Goal: Information Seeking & Learning: Learn about a topic

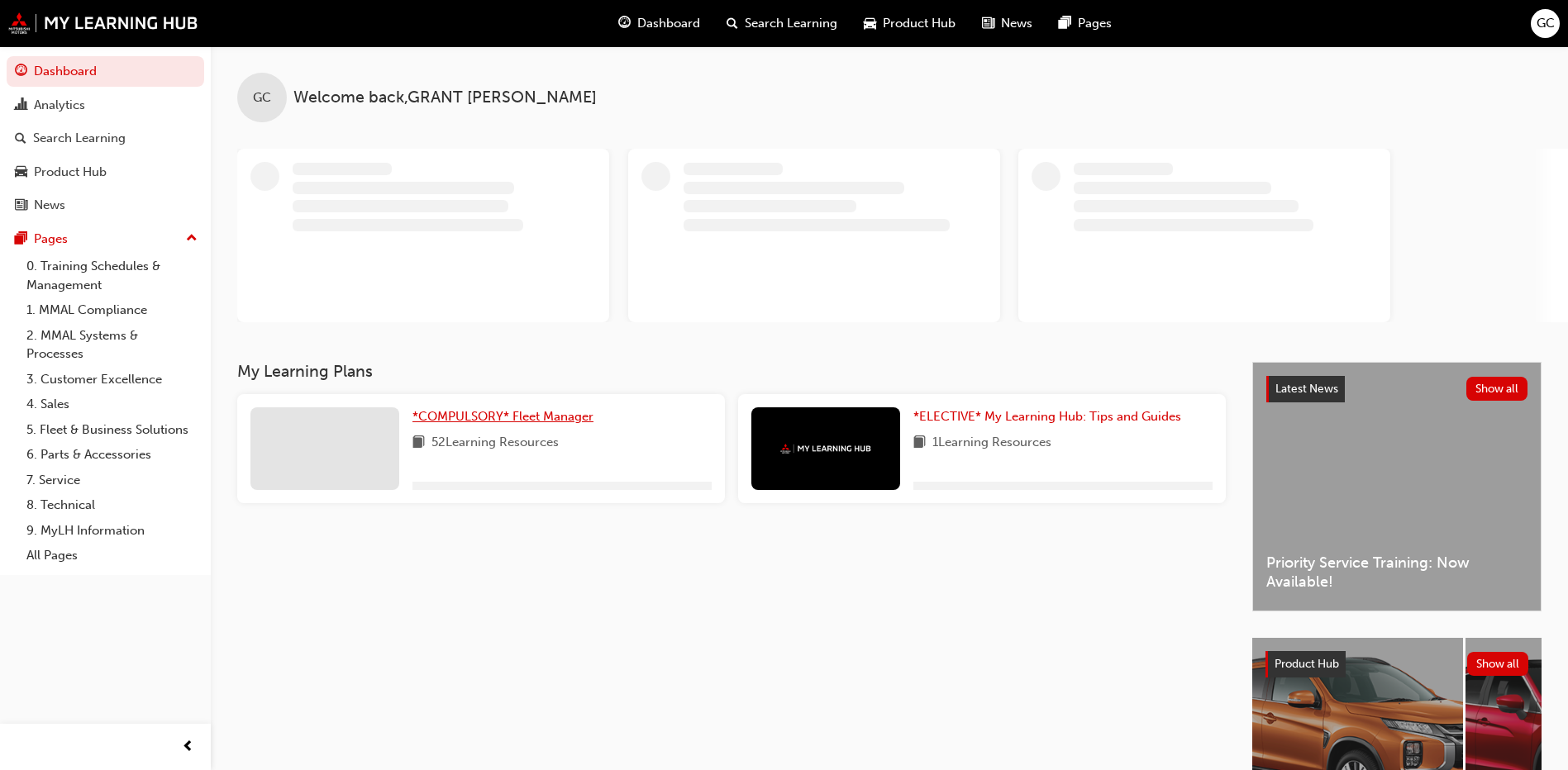
click at [569, 416] on span "*COMPULSORY* Fleet Manager" at bounding box center [503, 416] width 181 height 15
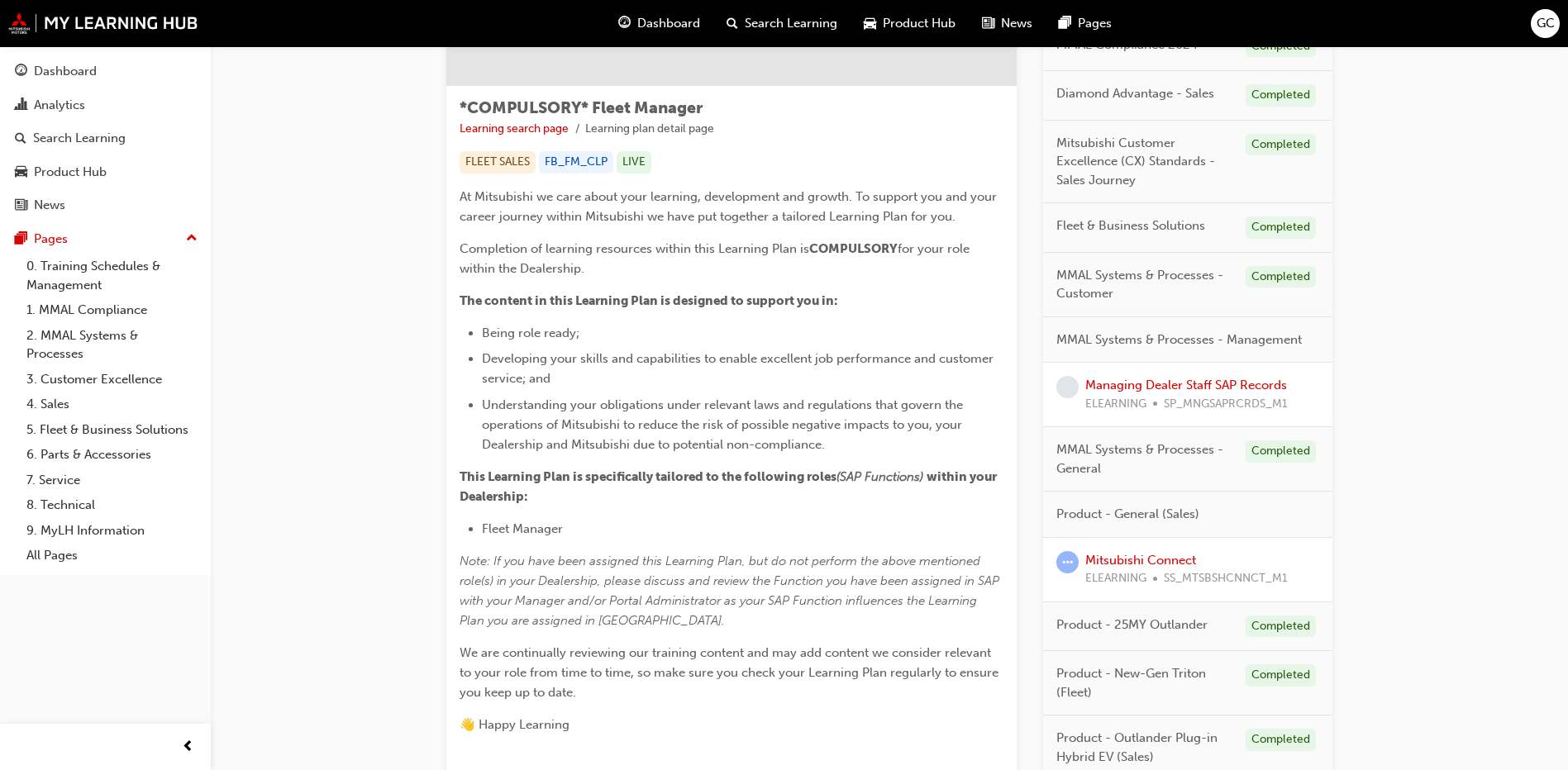
scroll to position [330, 0]
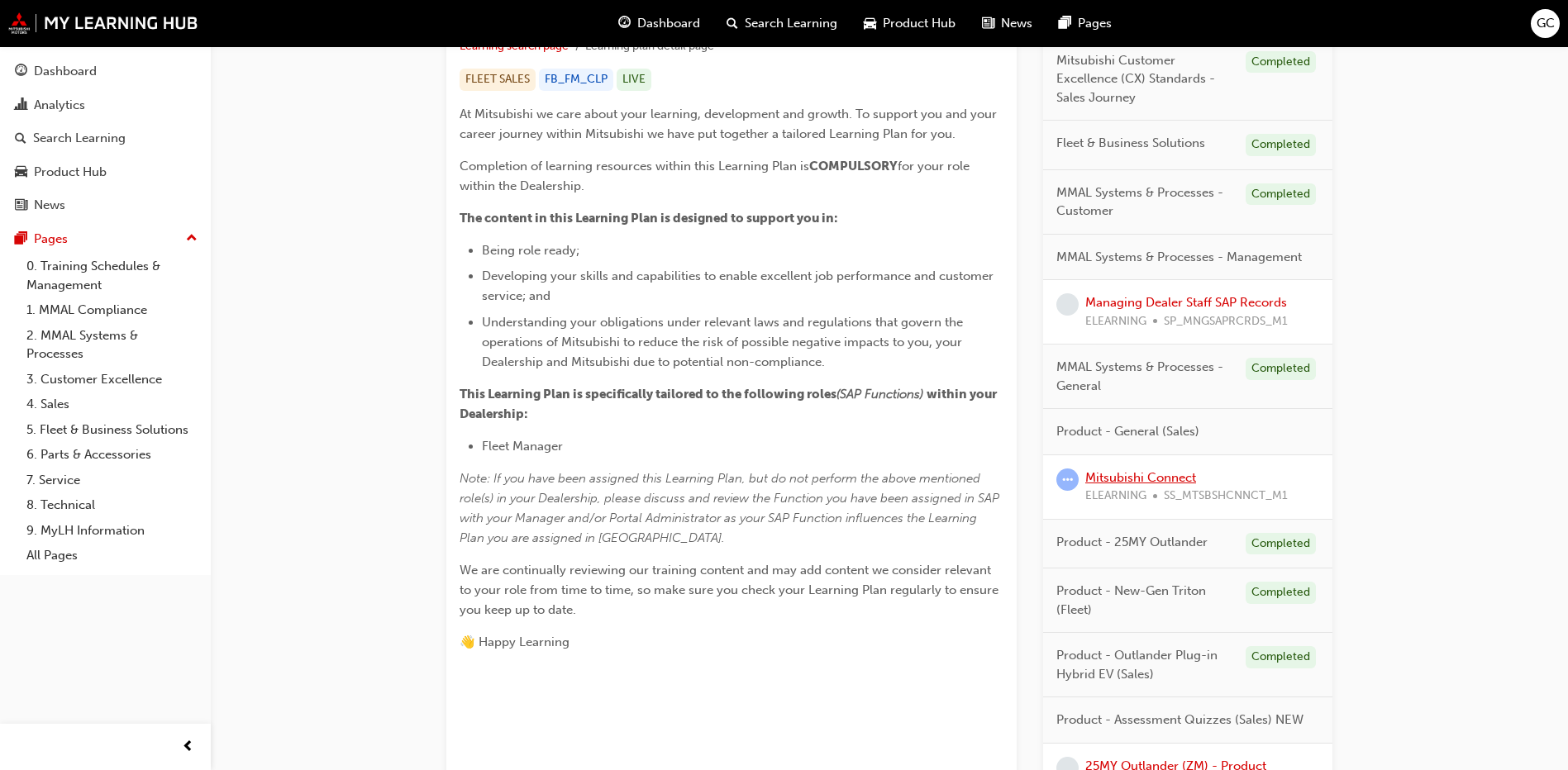
click at [1142, 477] on link "Mitsubishi Connect" at bounding box center [1140, 477] width 111 height 15
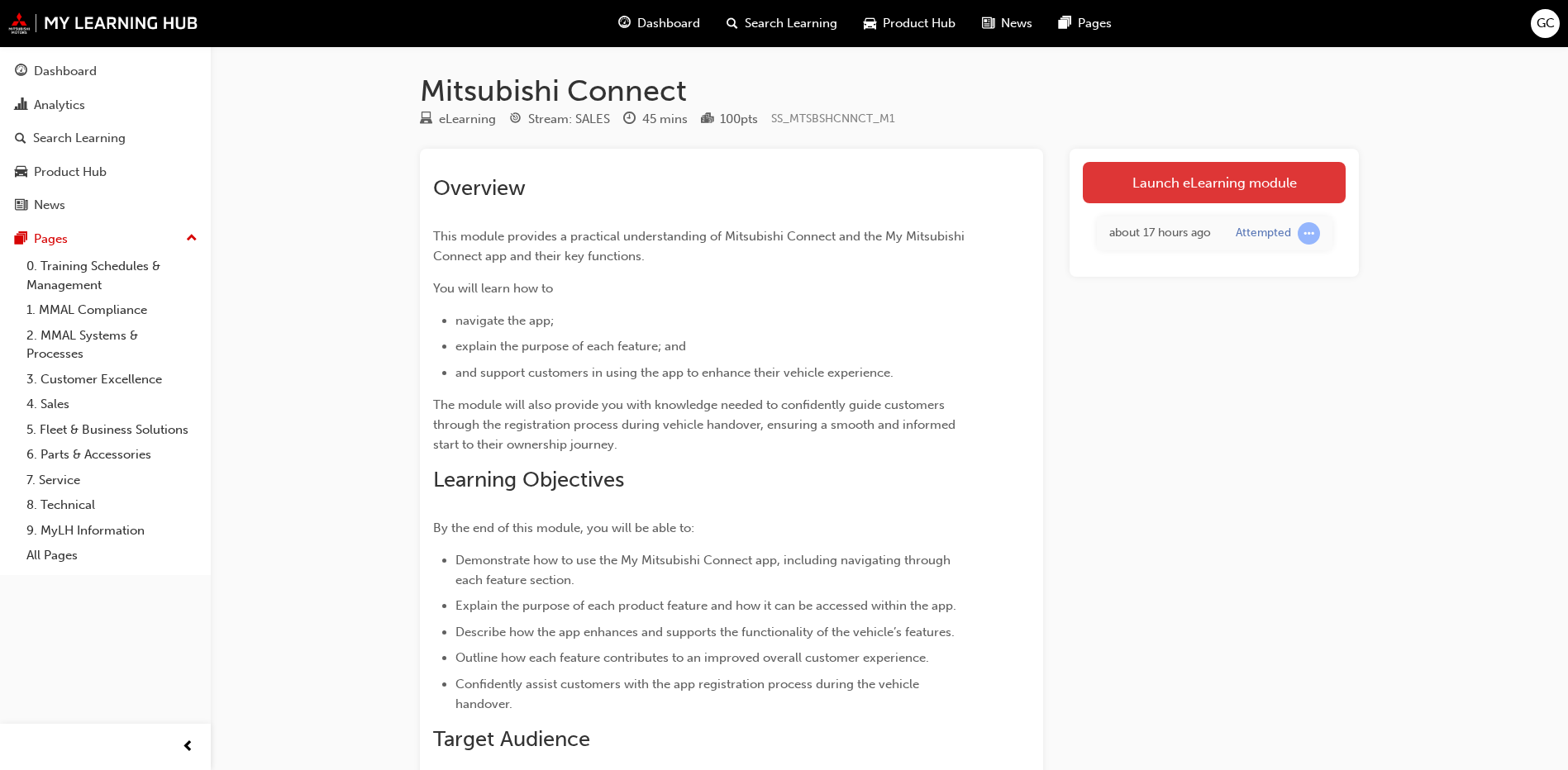
click at [1216, 188] on link "Launch eLearning module" at bounding box center [1214, 183] width 263 height 41
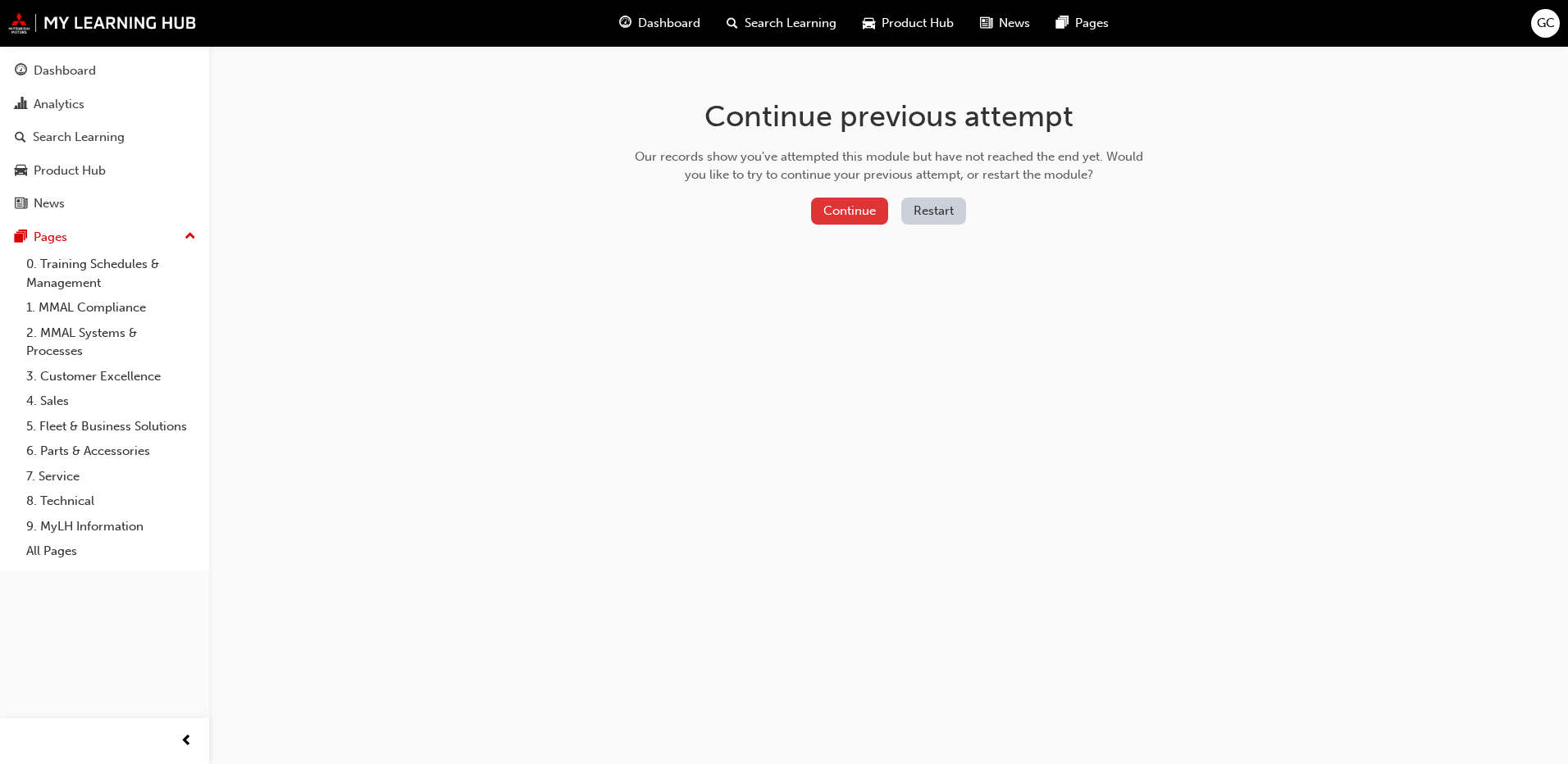
click at [831, 210] on button "Continue" at bounding box center [850, 211] width 77 height 27
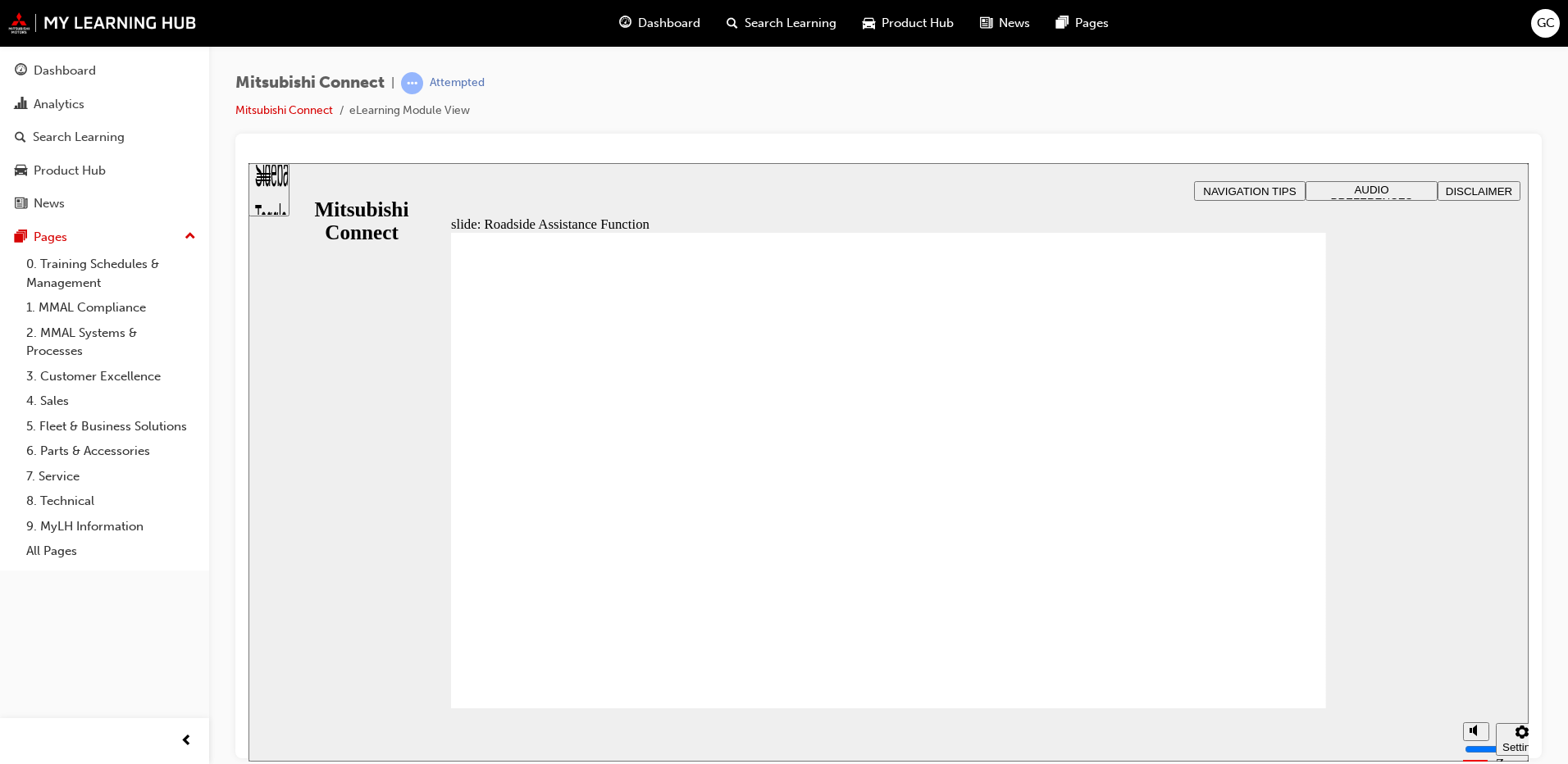
checkbox input "true"
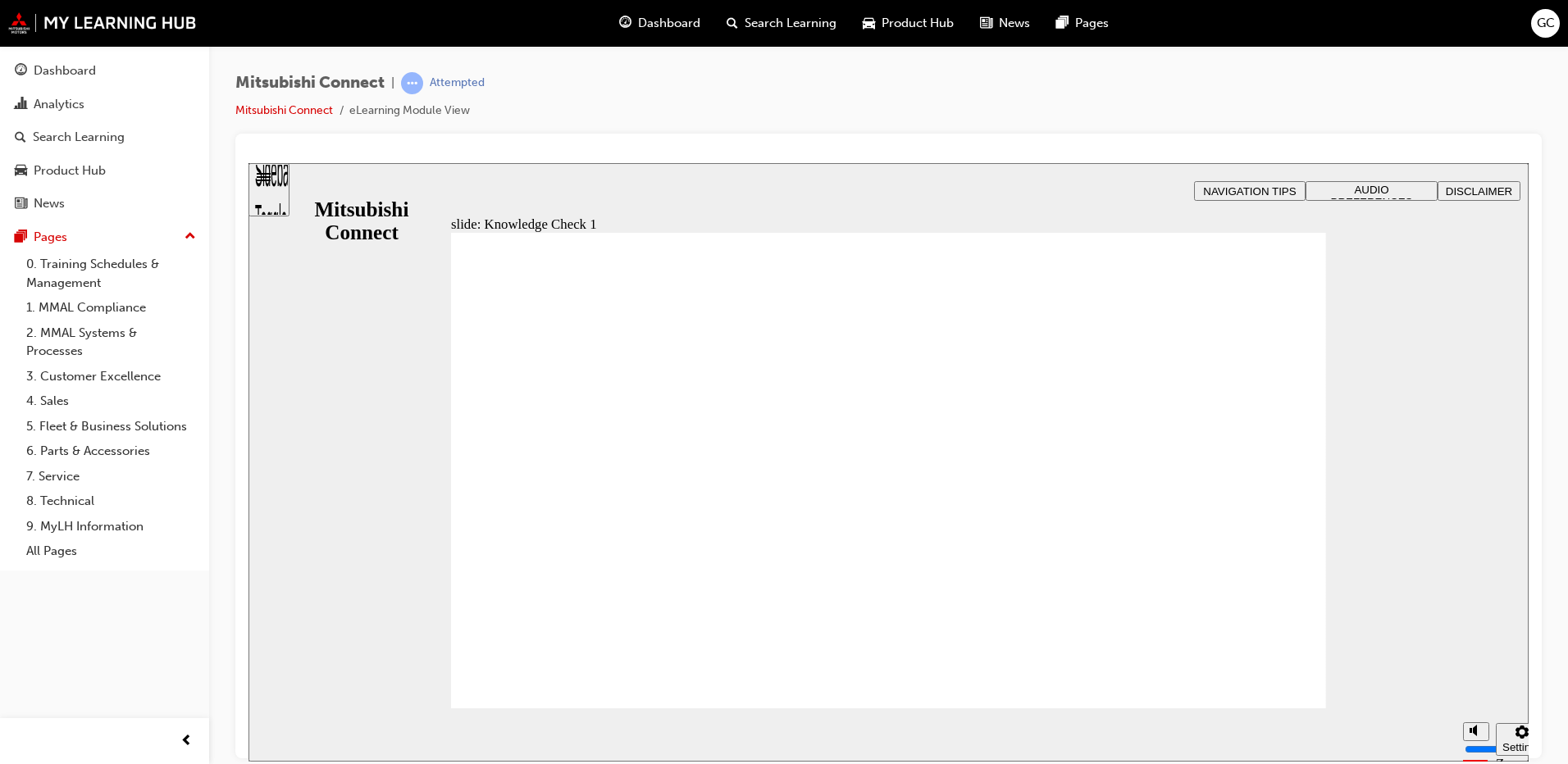
checkbox input "true"
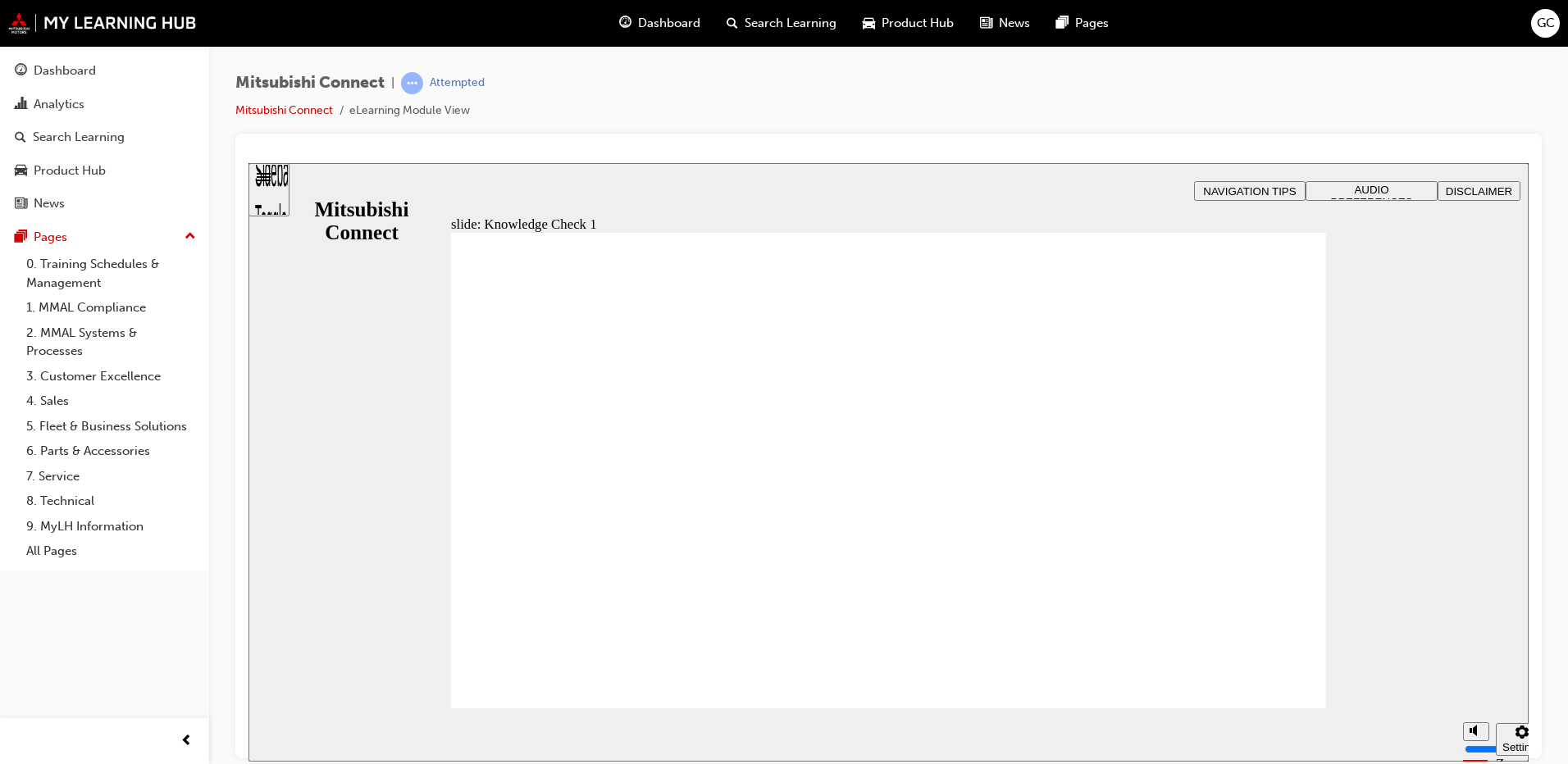
checkbox input "false"
checkbox input "true"
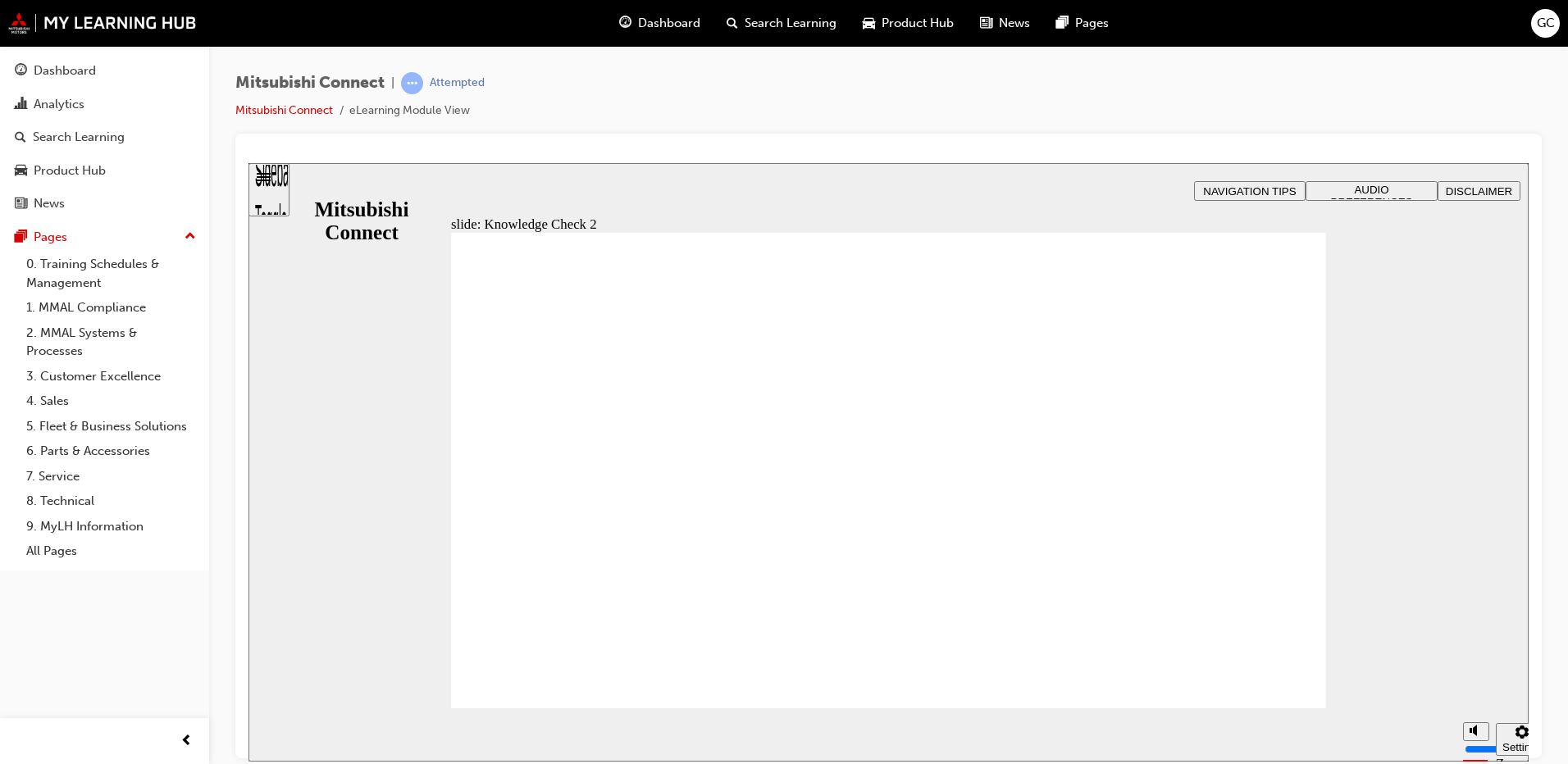
radio input "true"
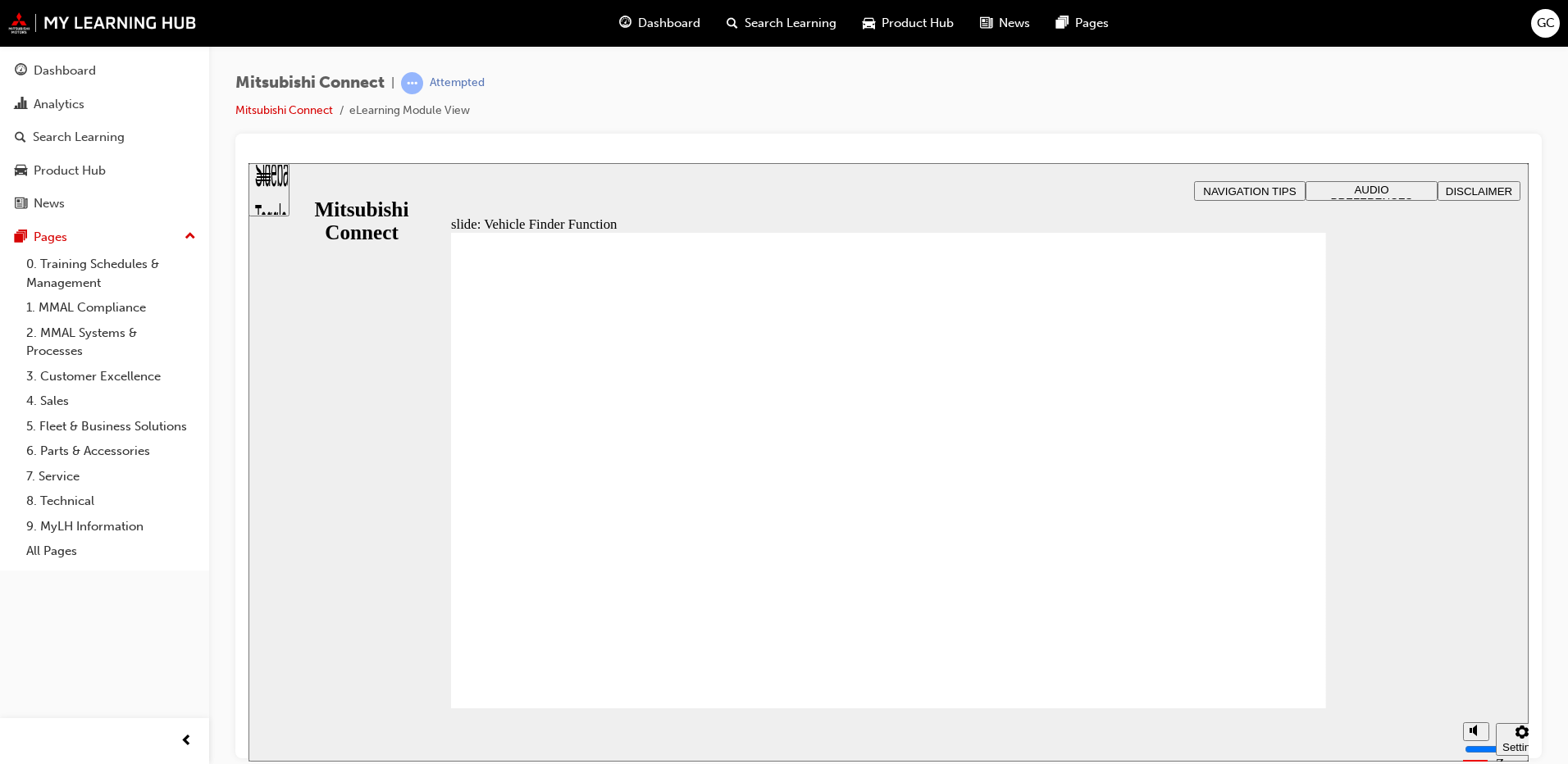
checkbox input "true"
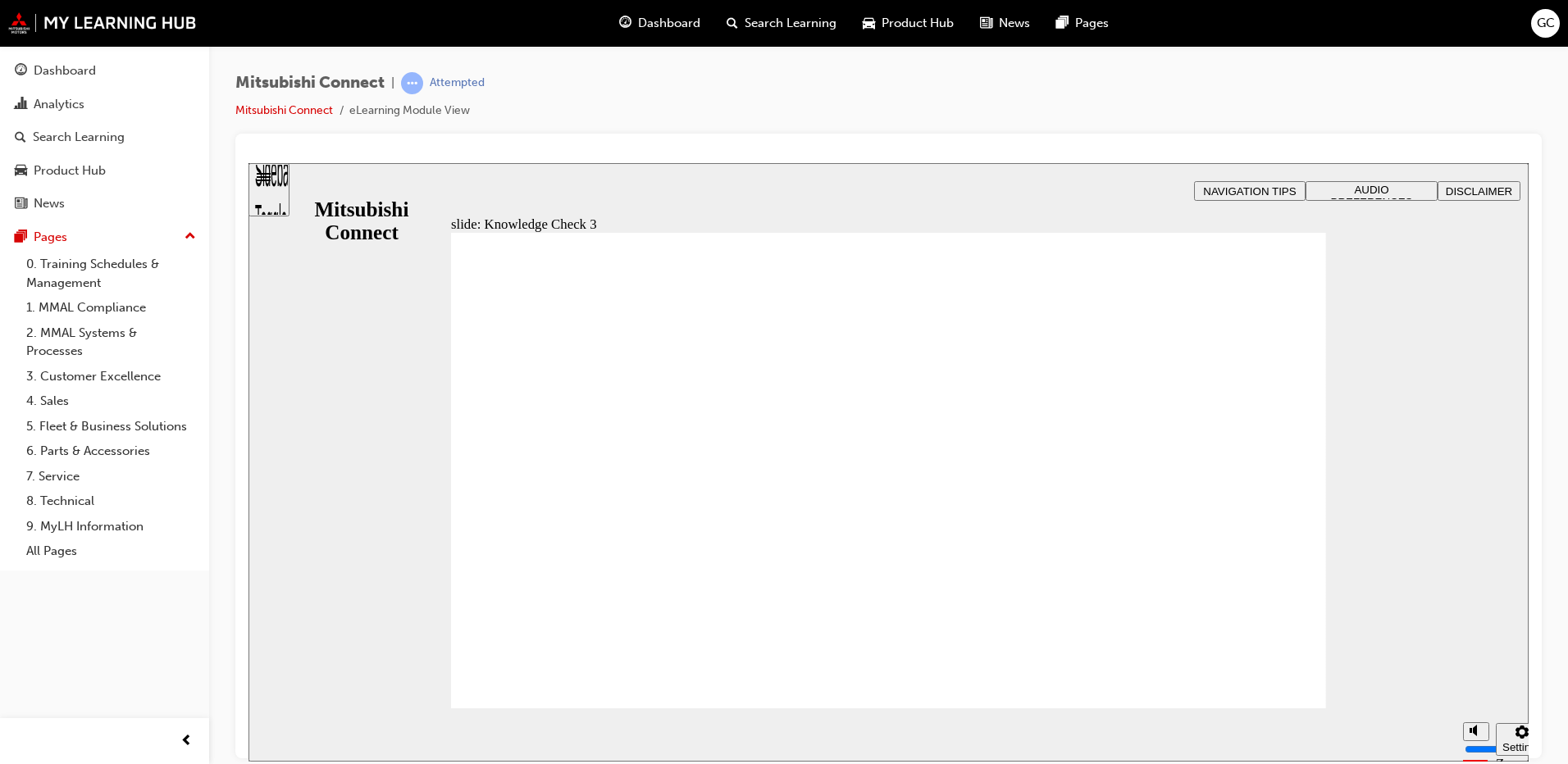
checkbox input "true"
checkbox input "false"
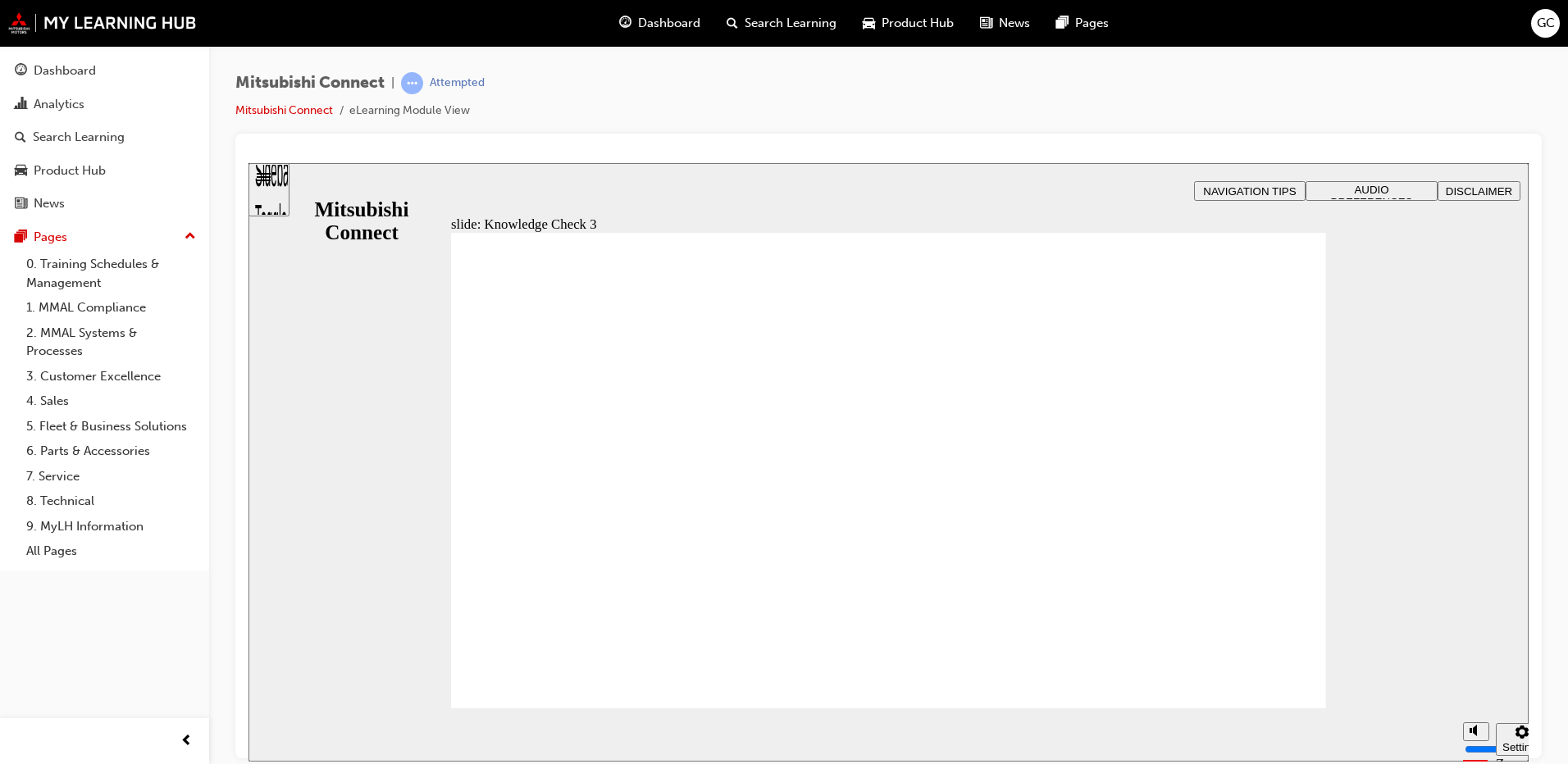
checkbox input "false"
checkbox input "true"
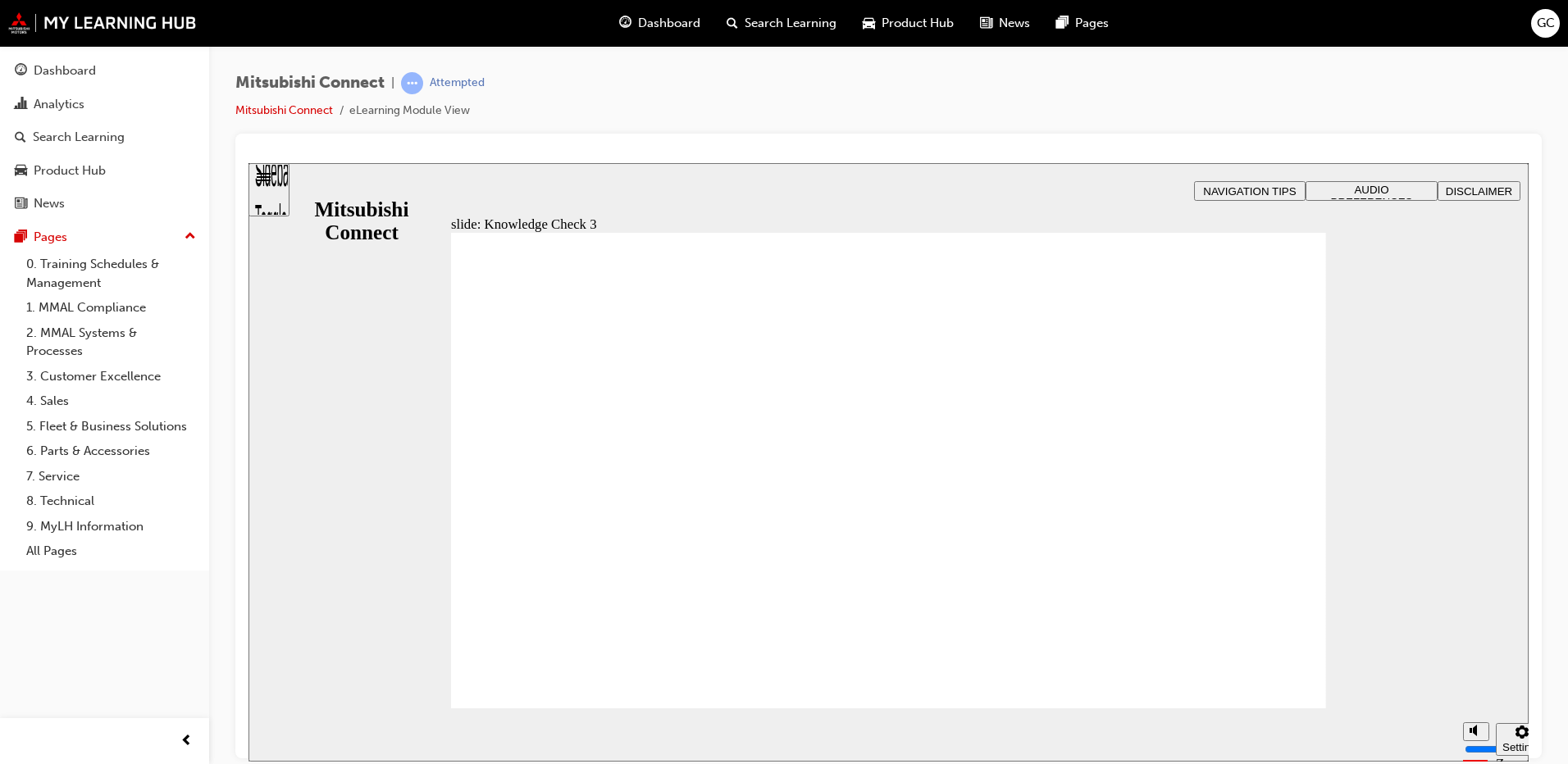
checkbox input "false"
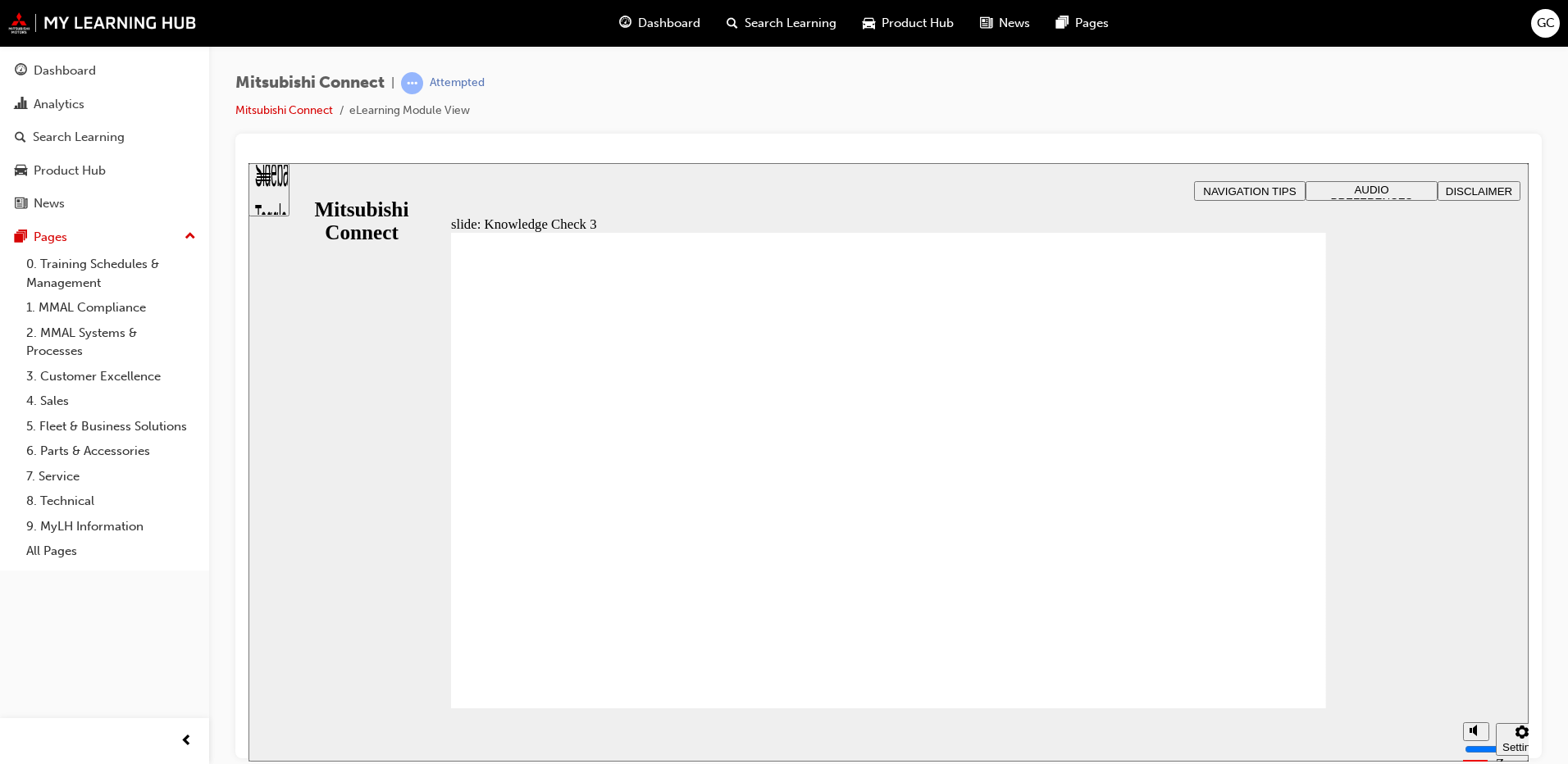
checkbox input "false"
checkbox input "true"
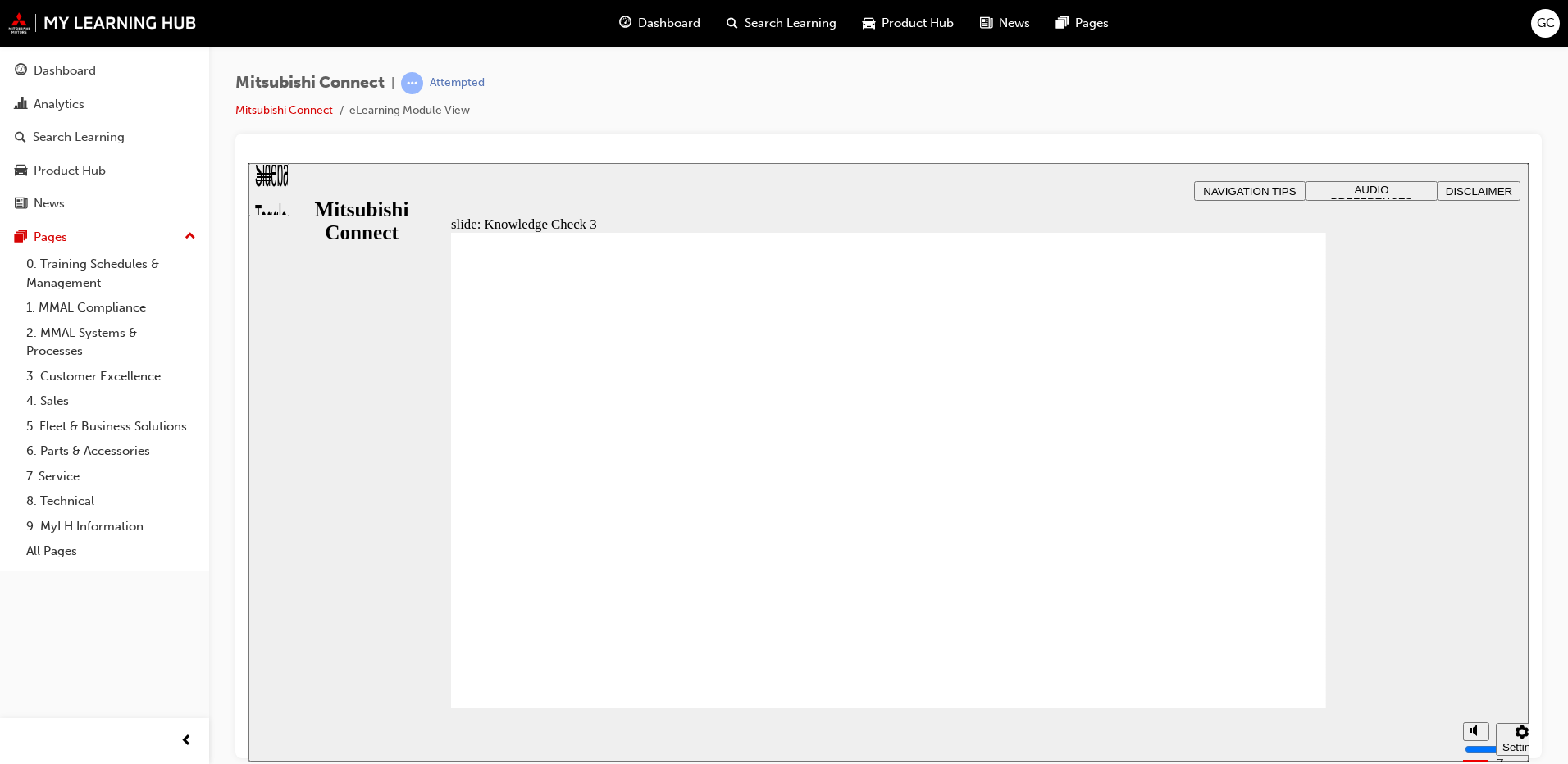
checkbox input "true"
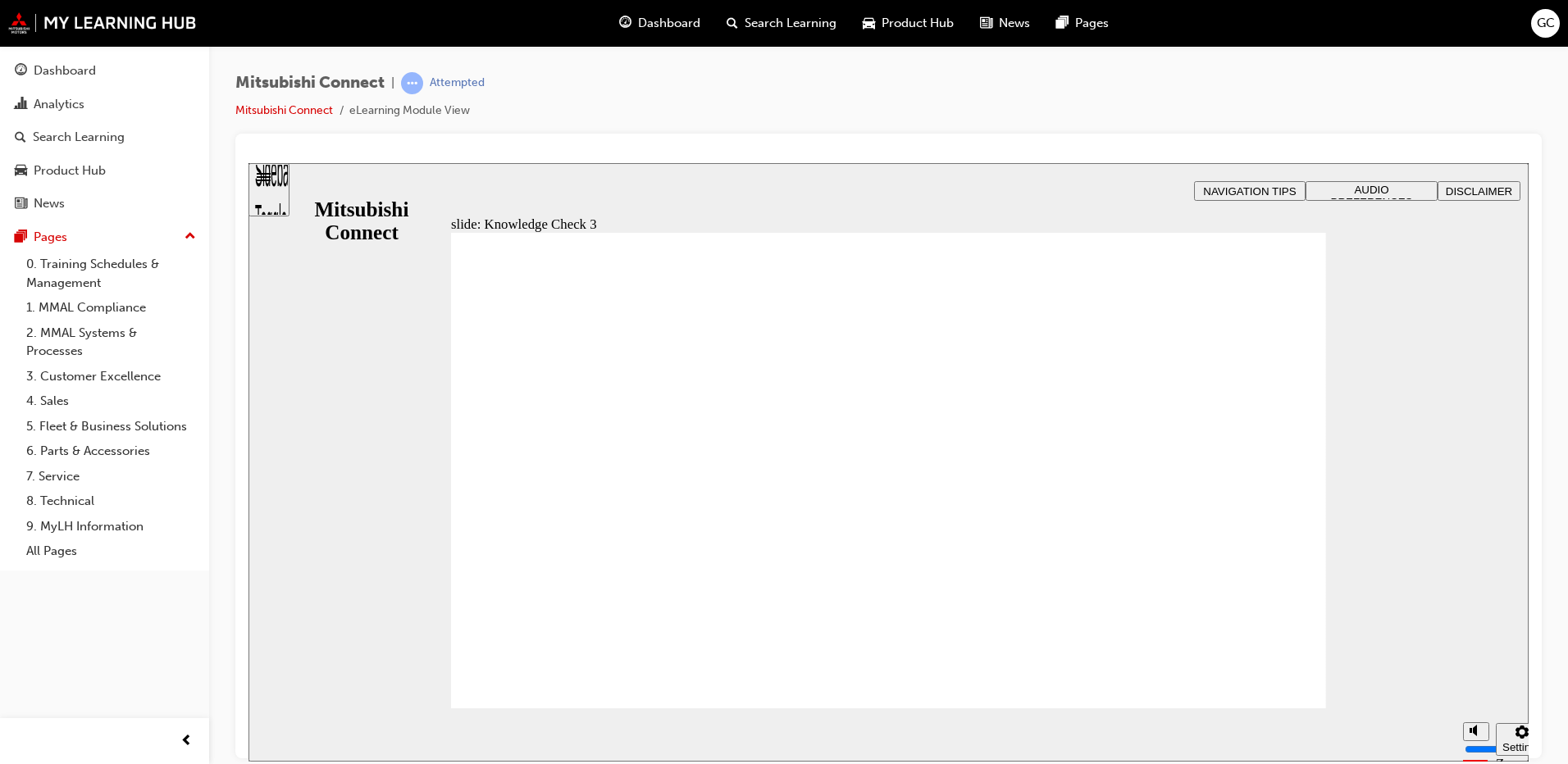
checkbox input "false"
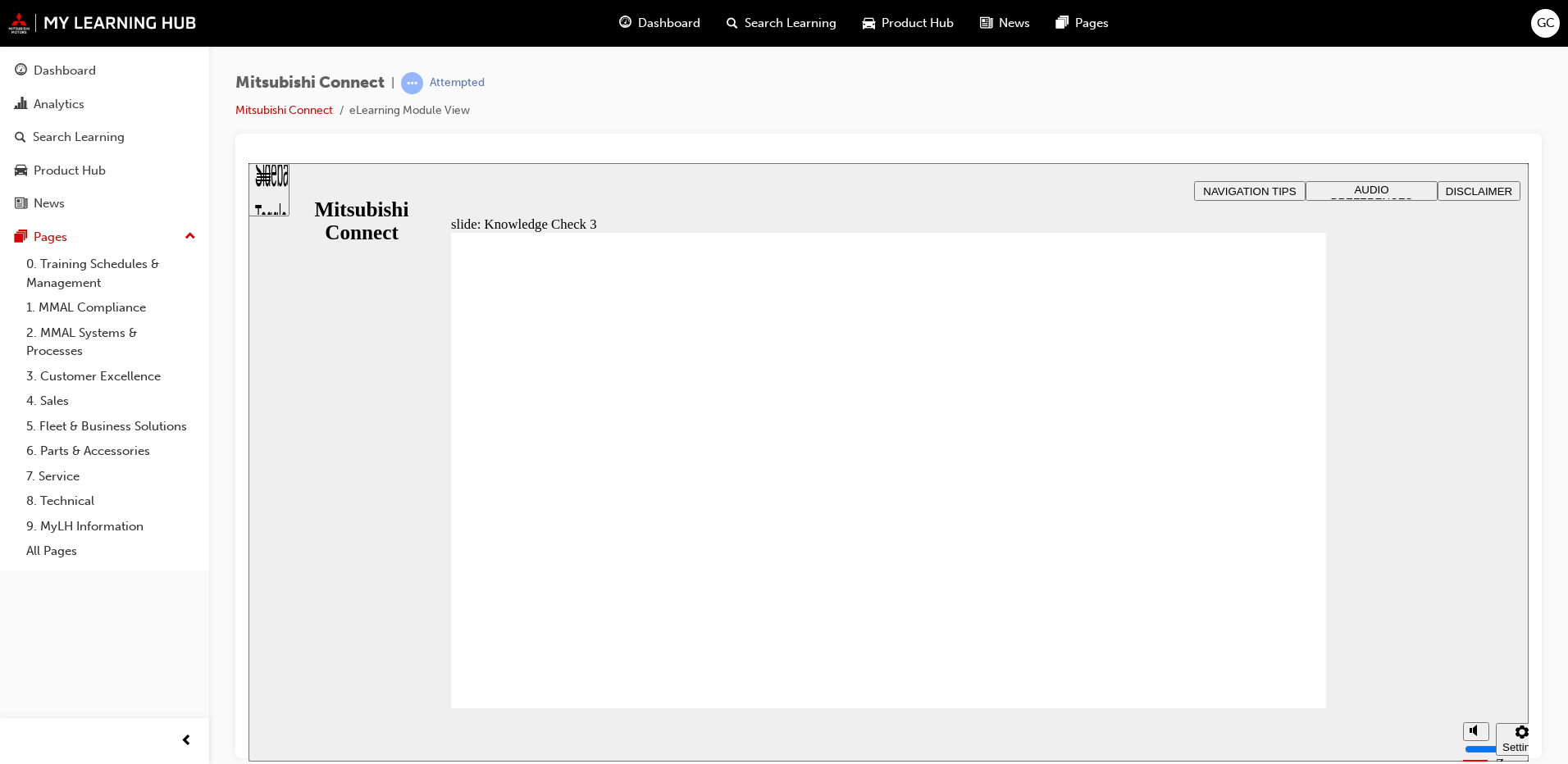
checkbox input "true"
checkbox input "false"
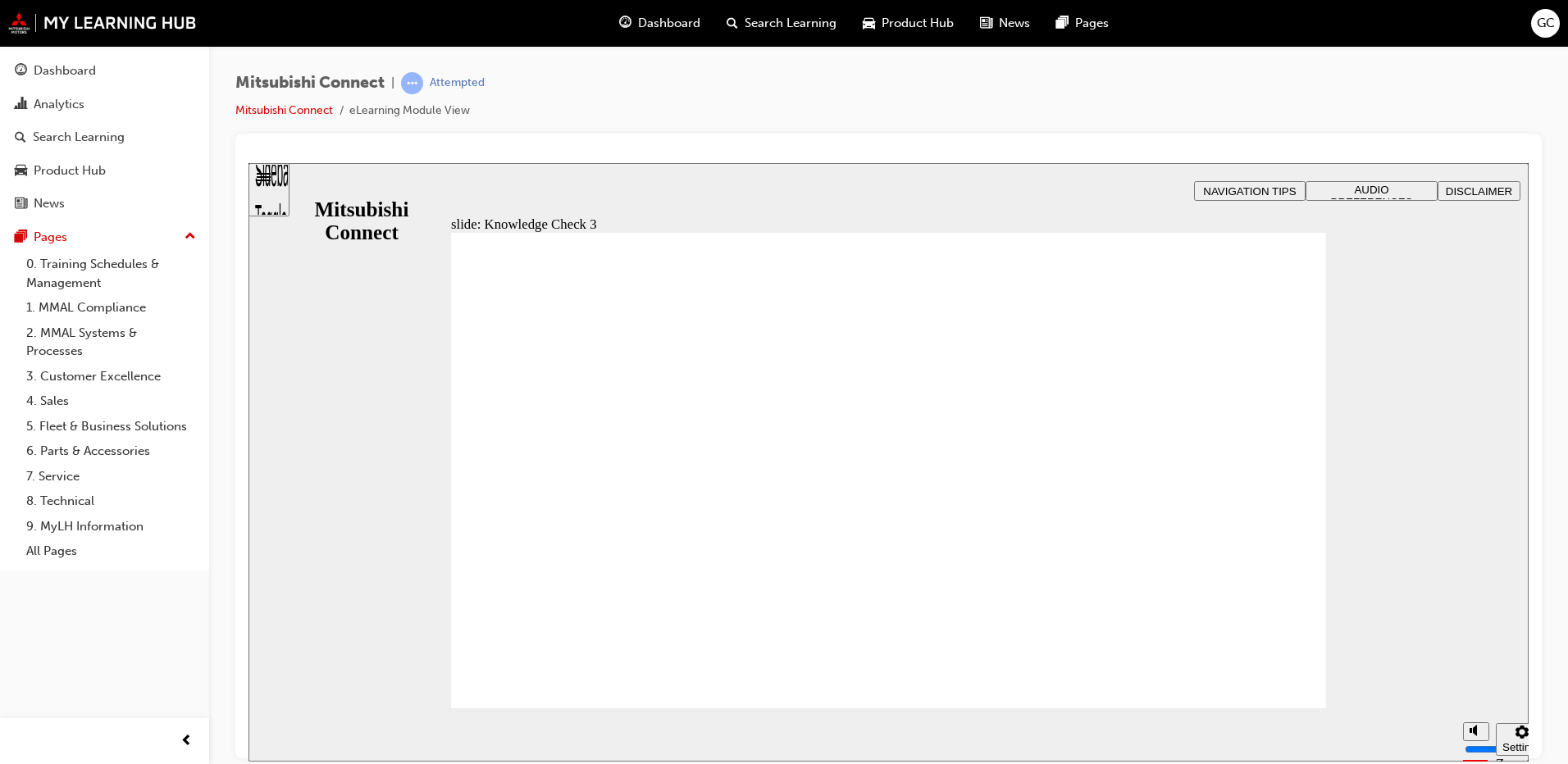
checkbox input "false"
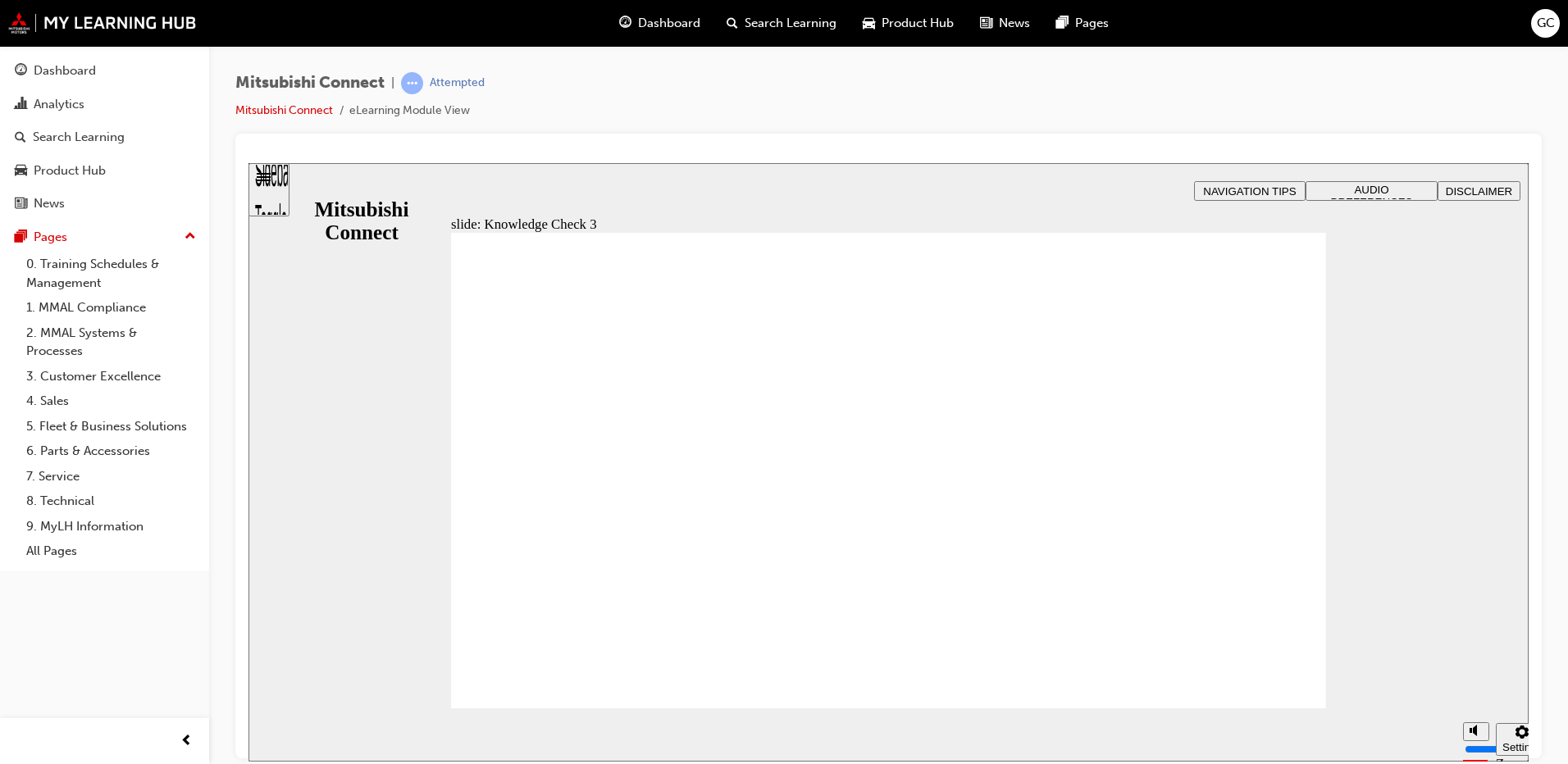
checkbox input "false"
checkbox input "true"
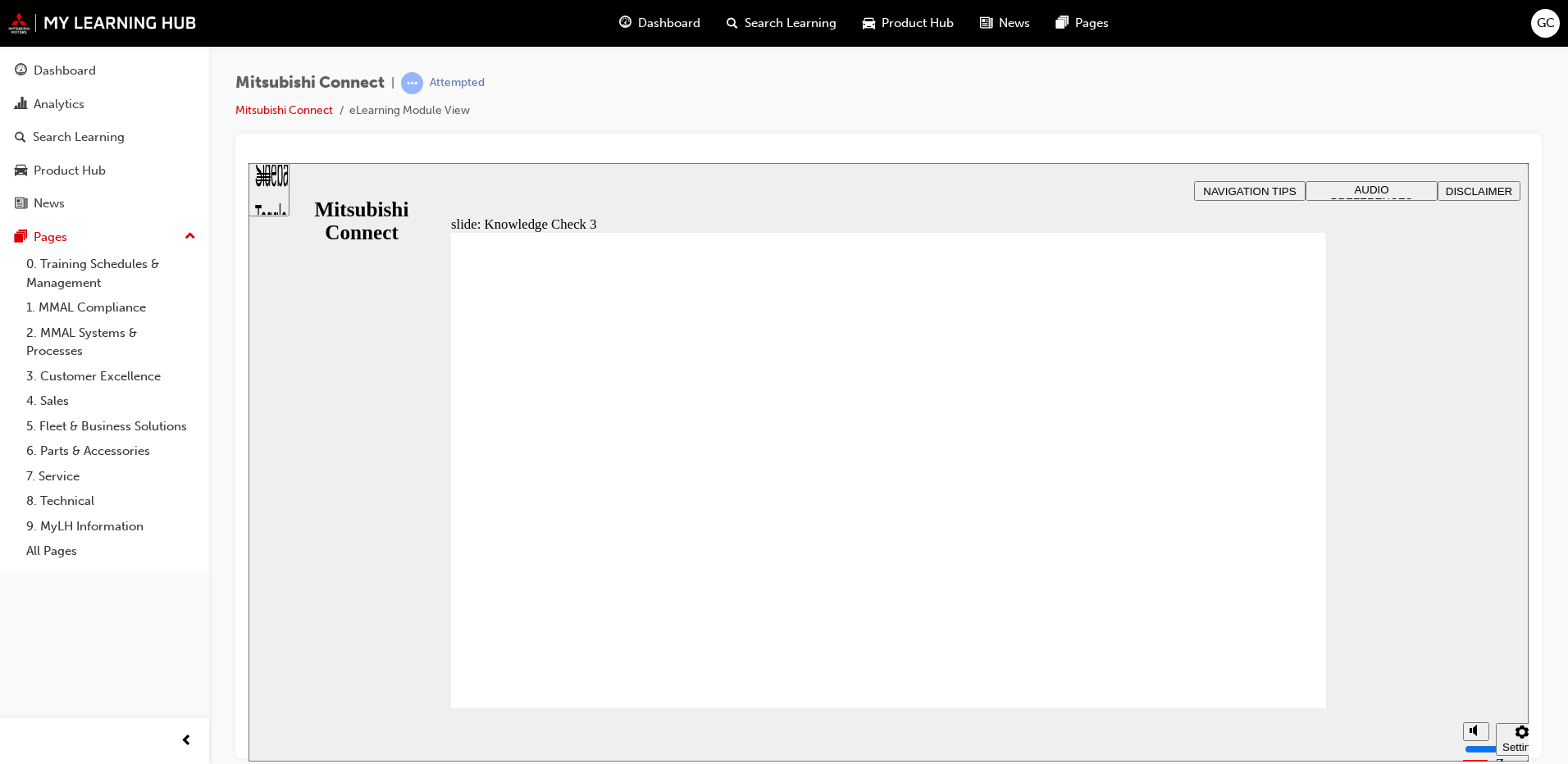
checkbox input "false"
checkbox input "true"
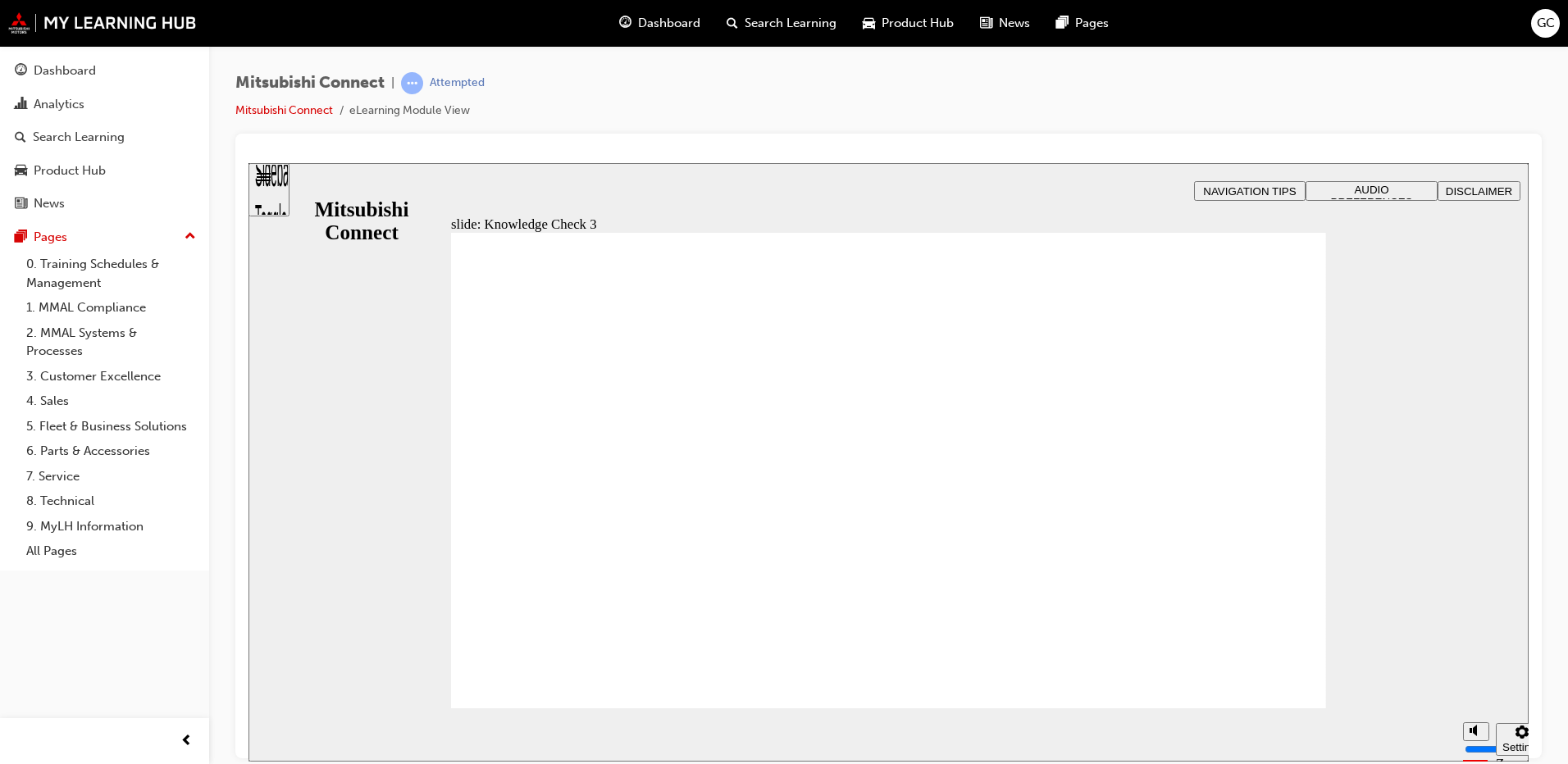
checkbox input "true"
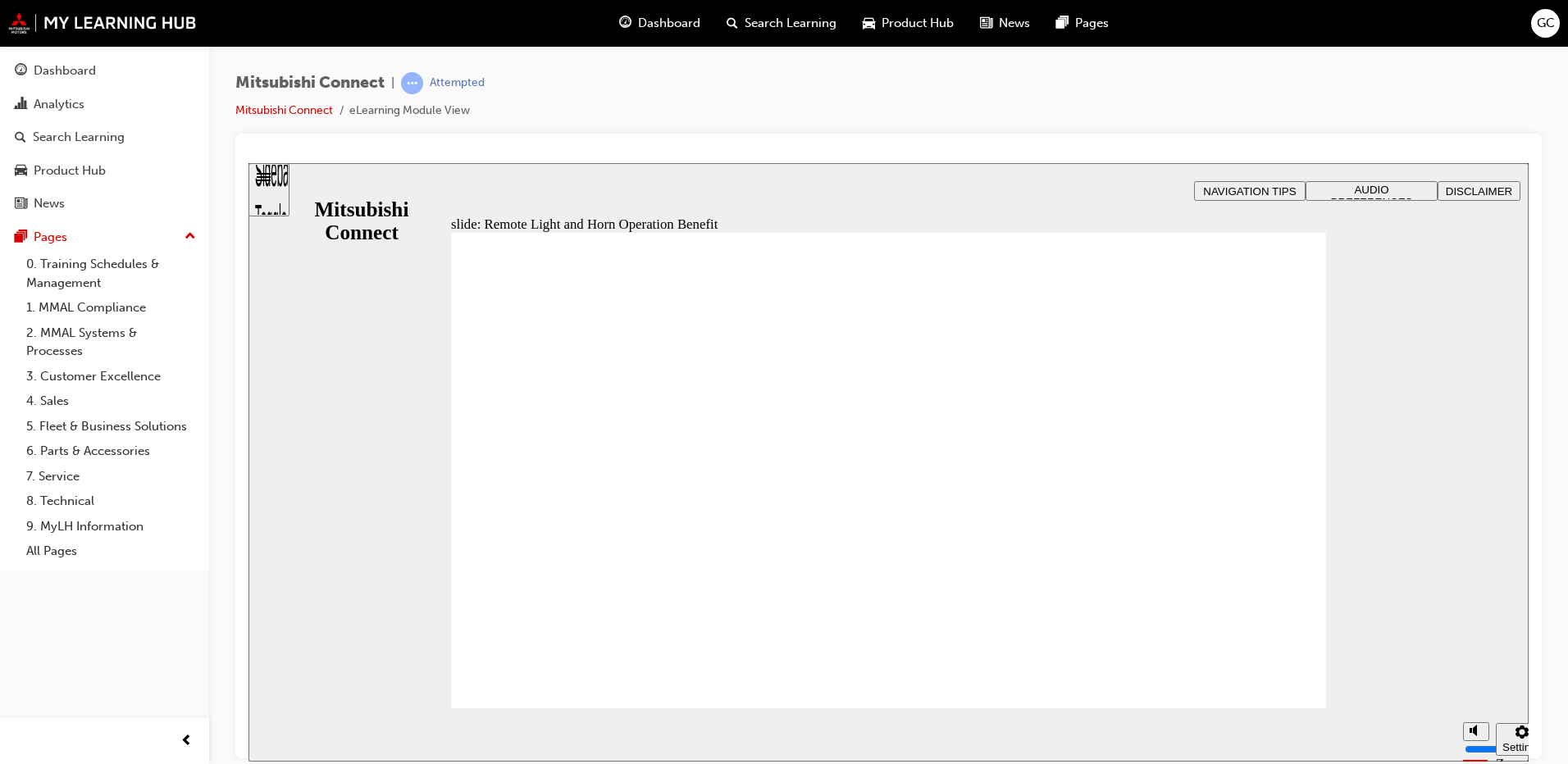
radio input "true"
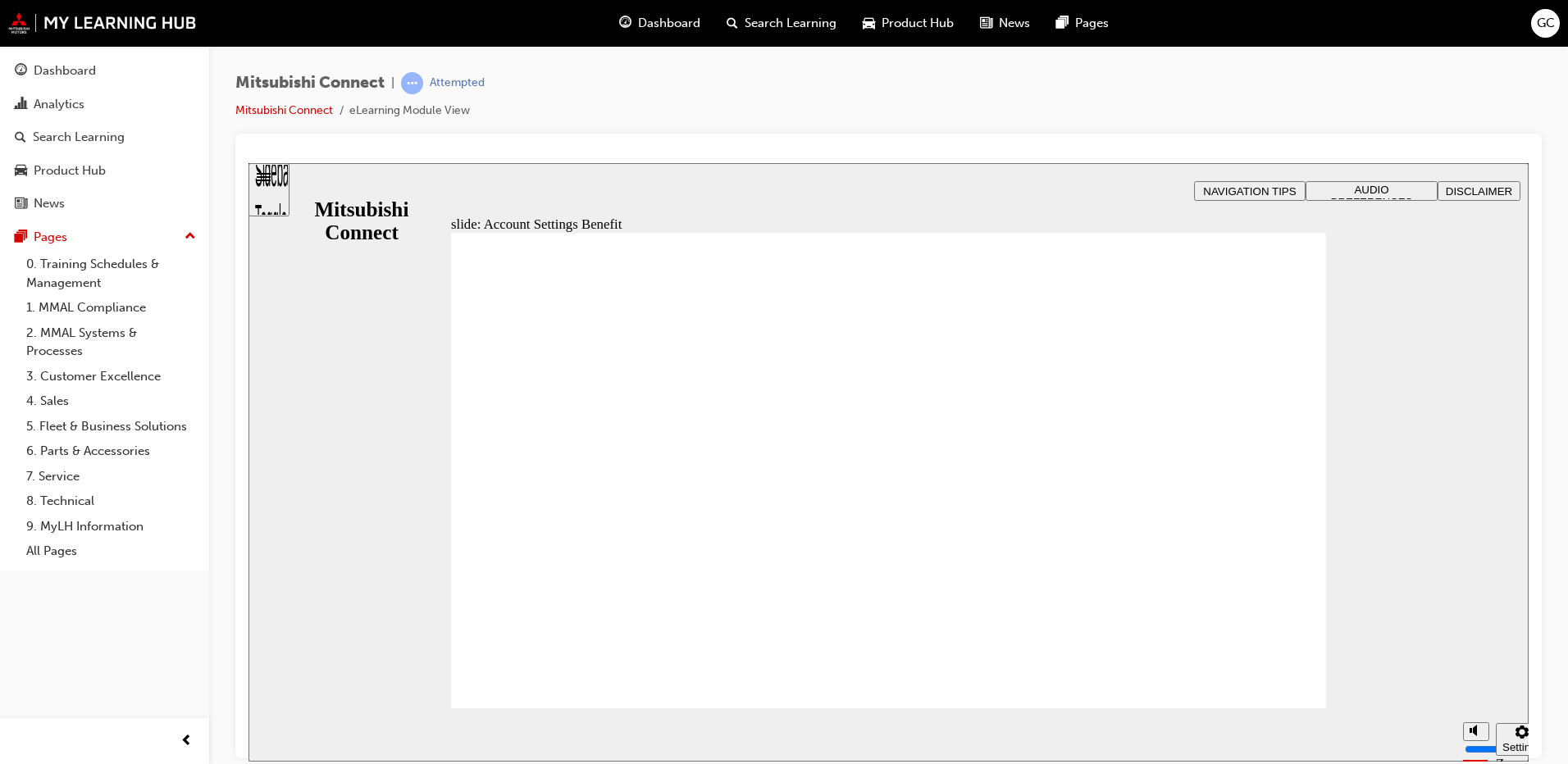
checkbox input "true"
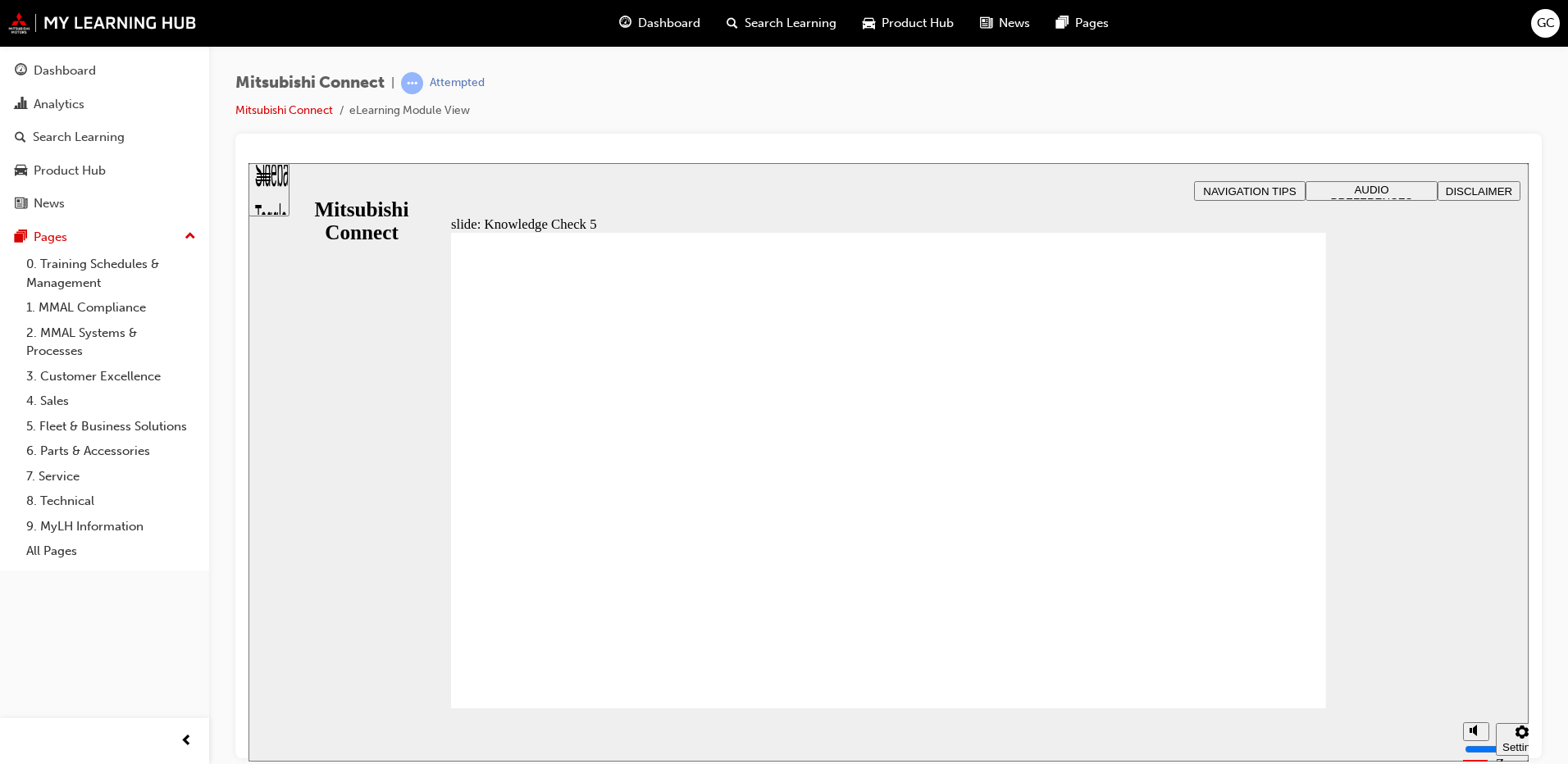
checkbox input "true"
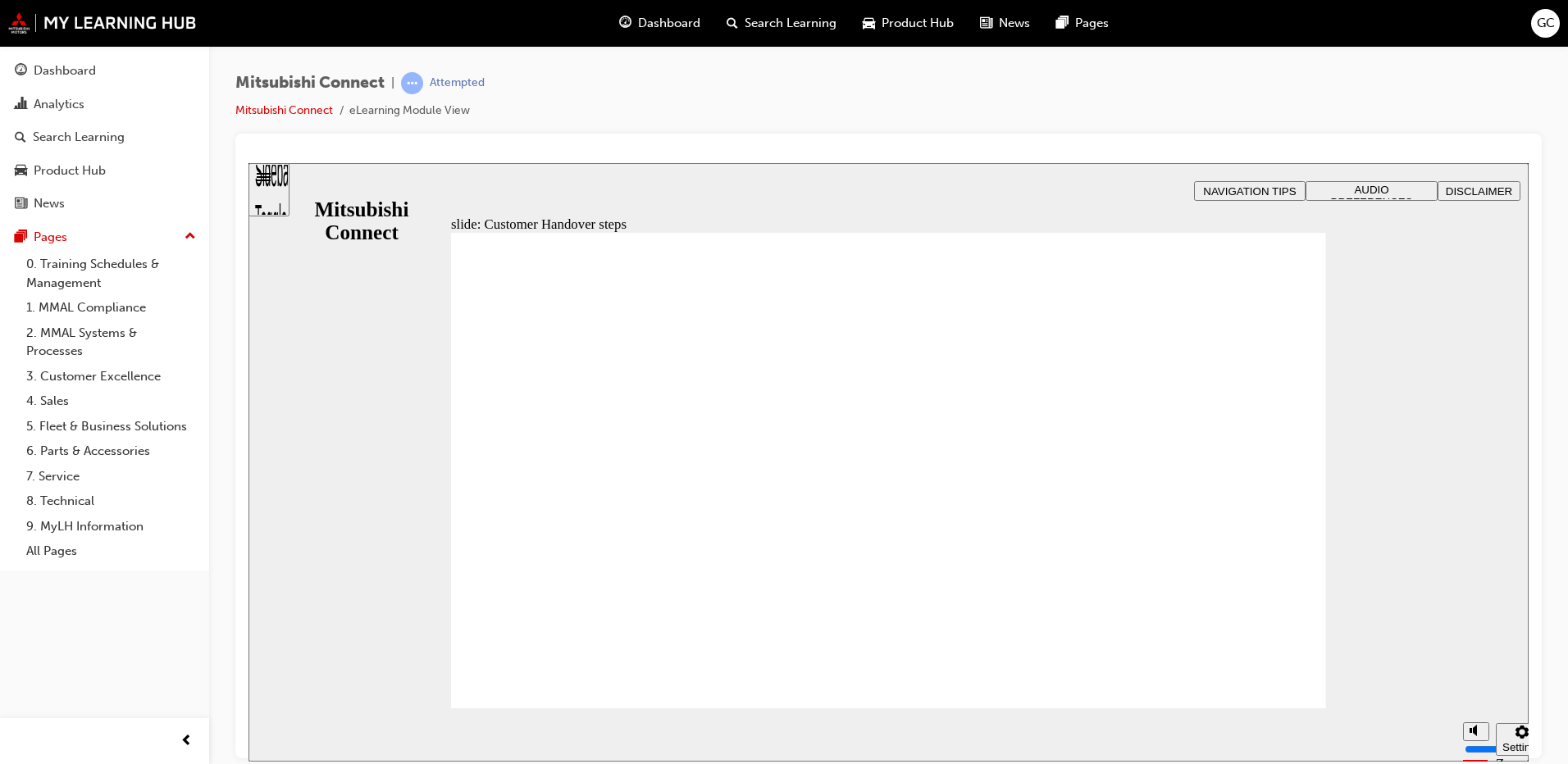
radio input "true"
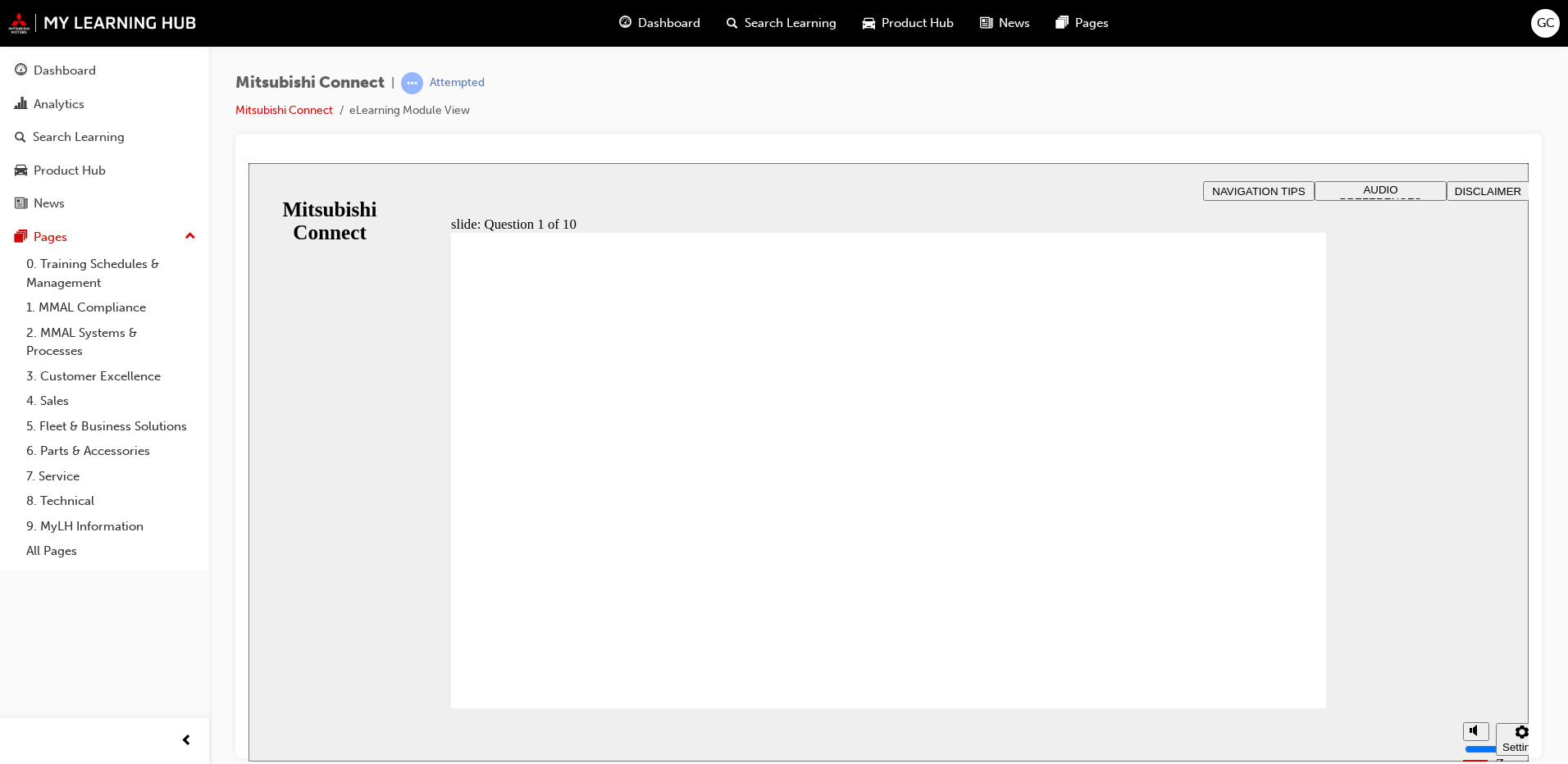
checkbox input "true"
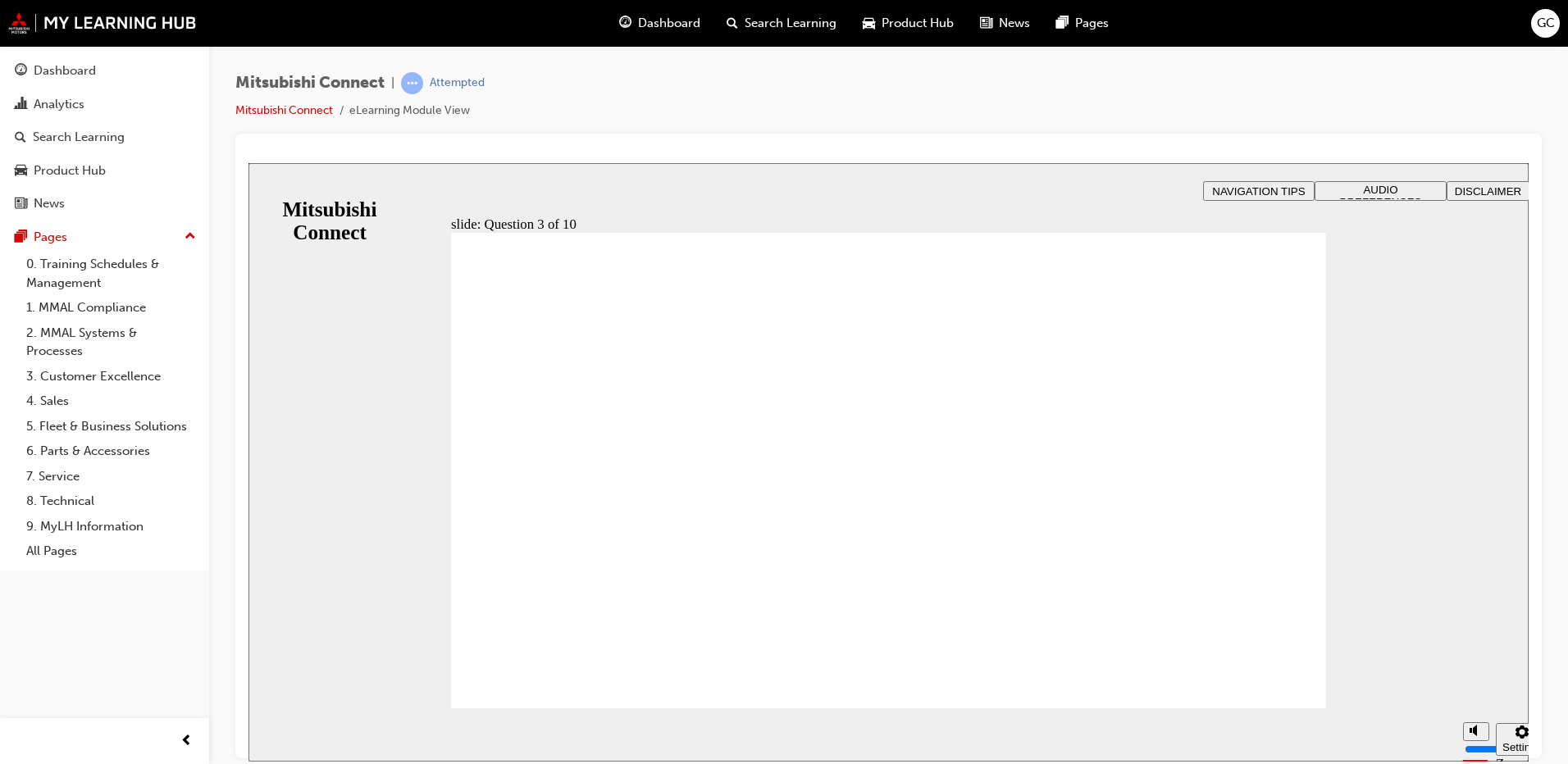
checkbox input "true"
radio input "true"
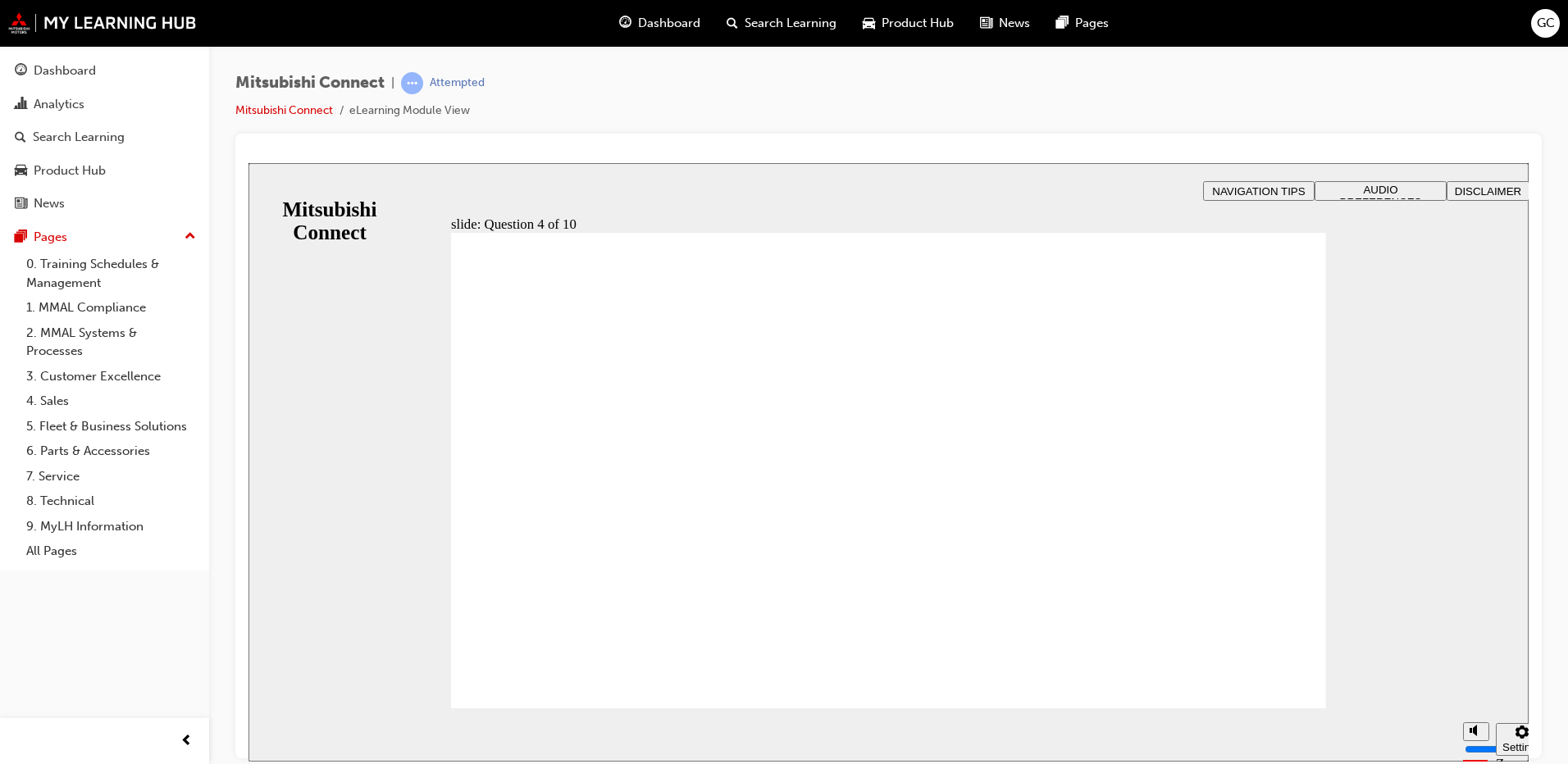
checkbox input "true"
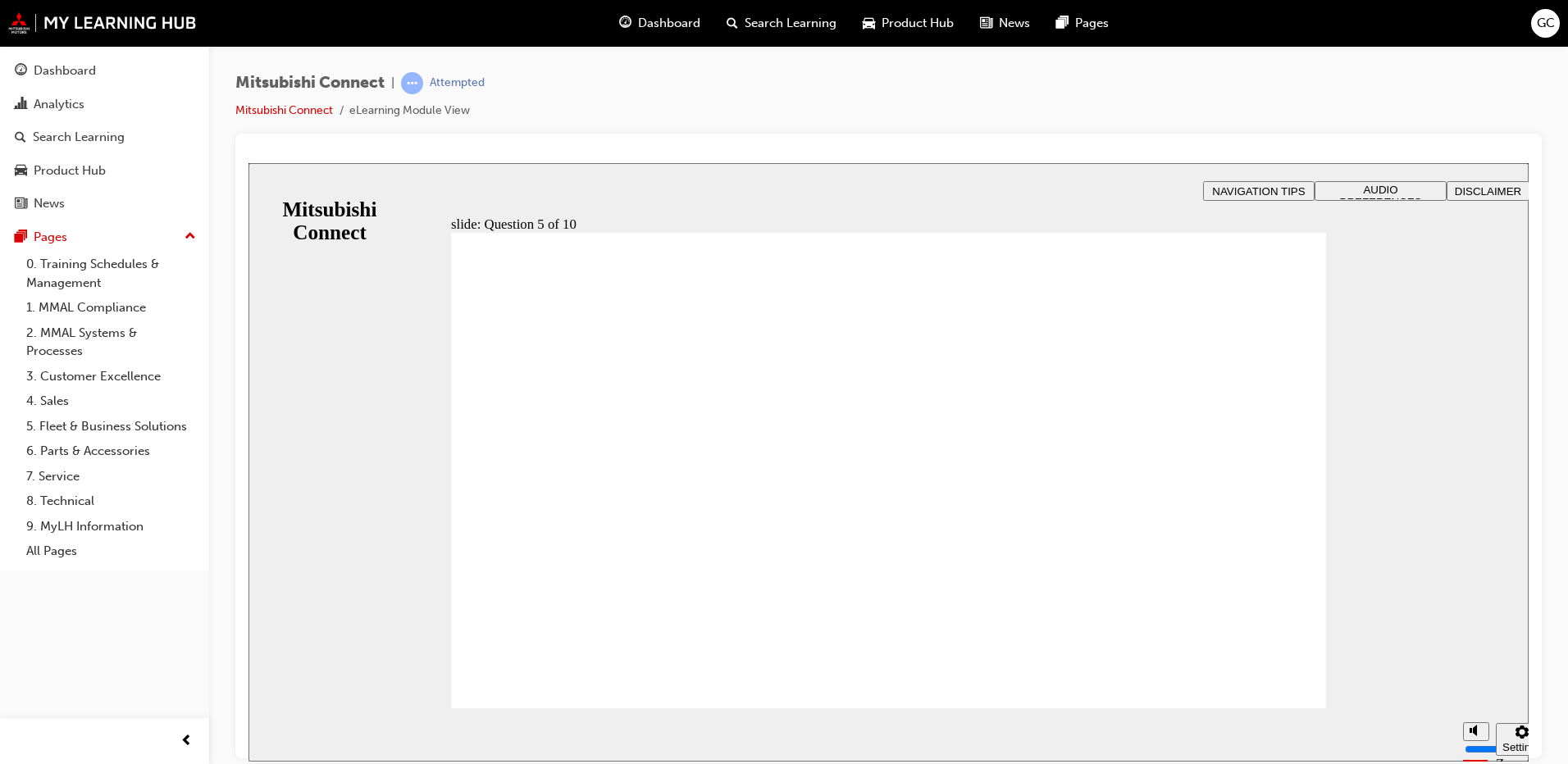
checkbox input "true"
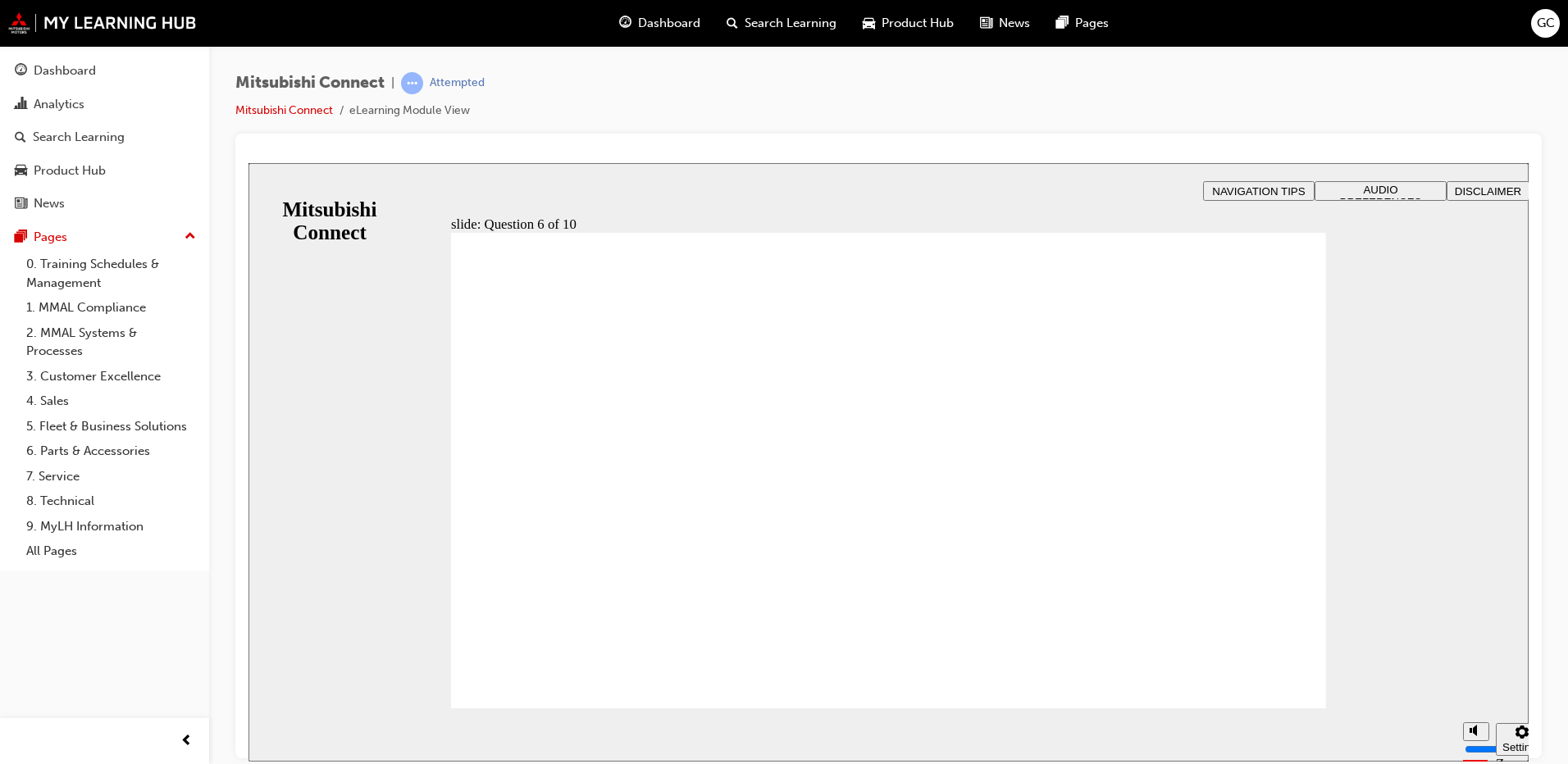
checkbox input "true"
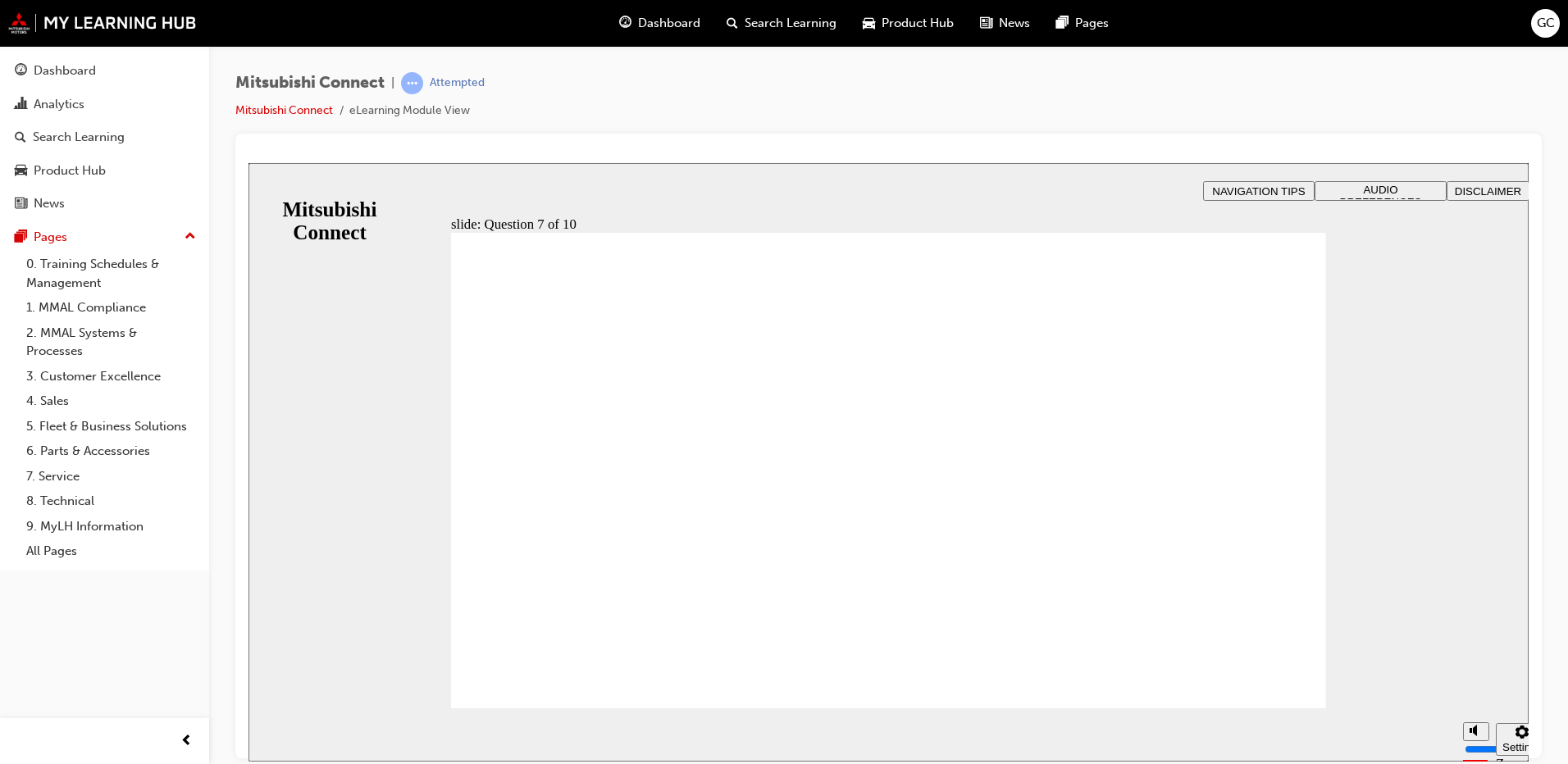
checkbox input "true"
radio input "true"
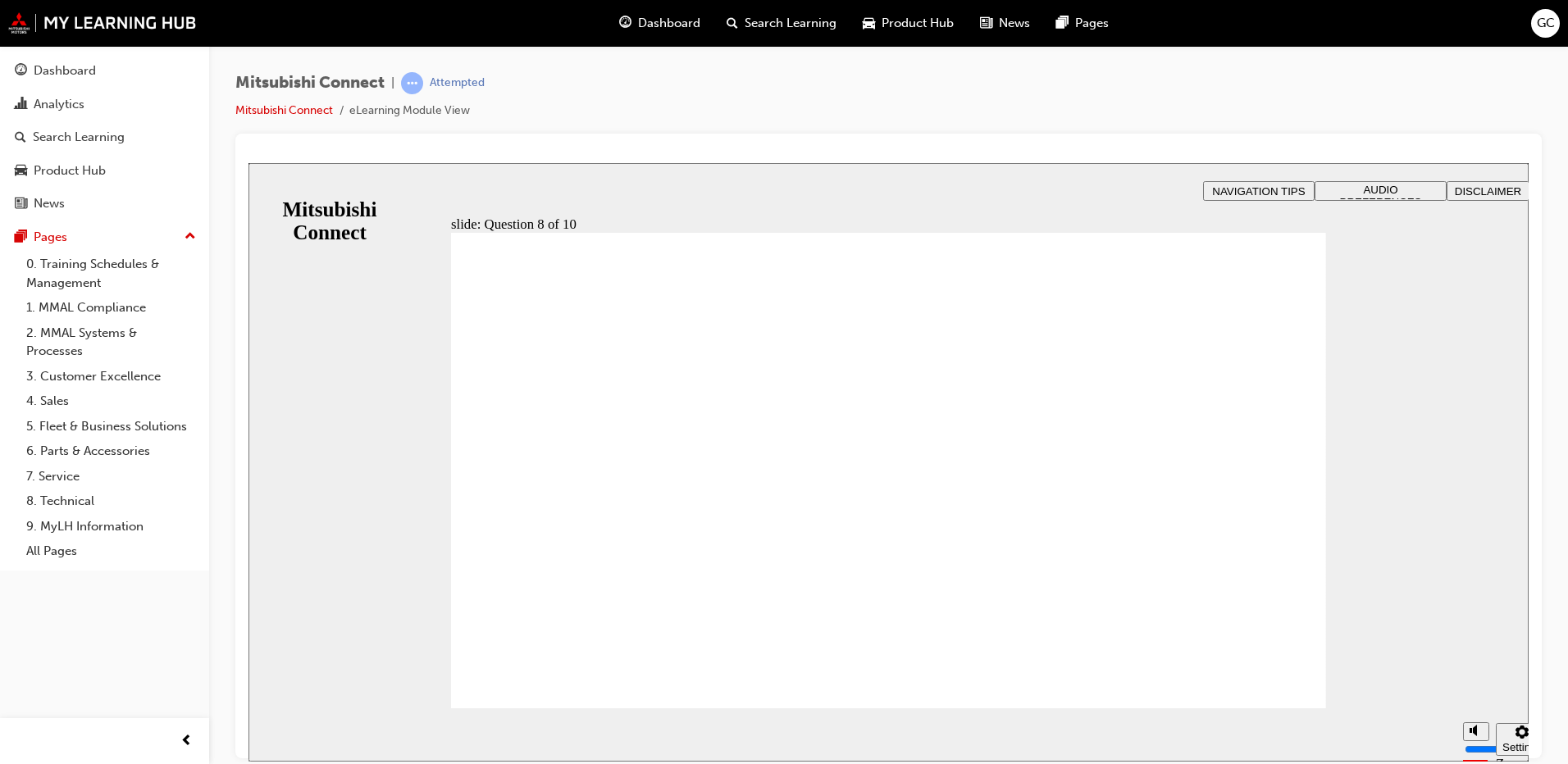
radio input "true"
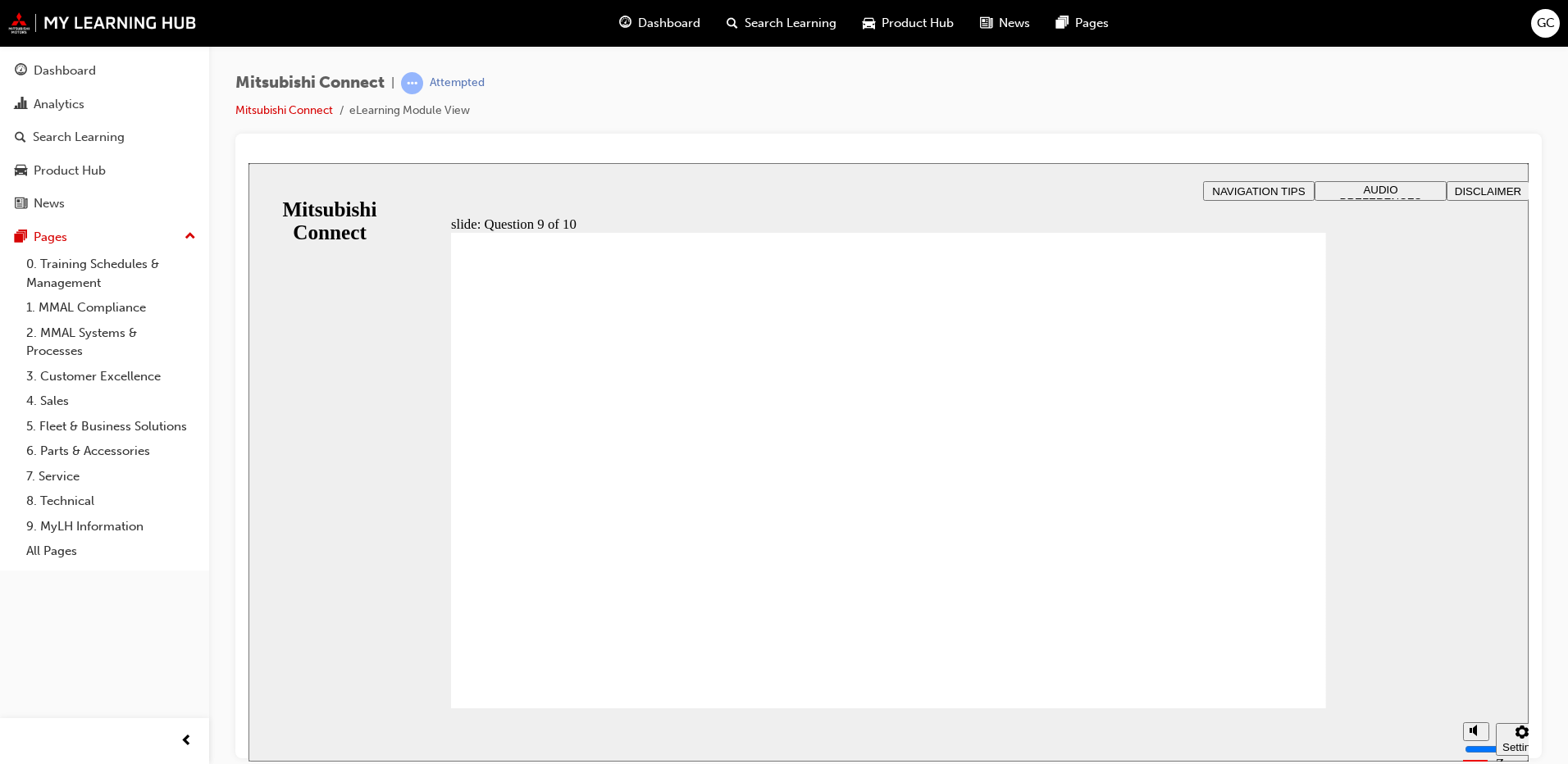
checkbox input "true"
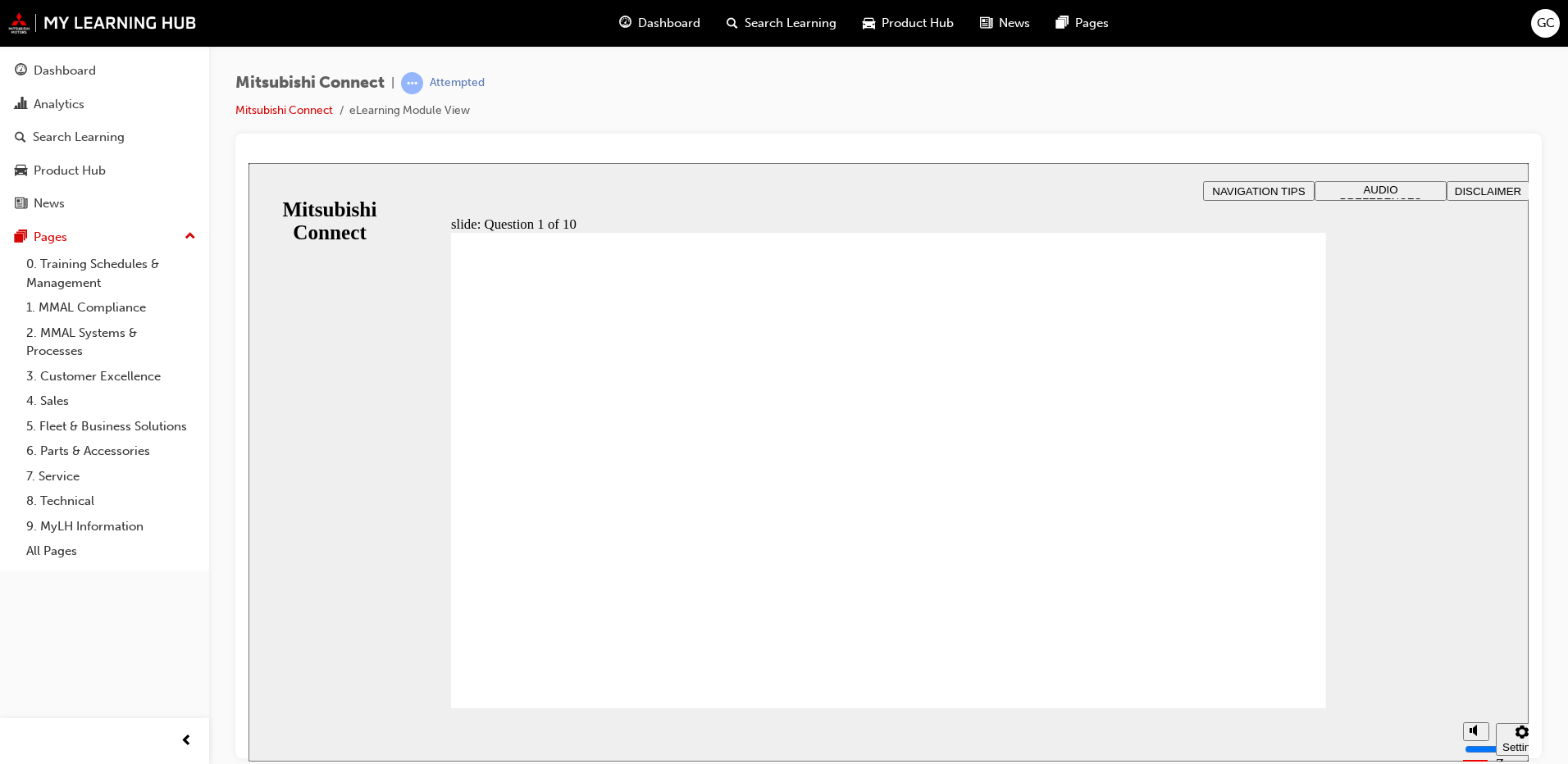
radio input "true"
checkbox input "true"
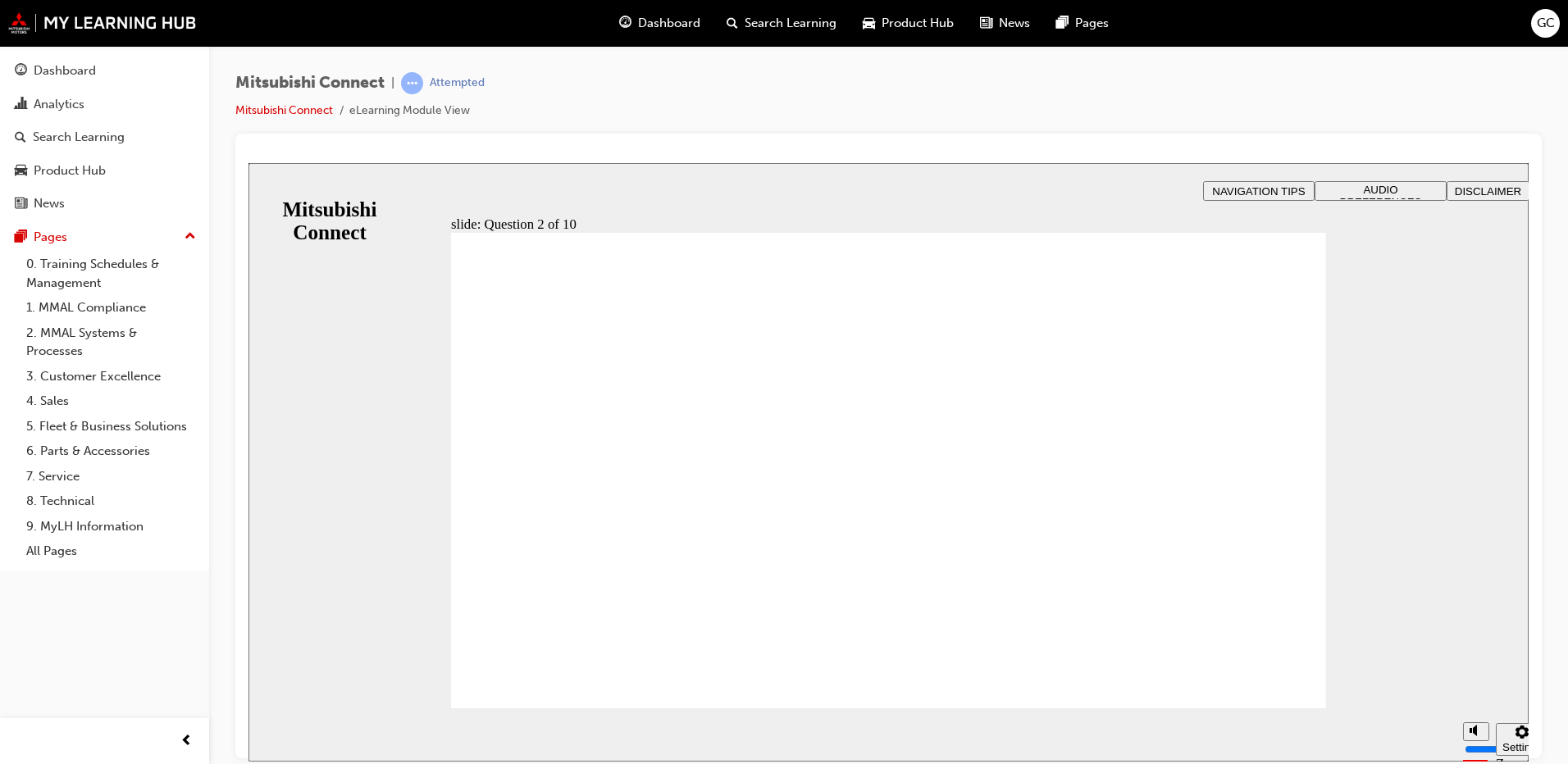
checkbox input "true"
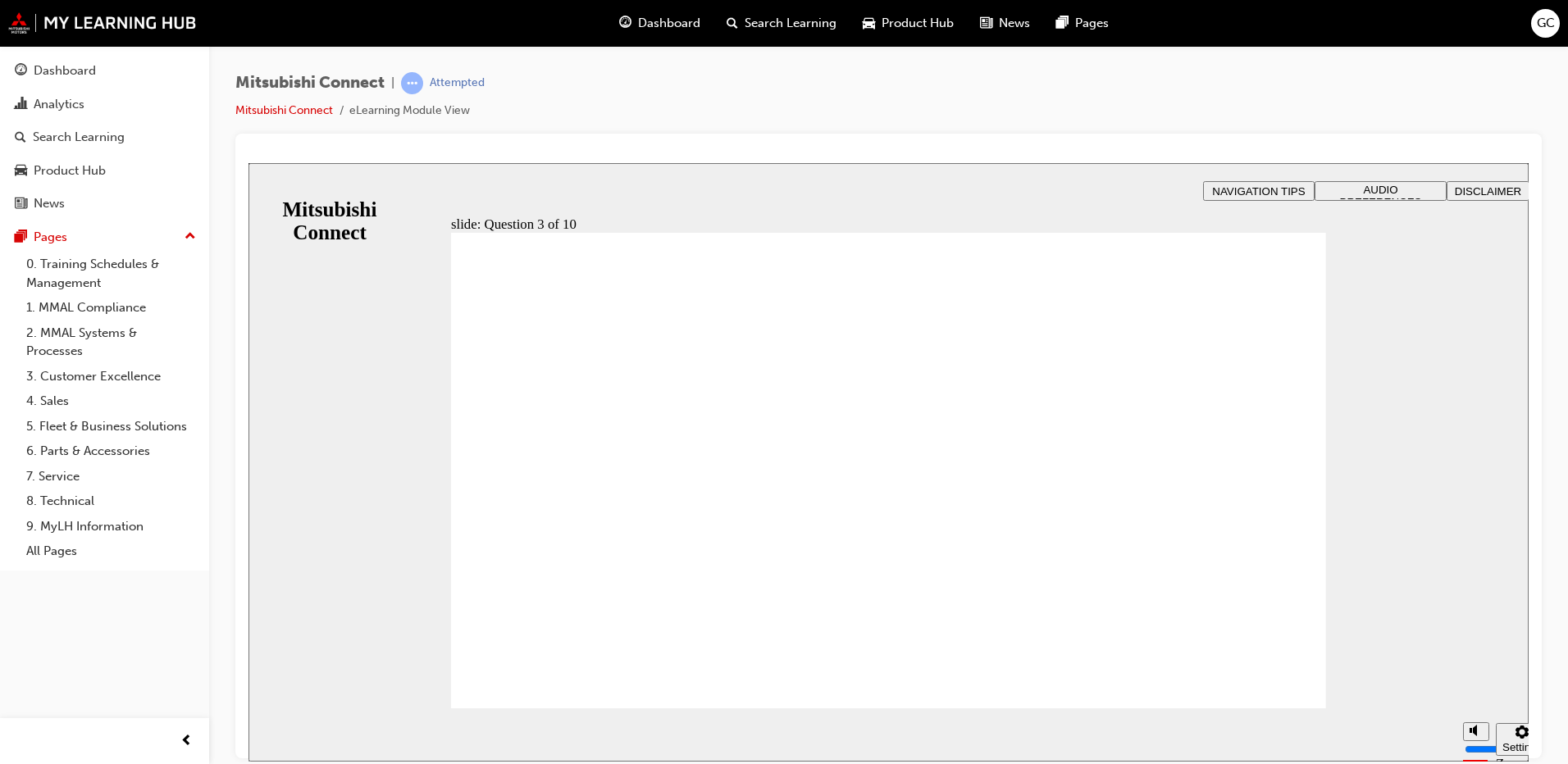
checkbox input "true"
radio input "true"
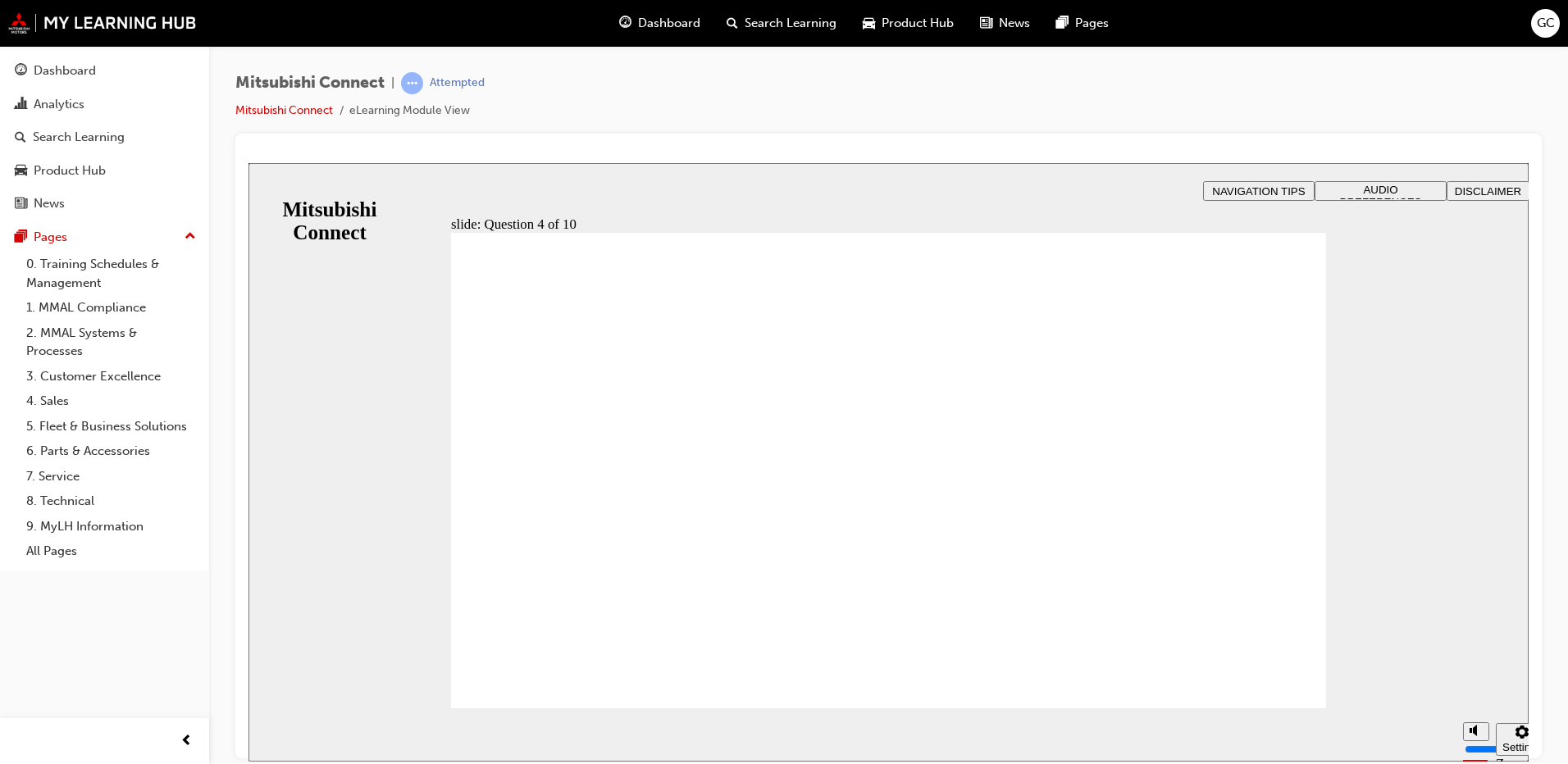
checkbox input "true"
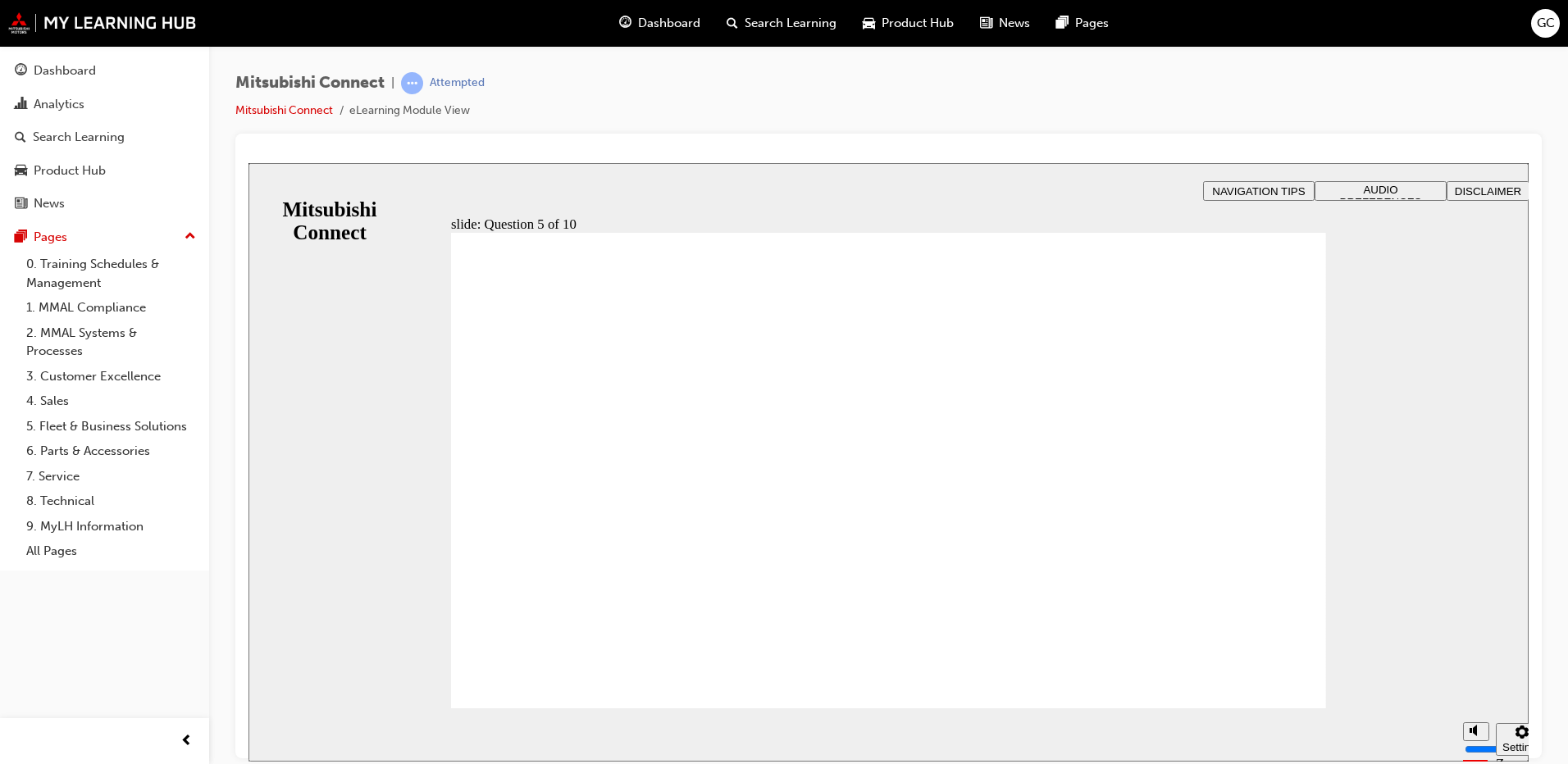
checkbox input "true"
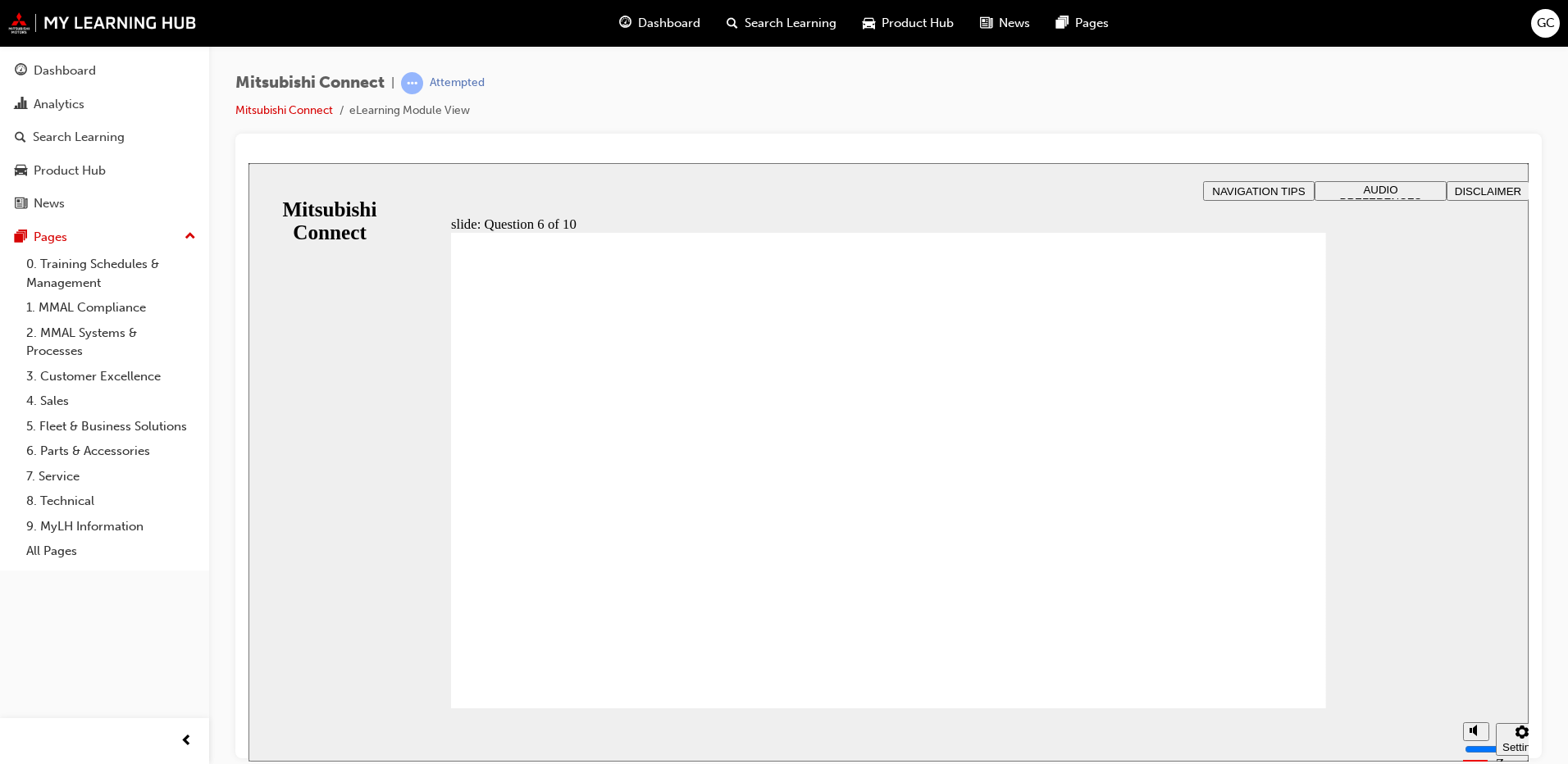
checkbox input "true"
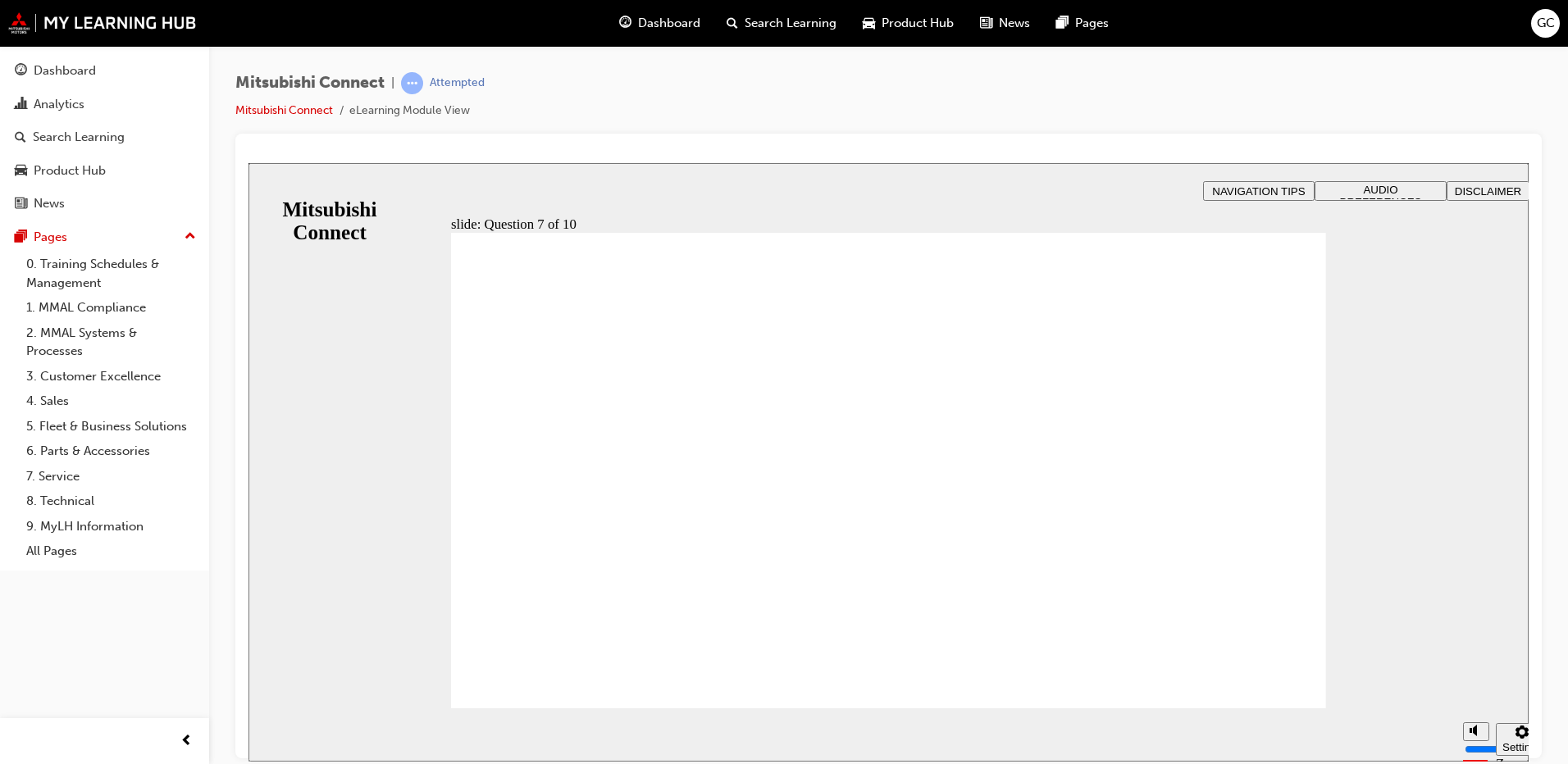
checkbox input "true"
radio input "true"
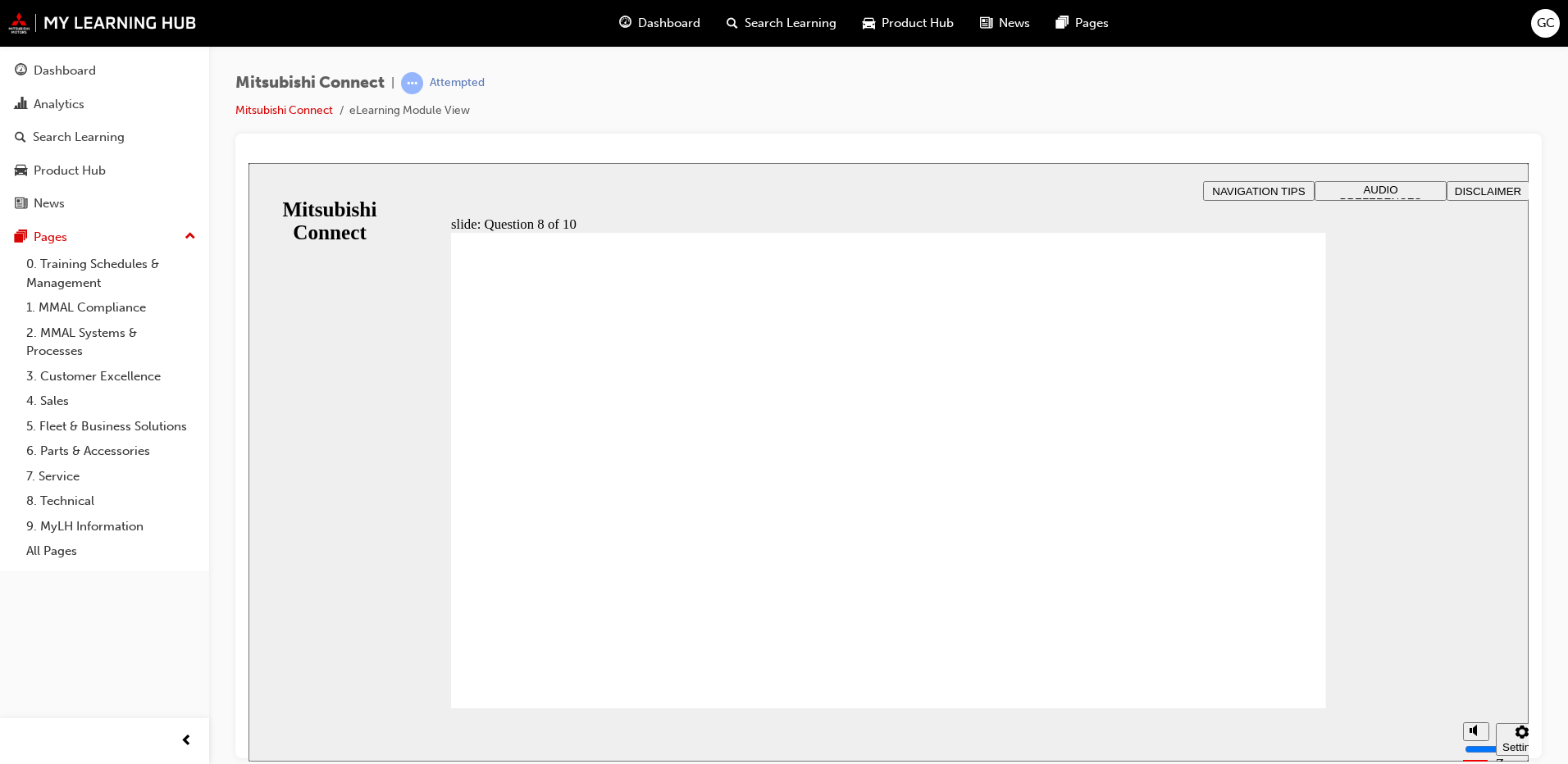
radio input "true"
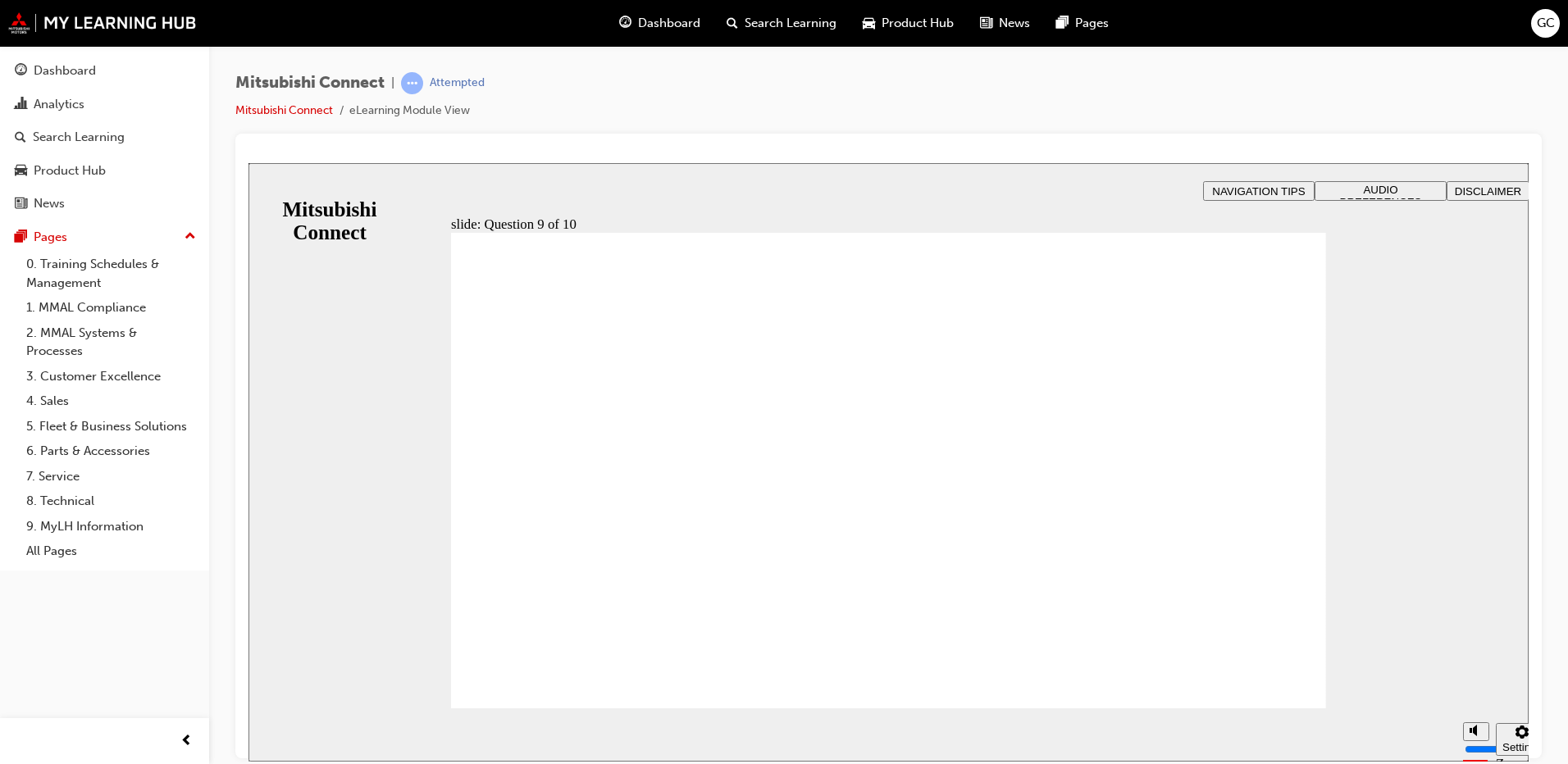
checkbox input "true"
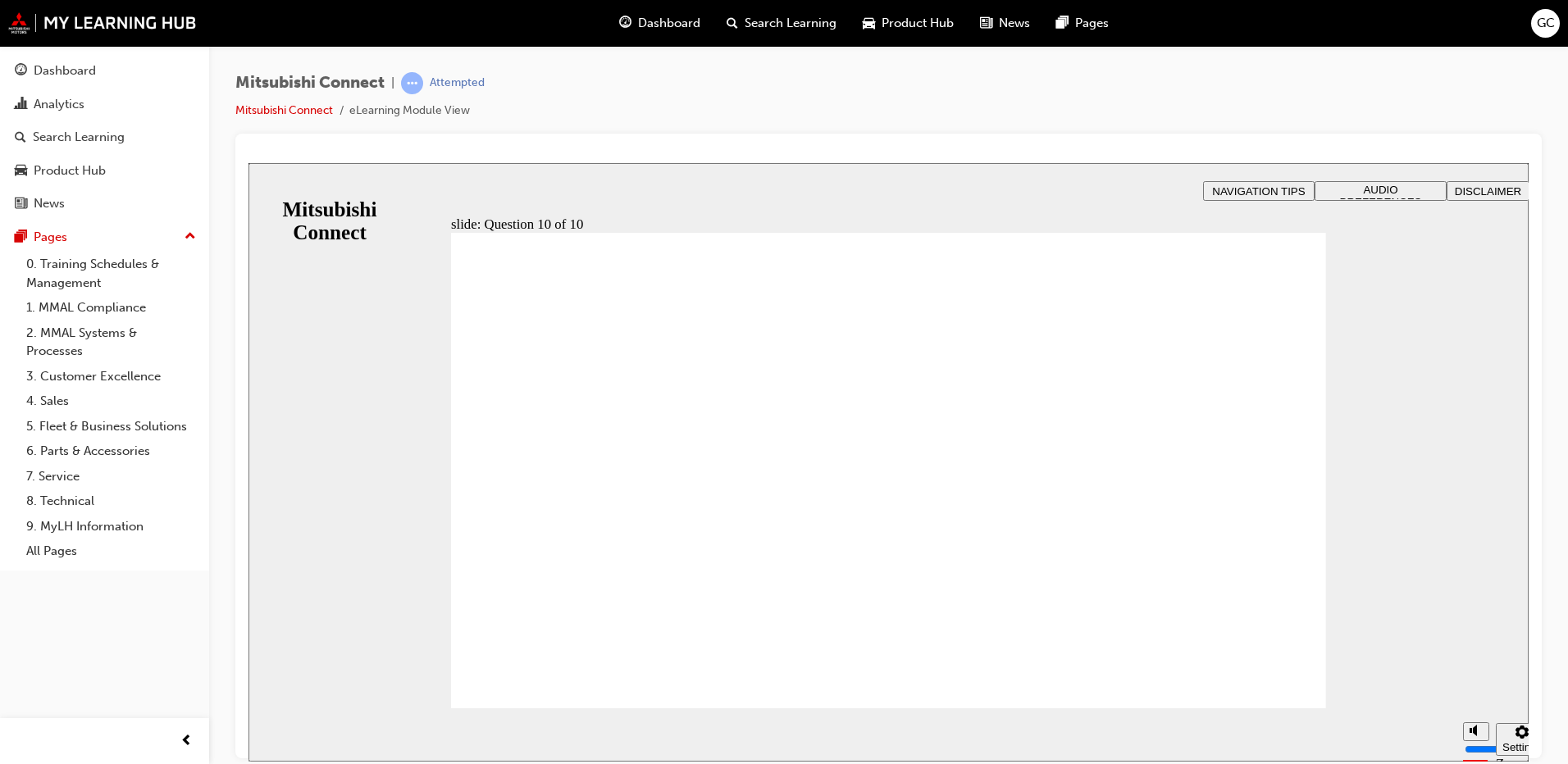
click at [677, 20] on span "Dashboard" at bounding box center [669, 23] width 63 height 19
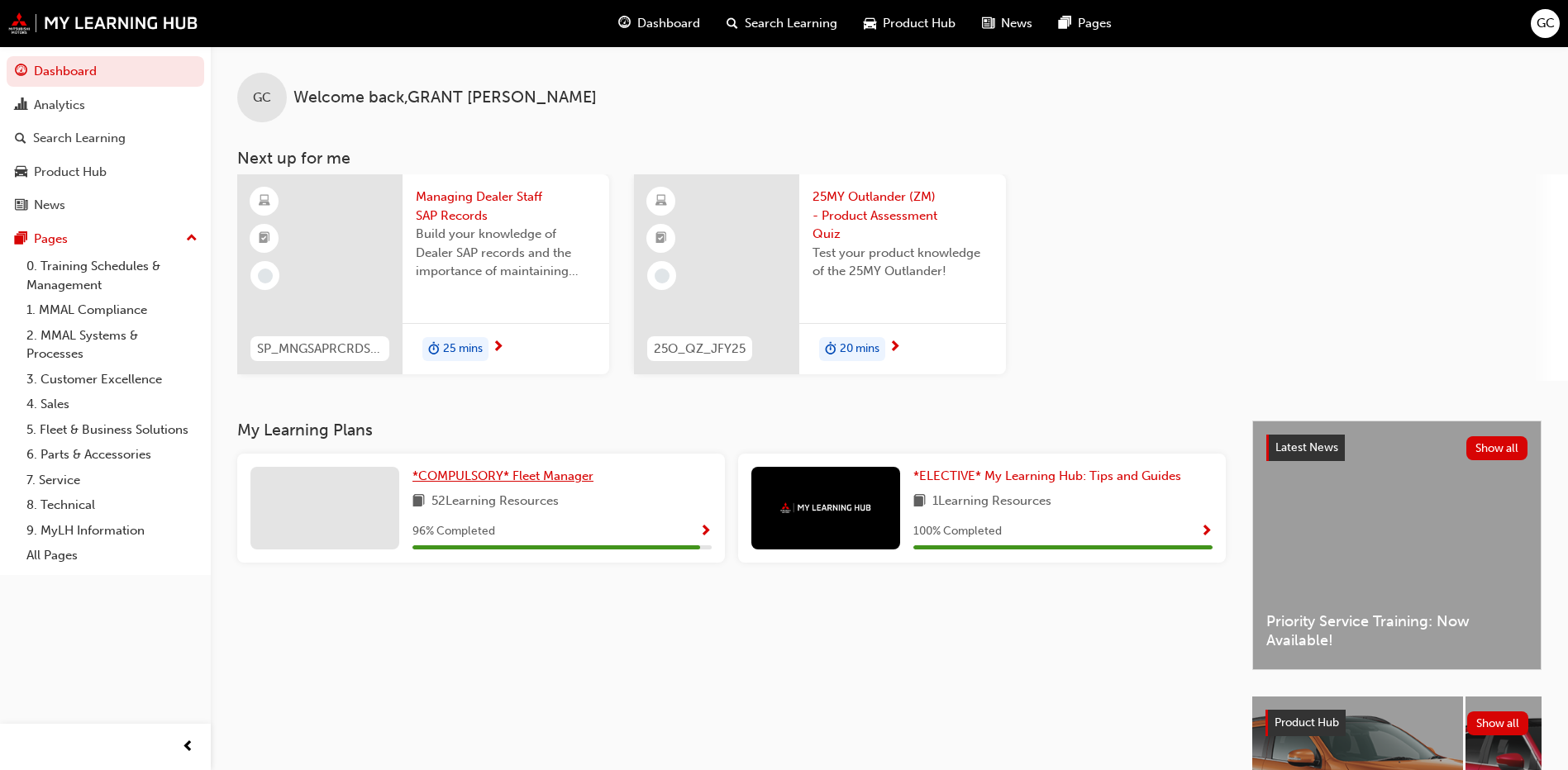
click at [533, 473] on span "*COMPULSORY* Fleet Manager" at bounding box center [503, 475] width 181 height 15
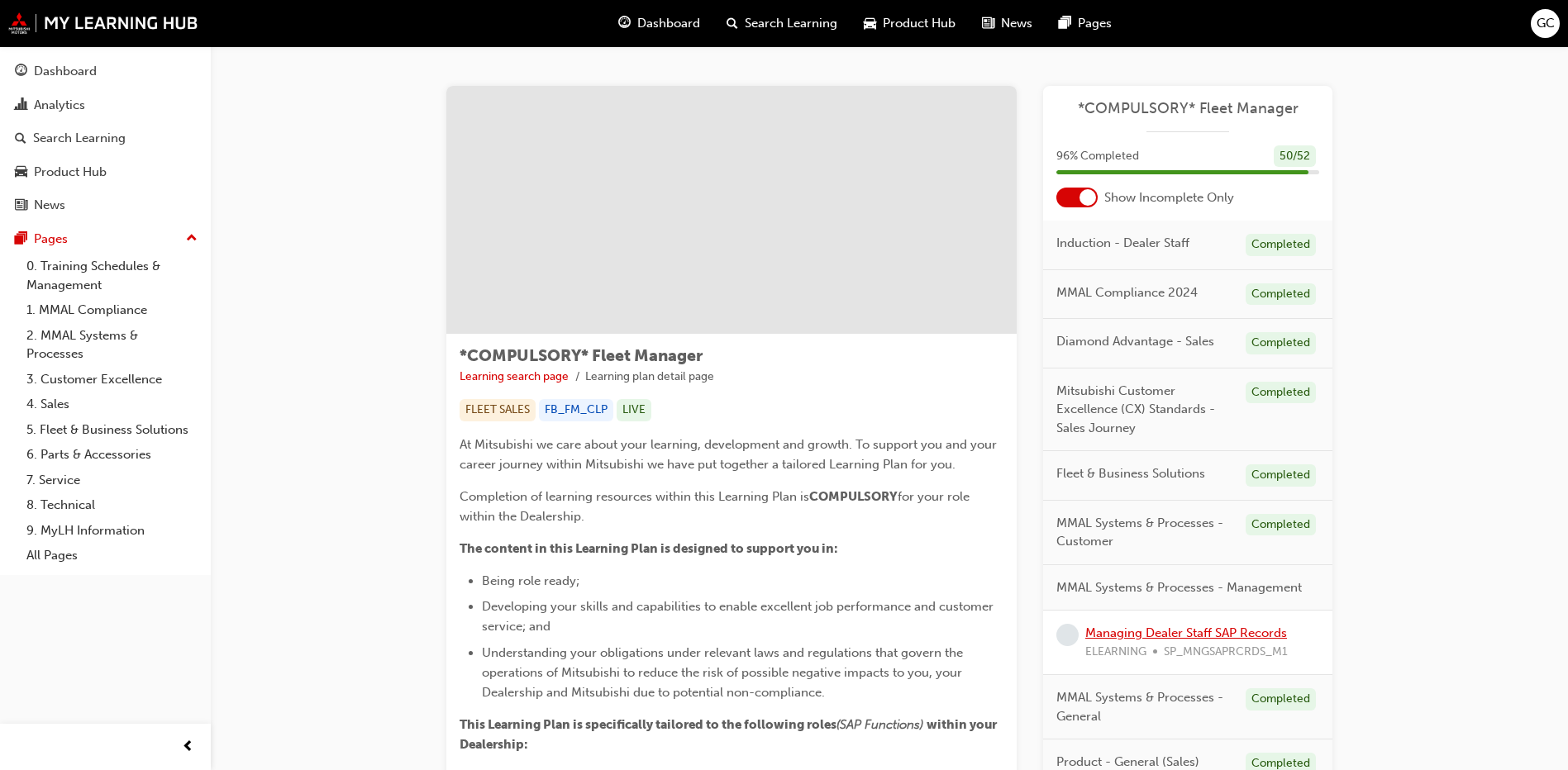
click at [1144, 630] on link "Managing Dealer Staff SAP Records" at bounding box center [1186, 633] width 201 height 15
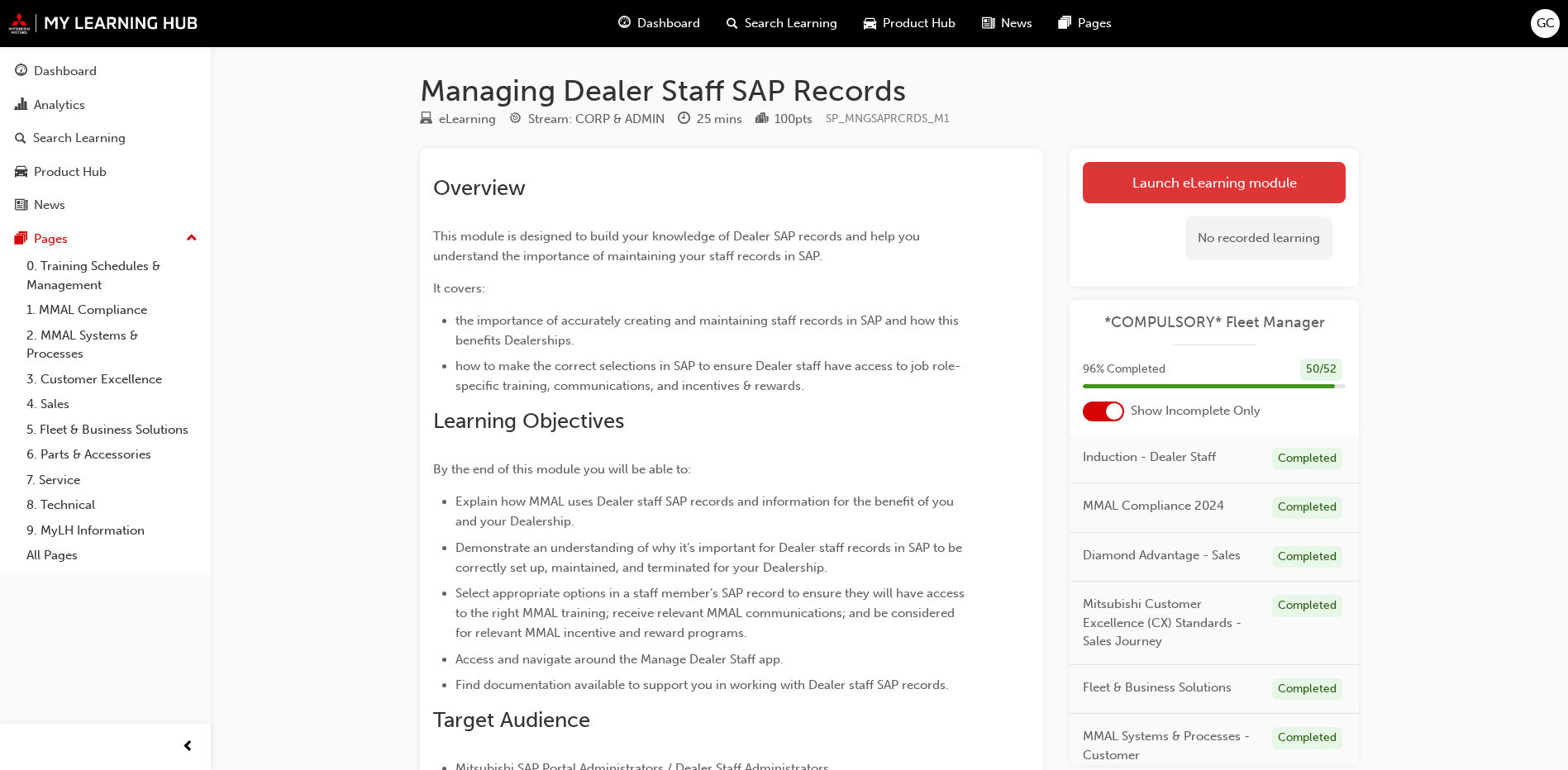
click at [1186, 182] on link "Launch eLearning module" at bounding box center [1214, 183] width 263 height 41
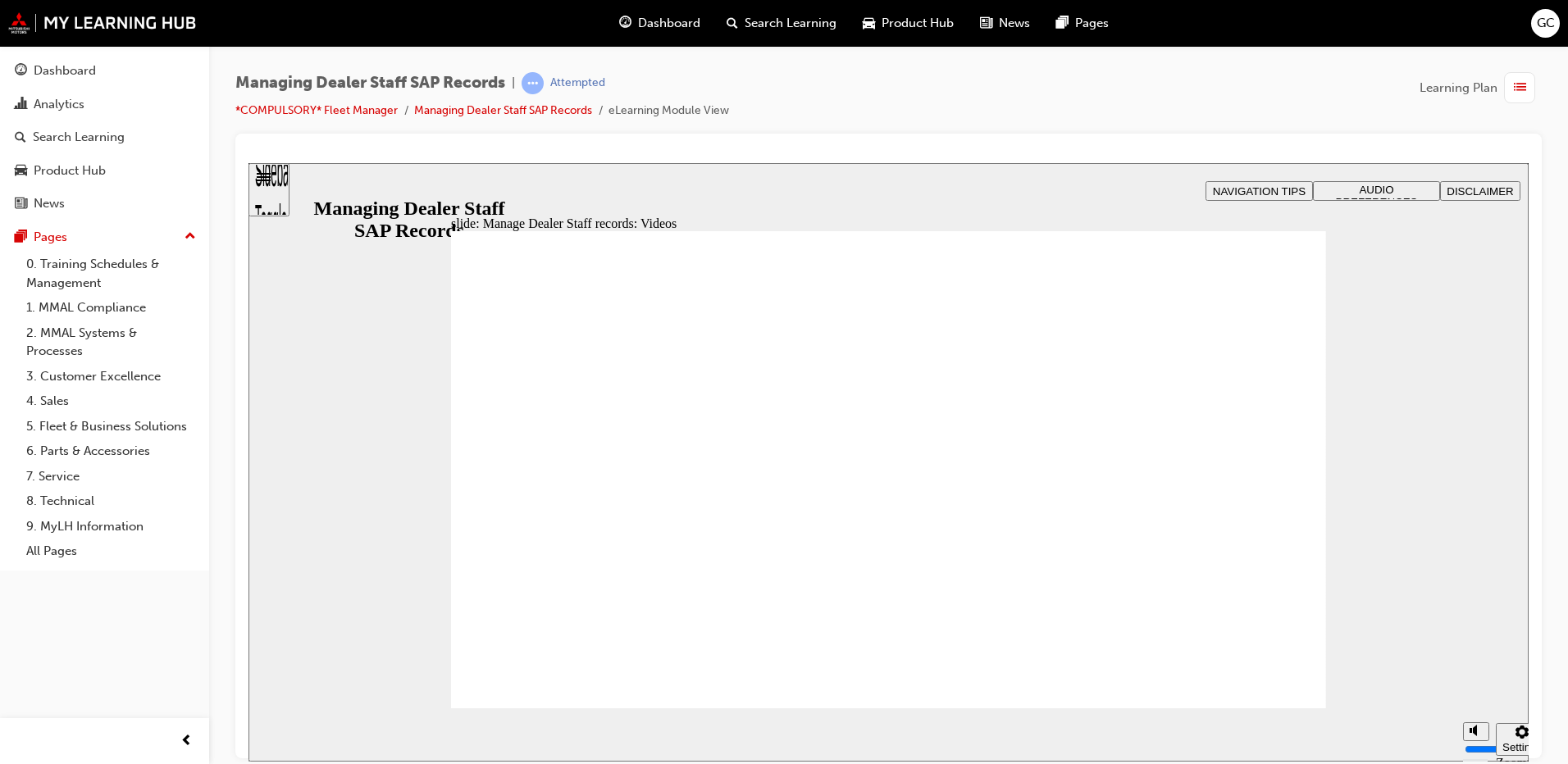
type input "123"
type input "127"
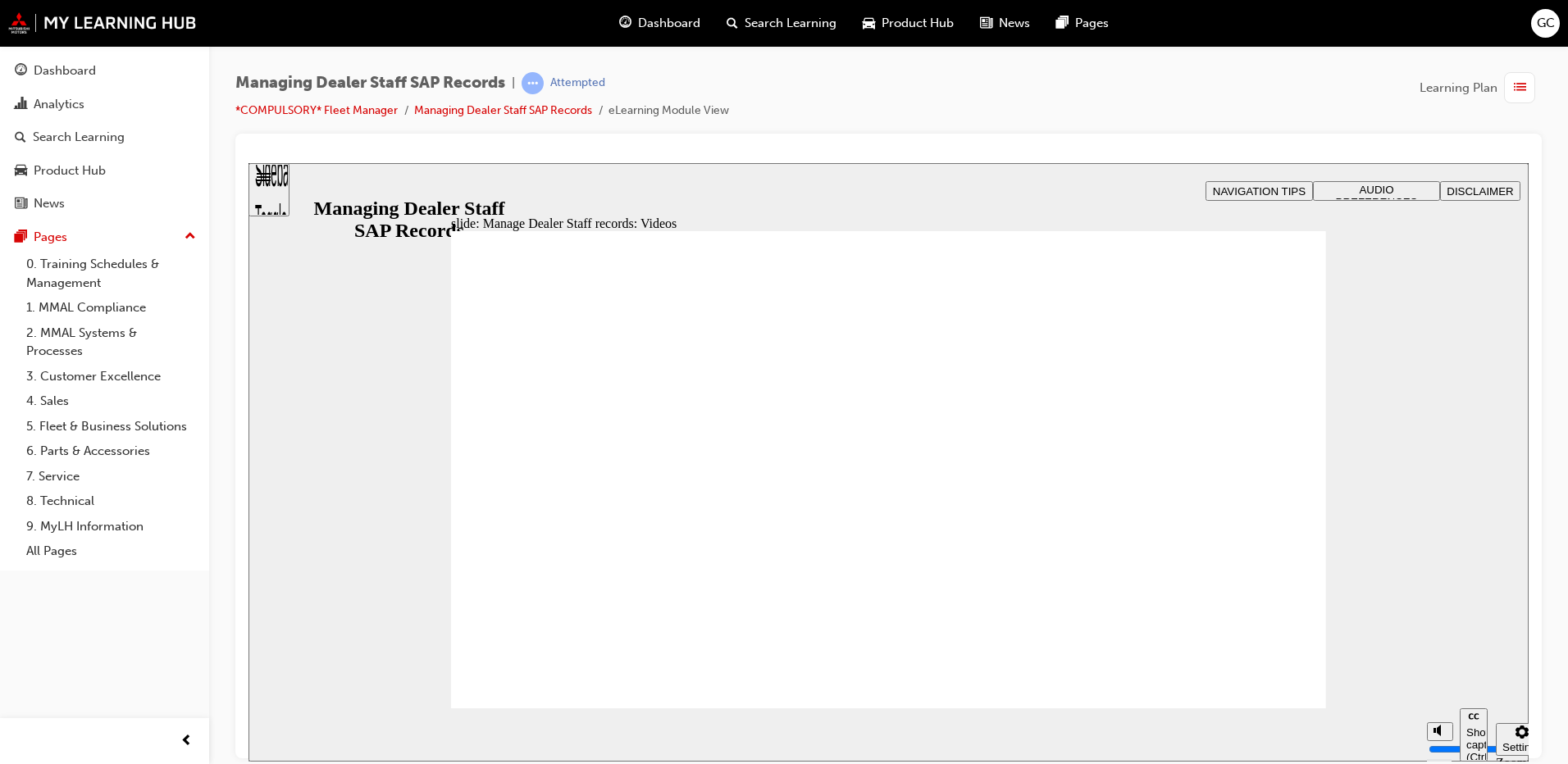
type input "254"
type input "75"
type input "144"
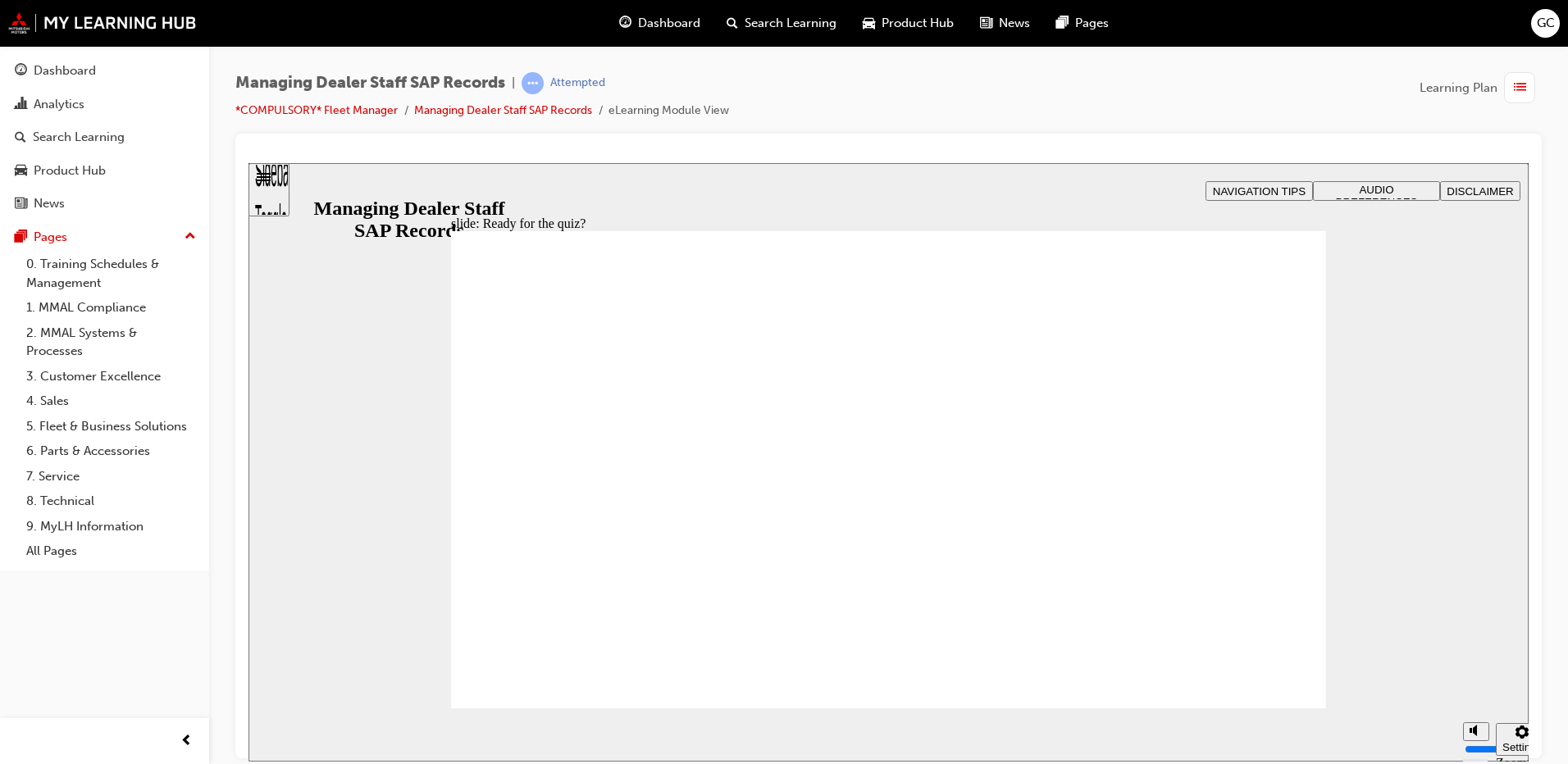
checkbox input "true"
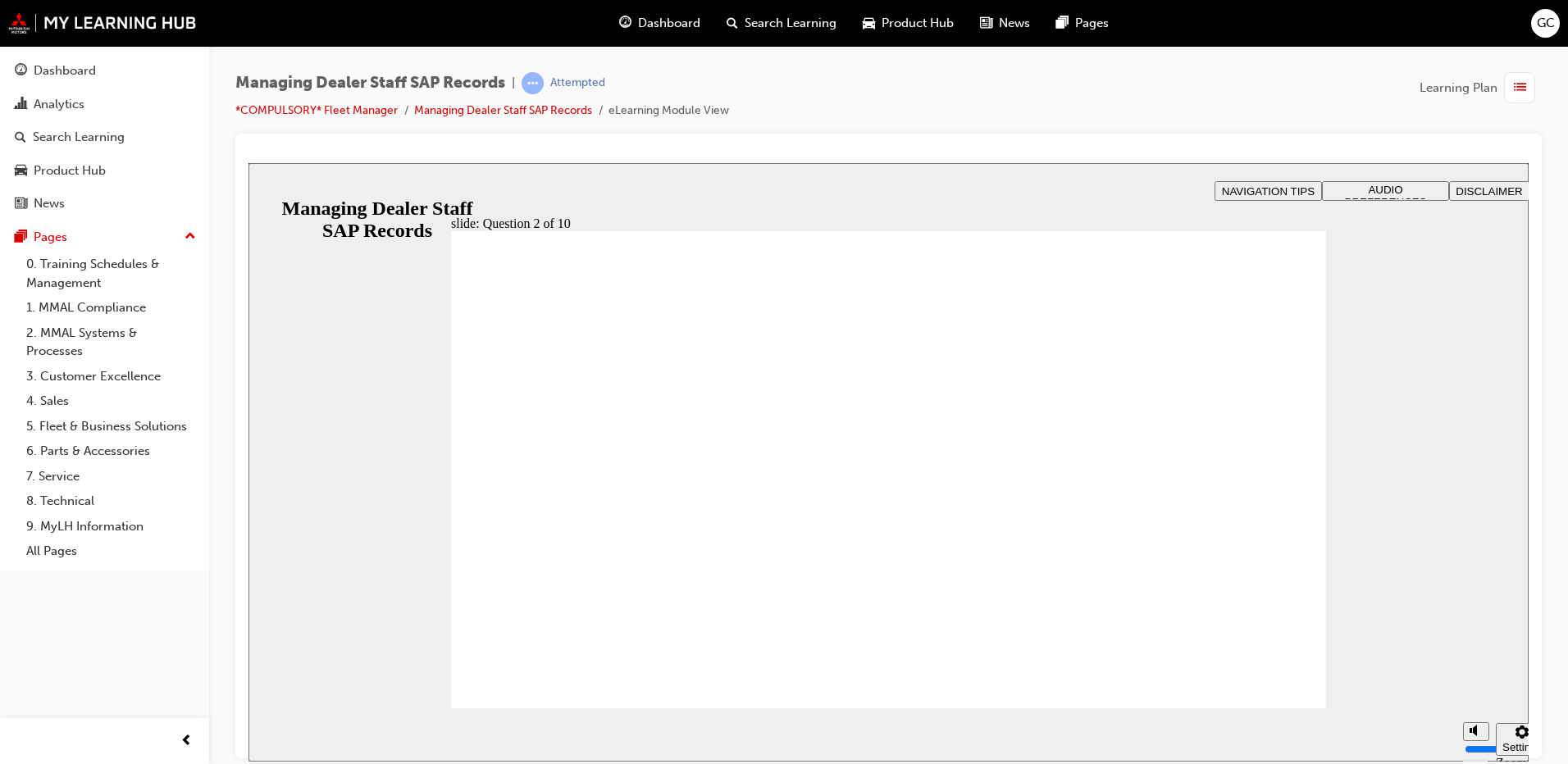
radio input "true"
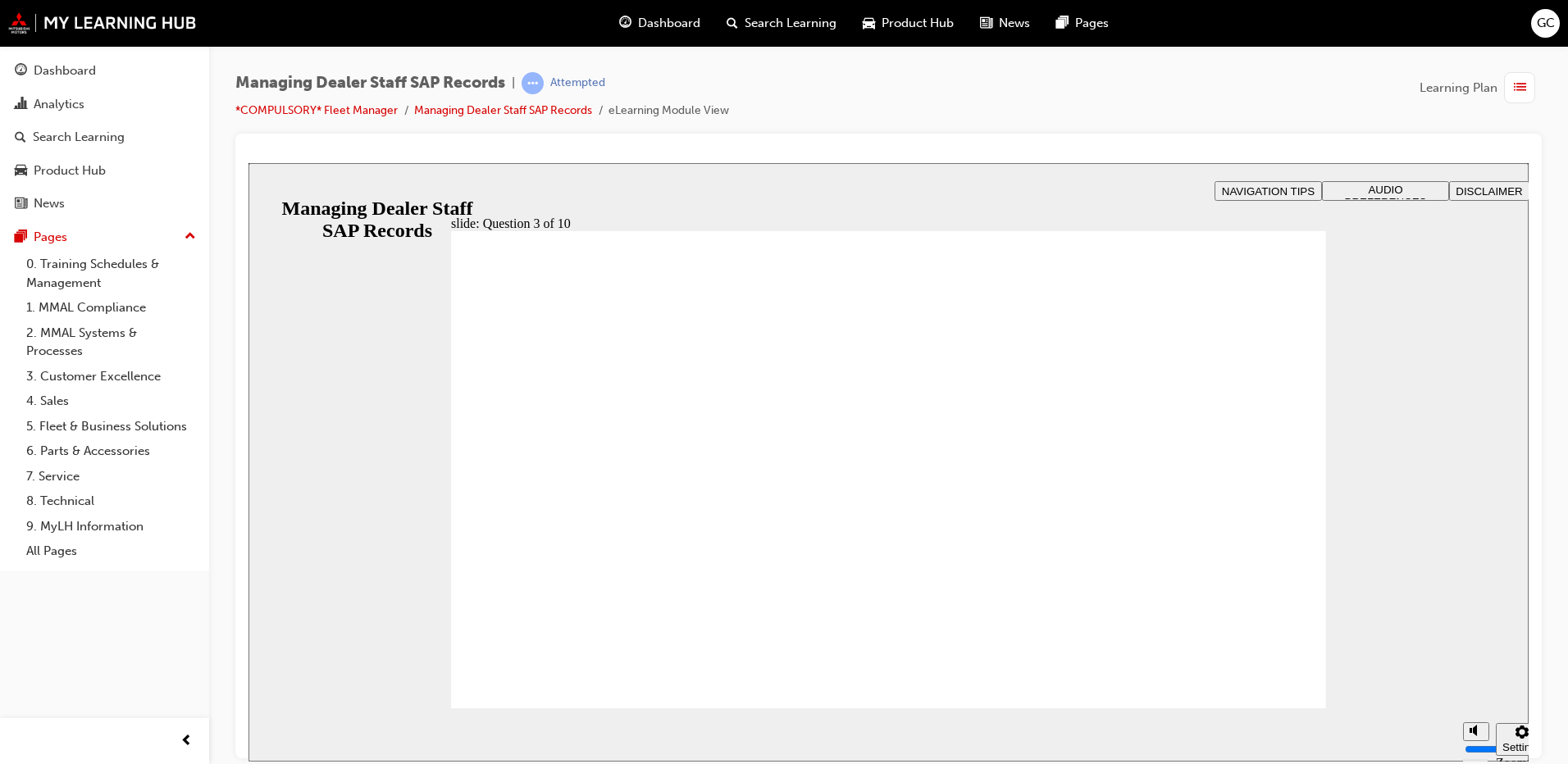
checkbox input "true"
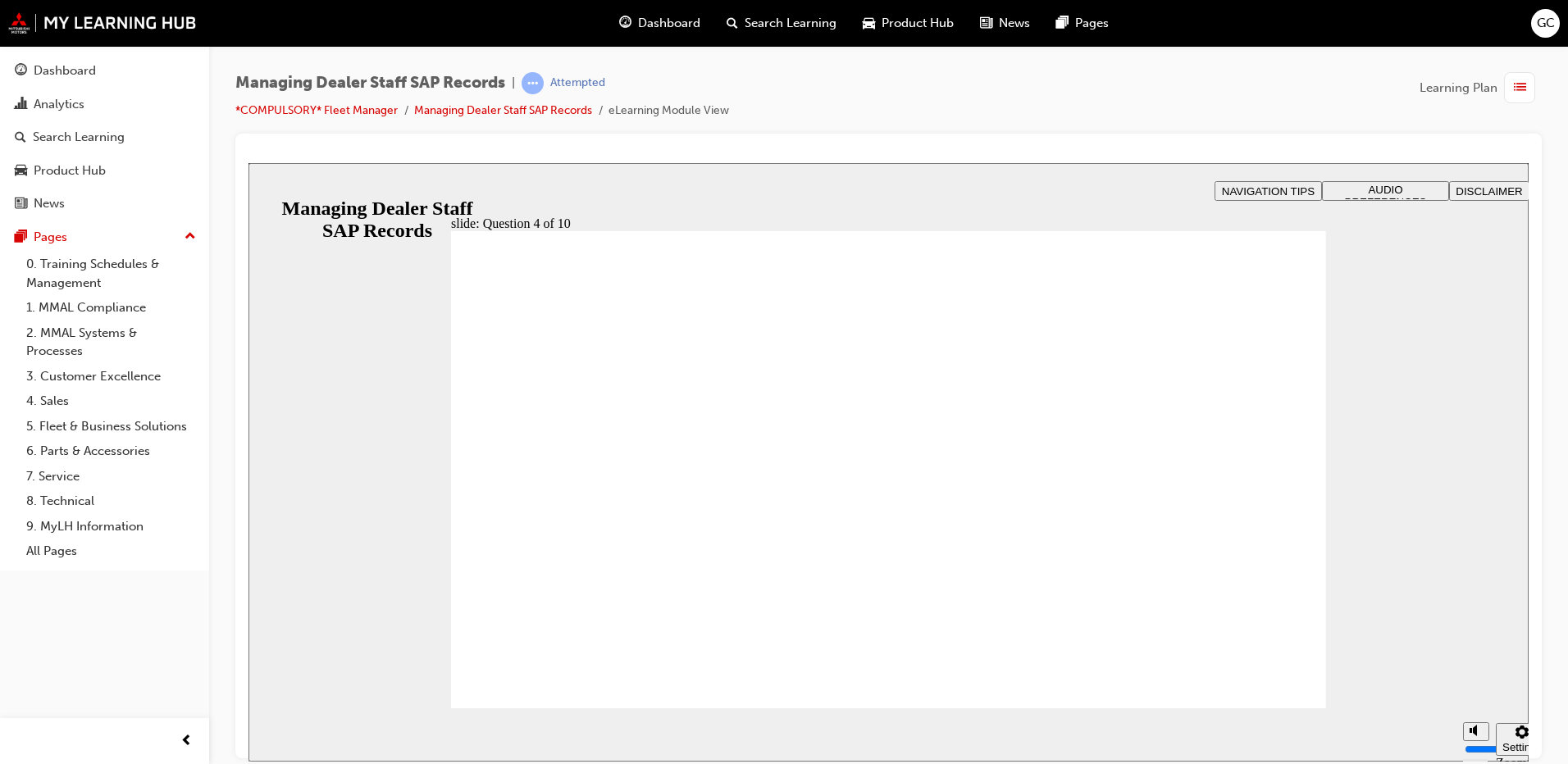
checkbox input "true"
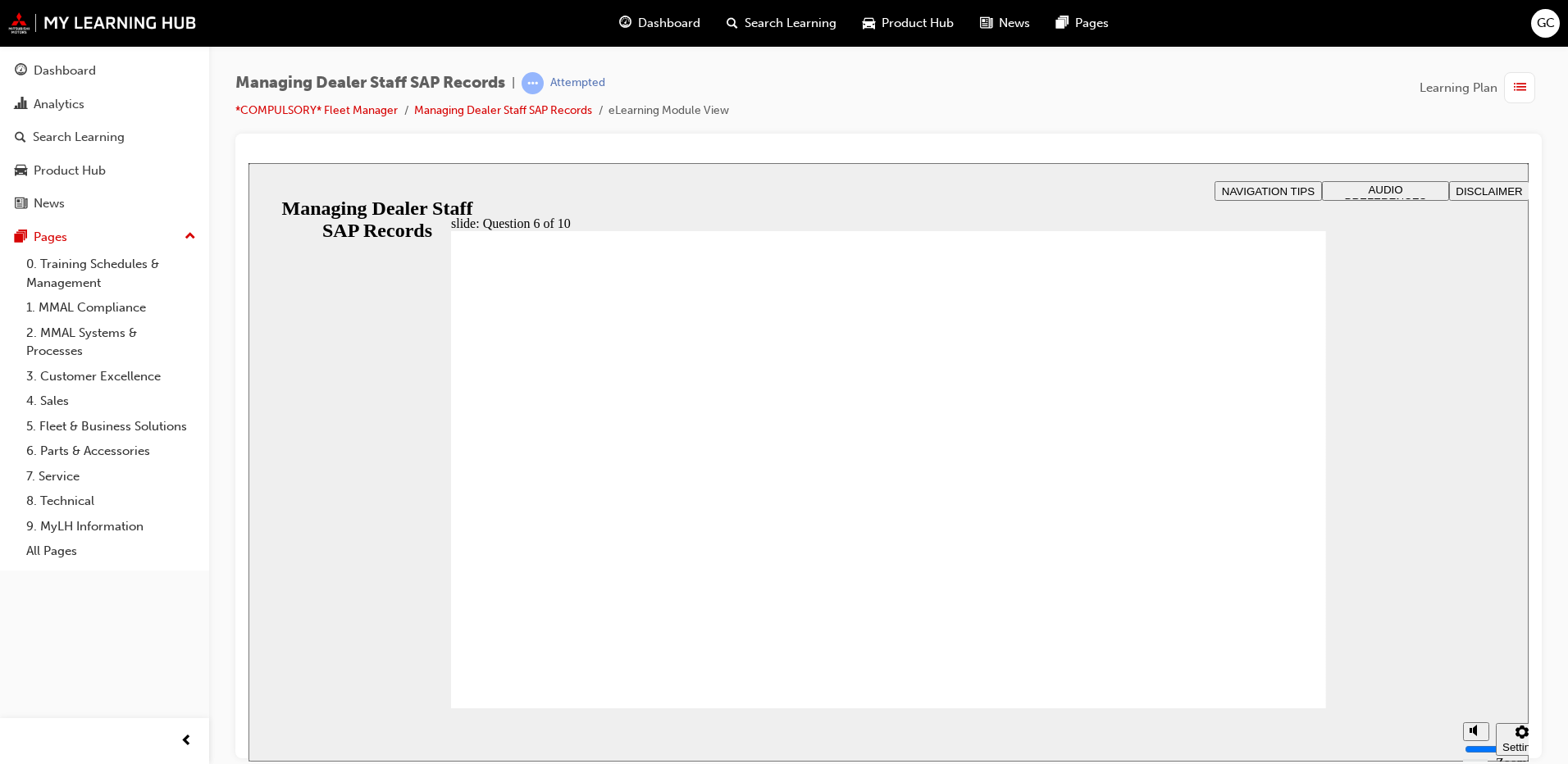
radio input "true"
checkbox input "true"
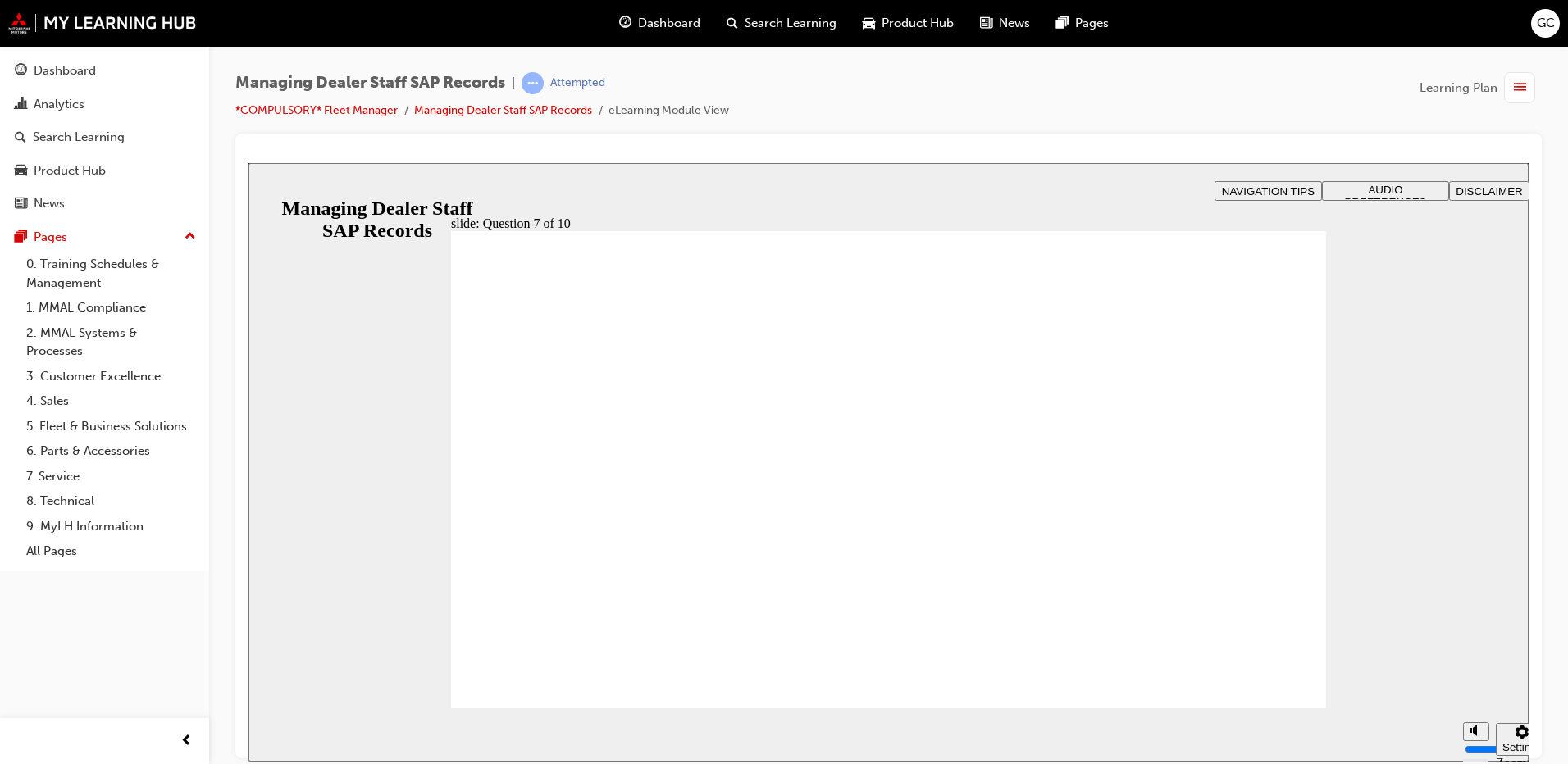
radio input "true"
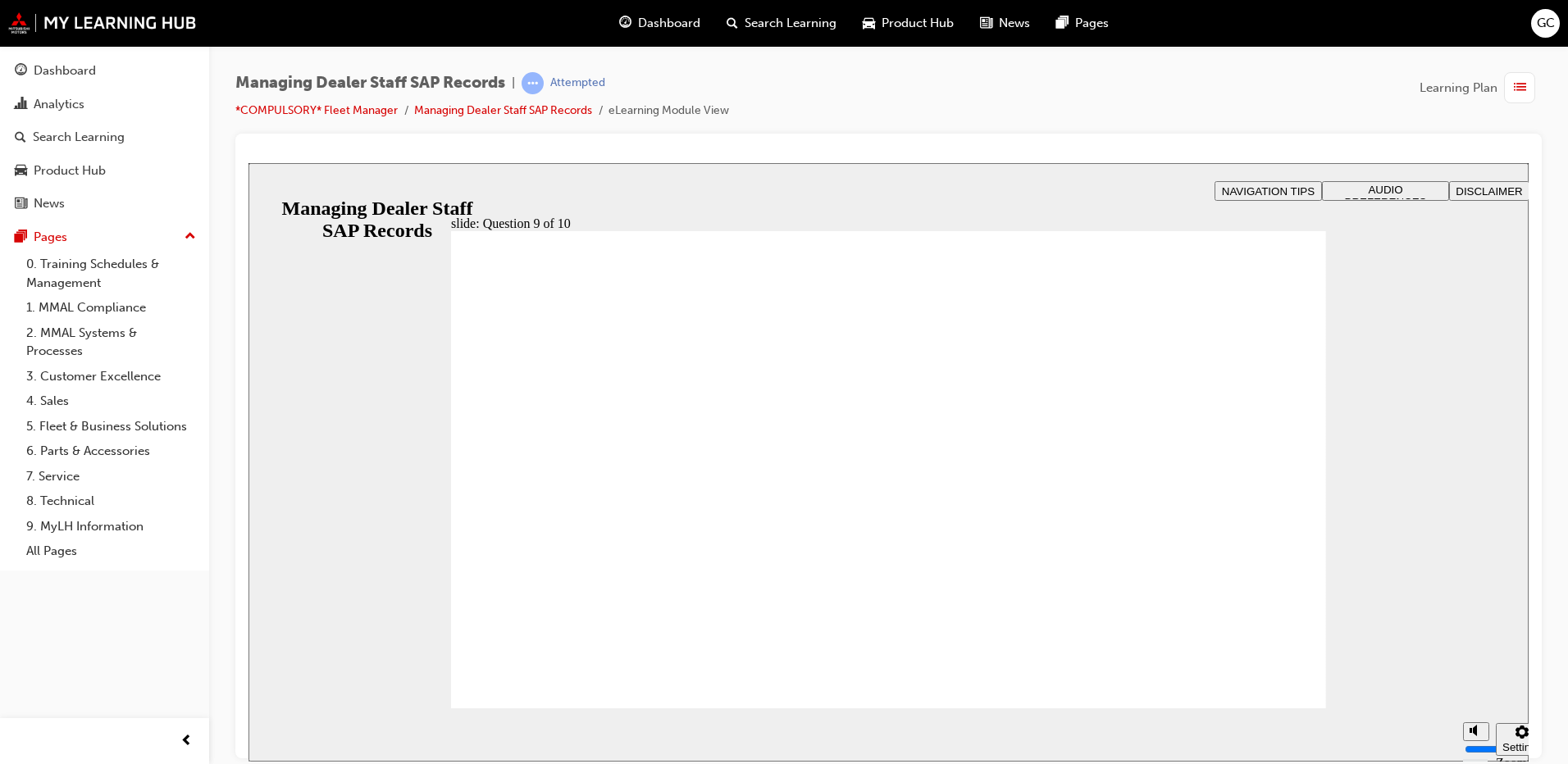
radio input "true"
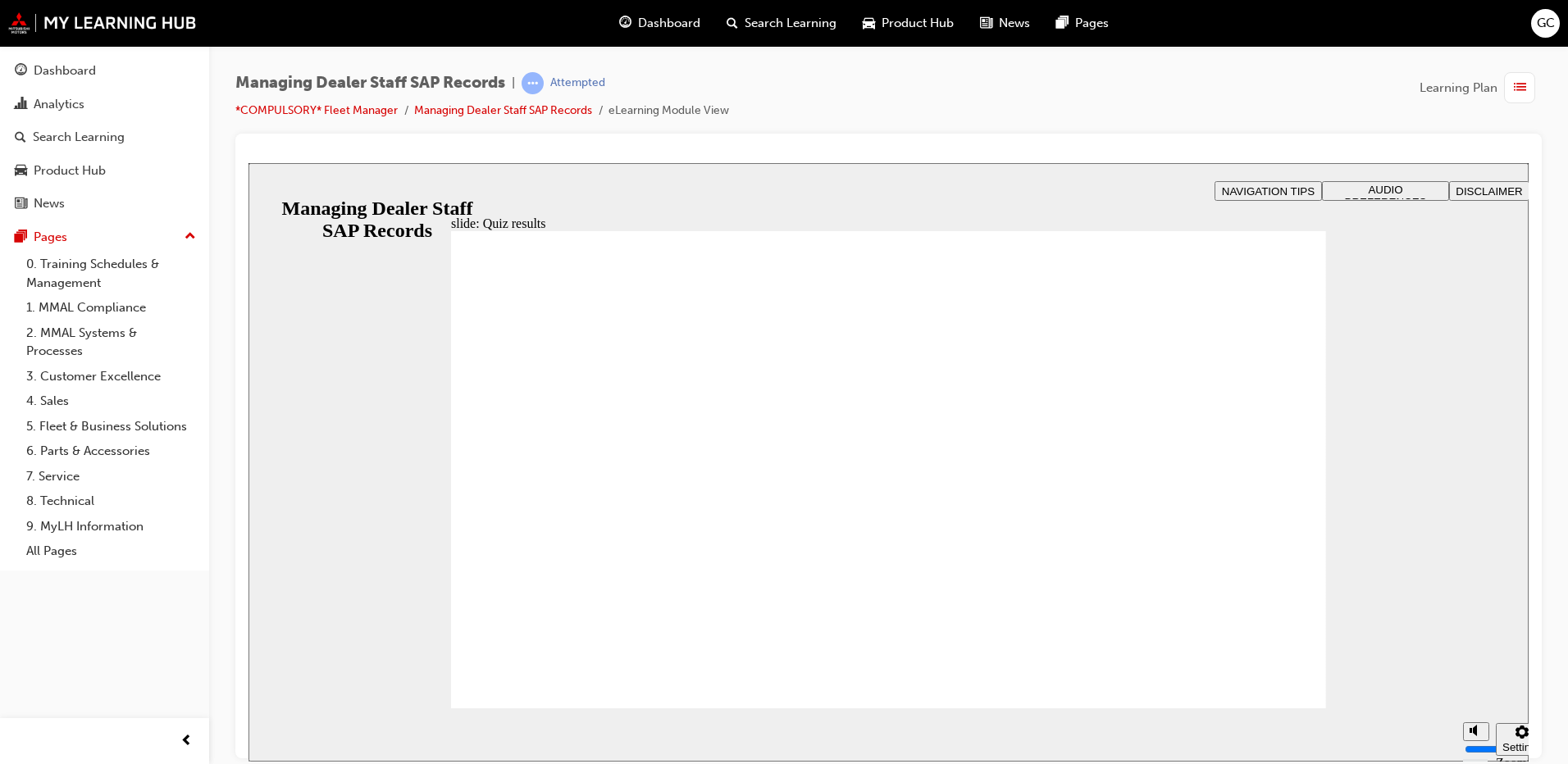
click at [668, 21] on span "Dashboard" at bounding box center [669, 23] width 63 height 19
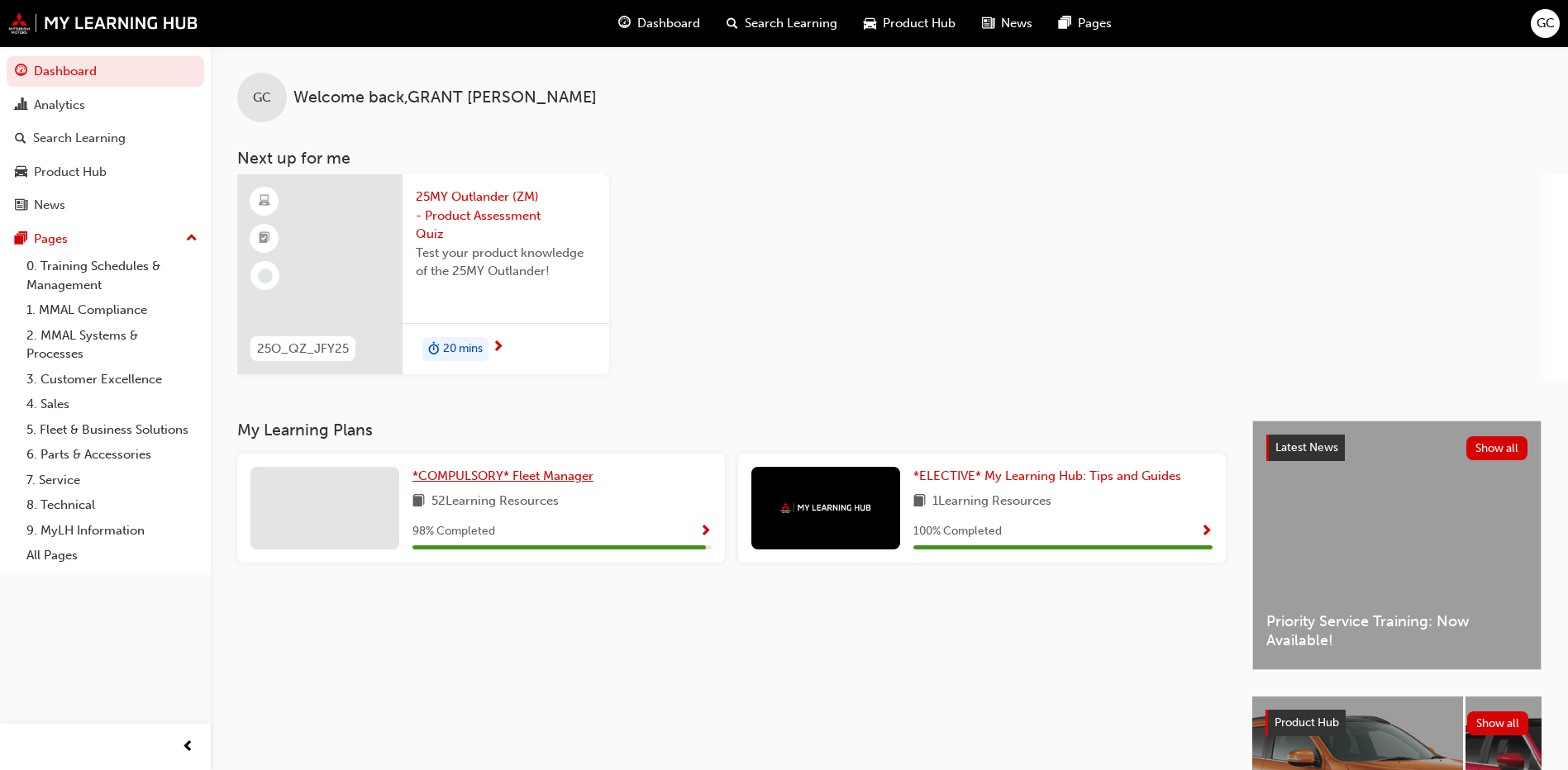
click at [457, 480] on span "*COMPULSORY* Fleet Manager" at bounding box center [503, 475] width 181 height 15
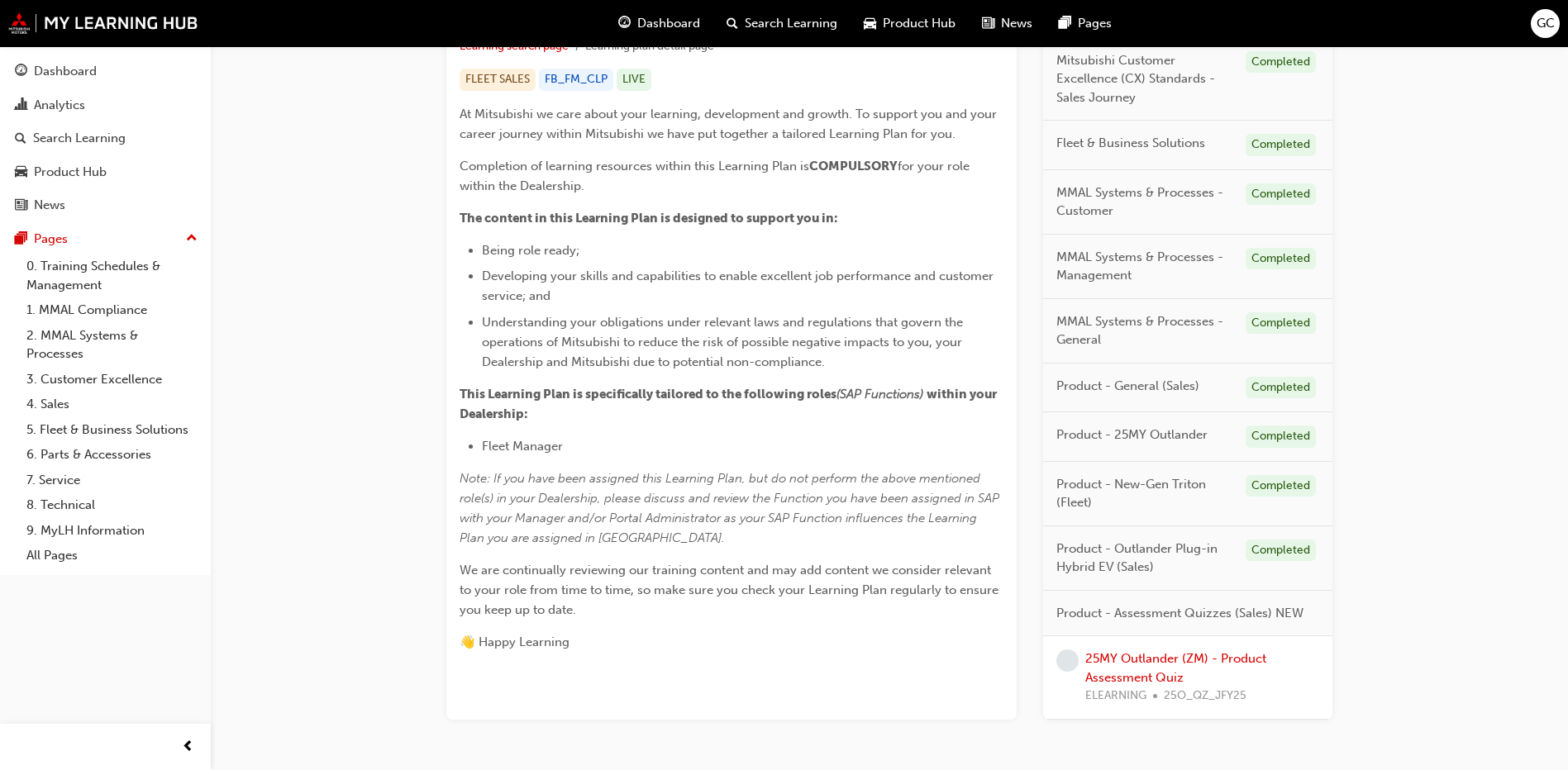
scroll to position [401, 0]
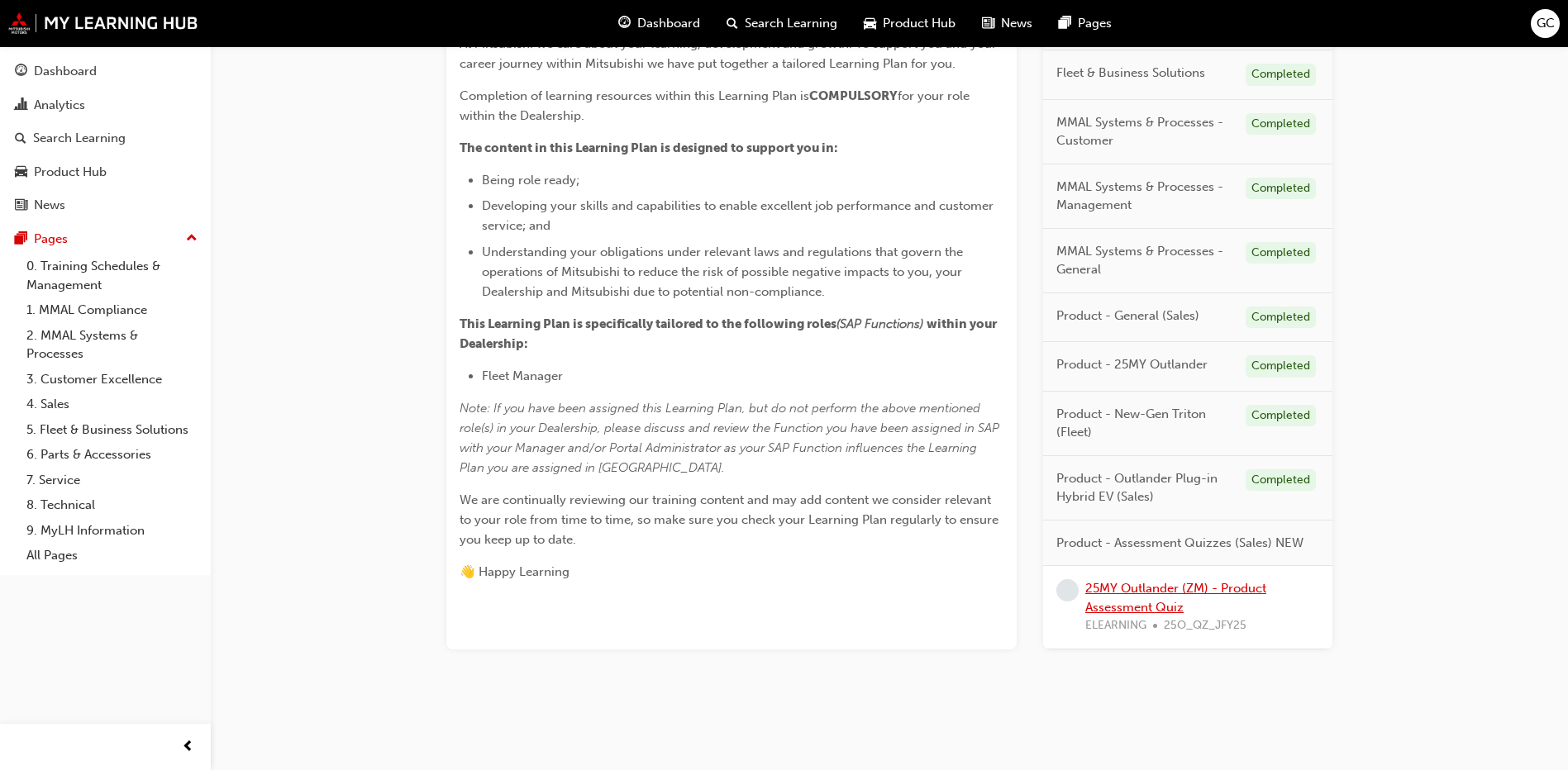
click at [1130, 587] on link "25MY Outlander (ZM) - Product Assessment Quiz" at bounding box center [1175, 598] width 181 height 34
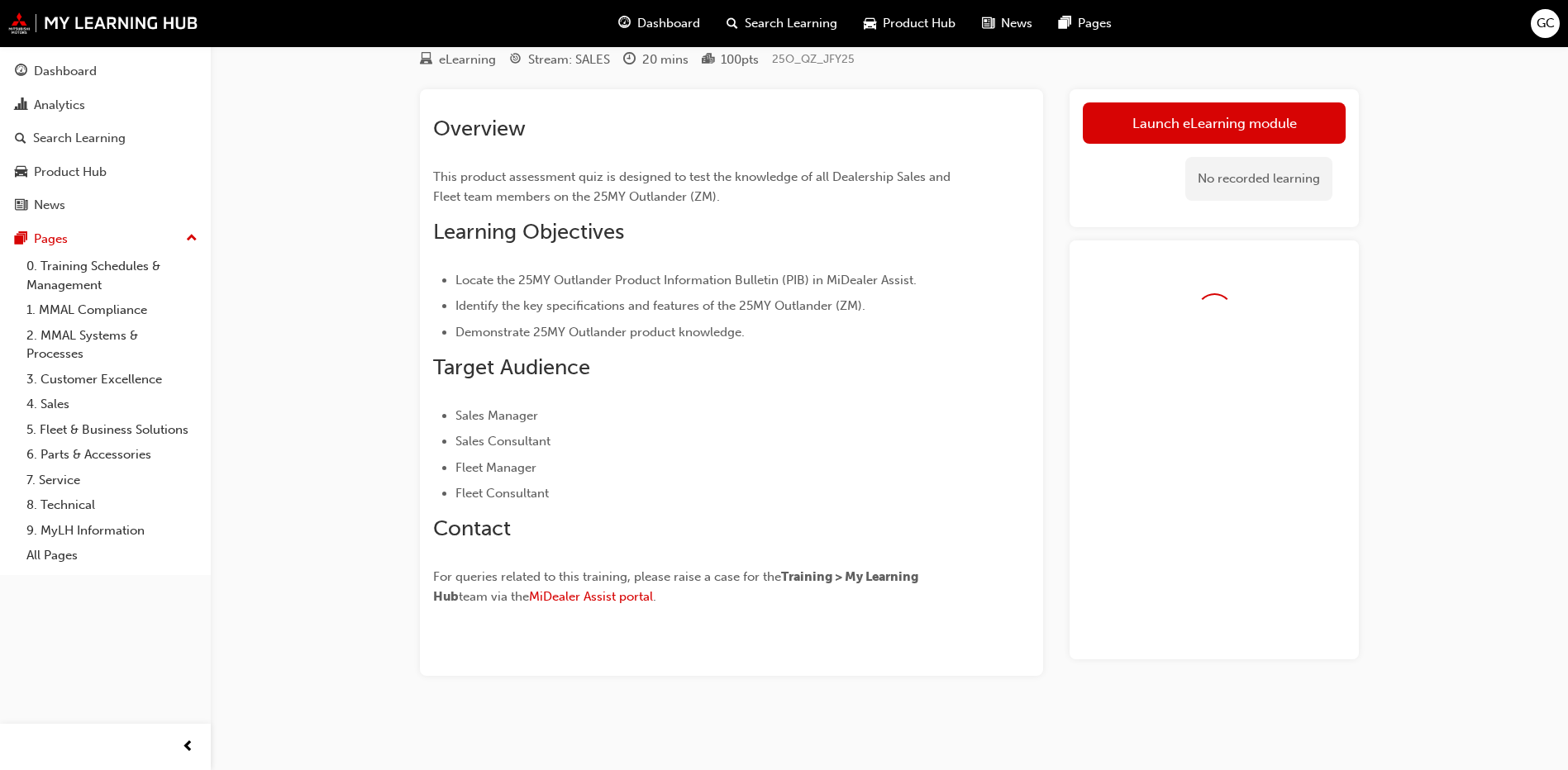
scroll to position [90, 0]
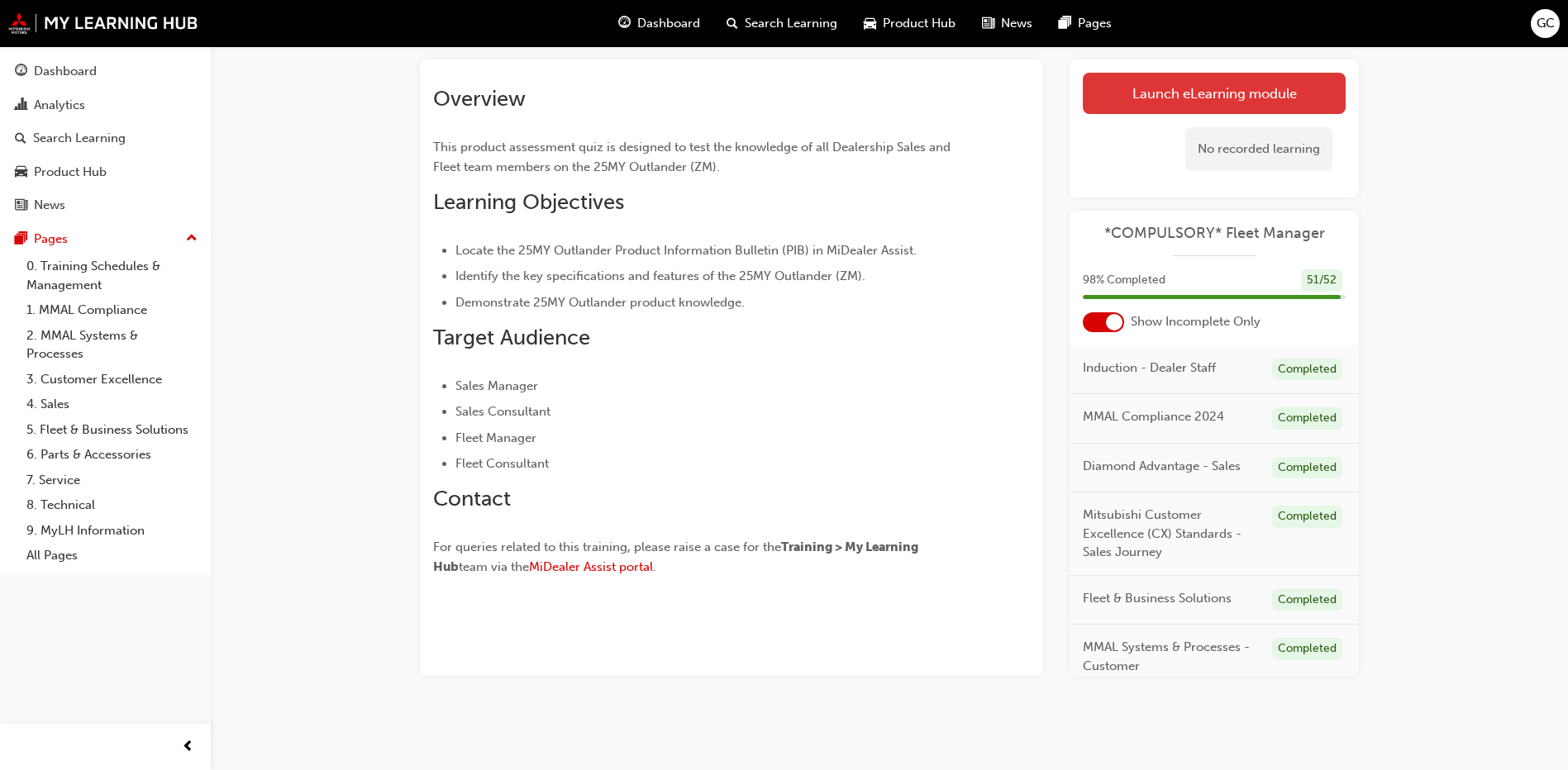
click at [1202, 89] on link "Launch eLearning module" at bounding box center [1214, 93] width 263 height 41
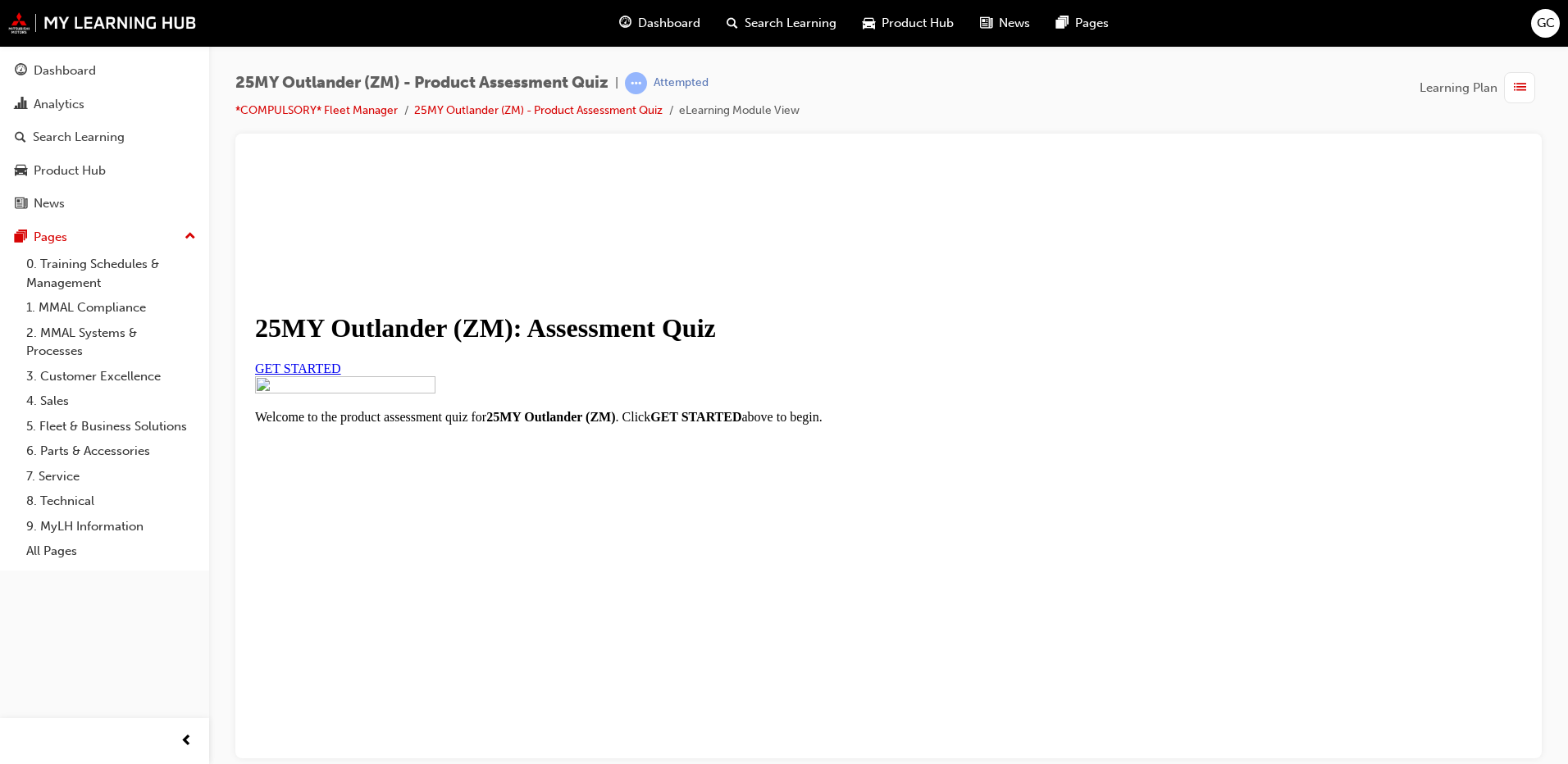
click at [341, 374] on span "GET STARTED" at bounding box center [298, 368] width 86 height 14
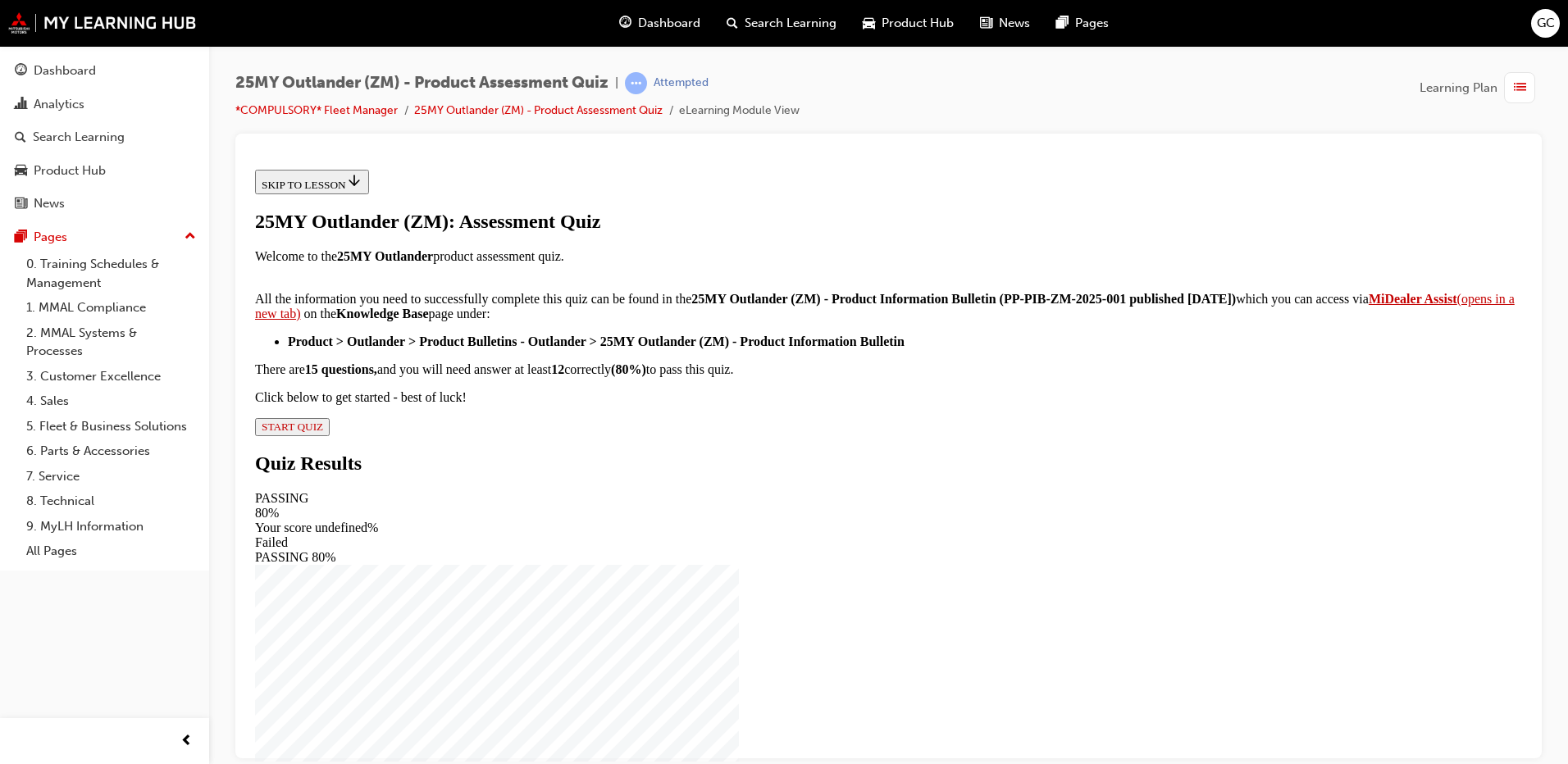
scroll to position [256, 0]
click at [1369, 305] on strong "MiDealer Assist" at bounding box center [1413, 298] width 89 height 14
click at [323, 432] on span "START QUIZ" at bounding box center [292, 426] width 62 height 13
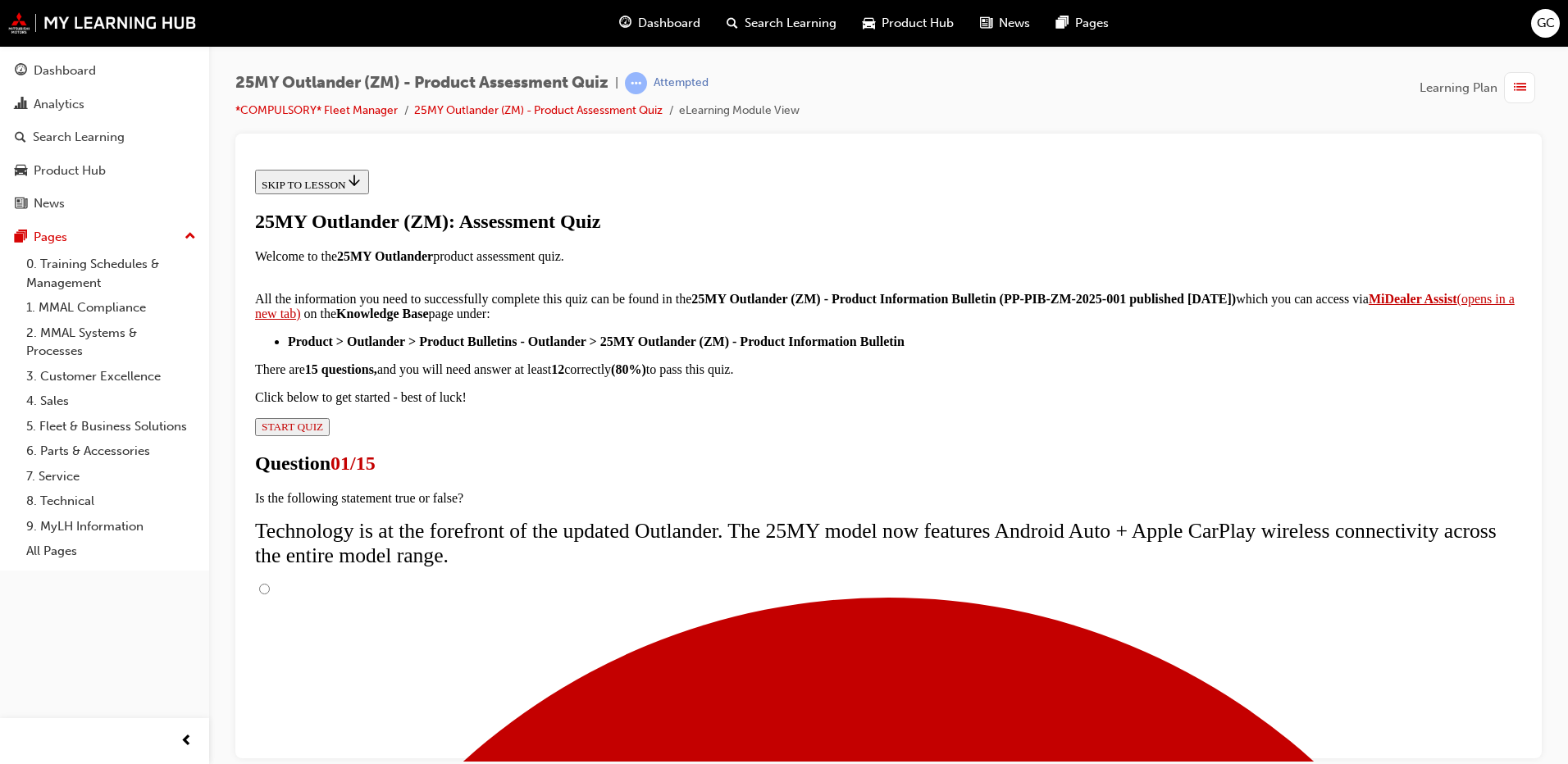
scroll to position [3, 0]
click at [270, 583] on input "True" at bounding box center [264, 588] width 11 height 11
radio input "true"
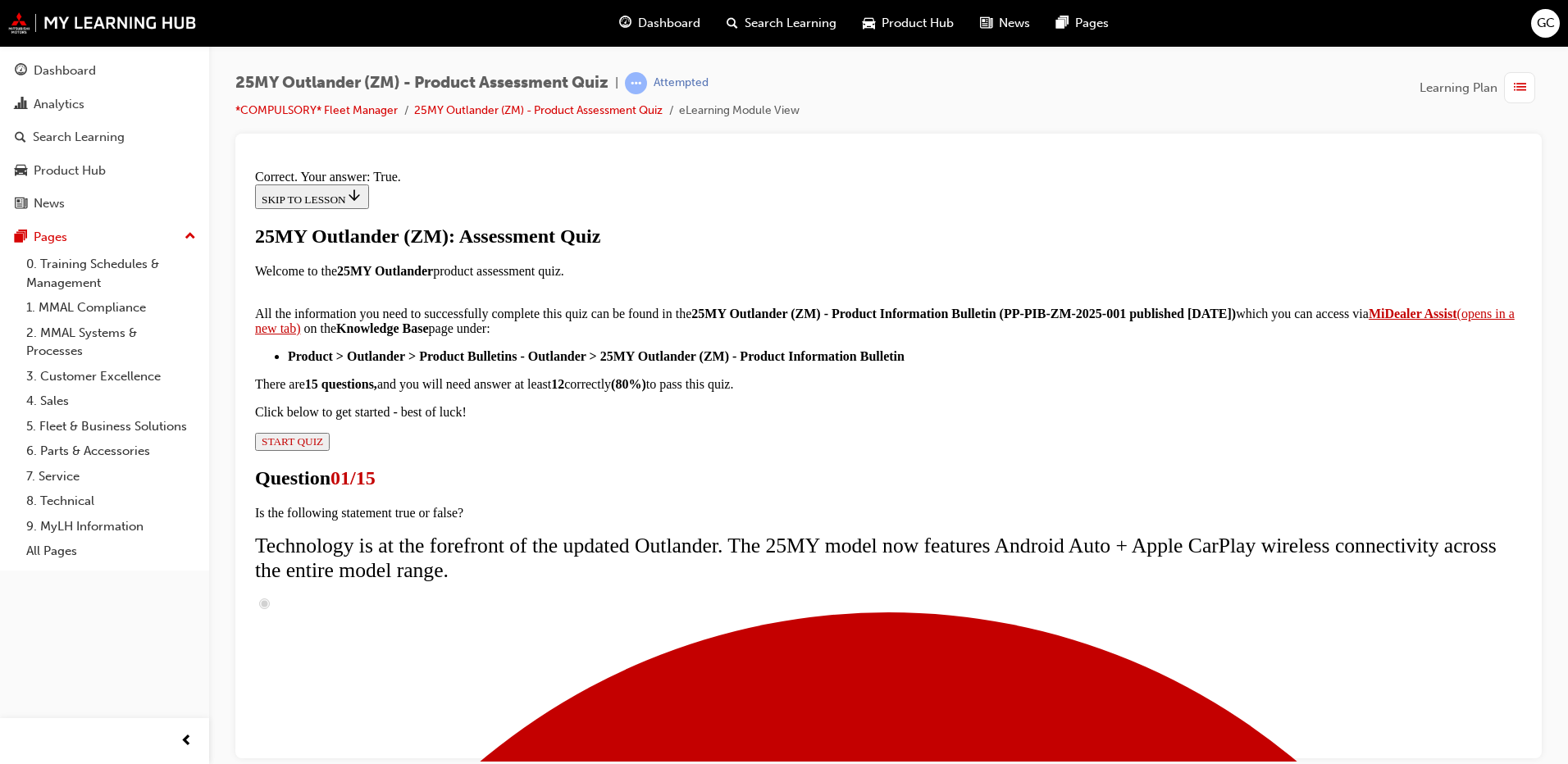
scroll to position [181, 0]
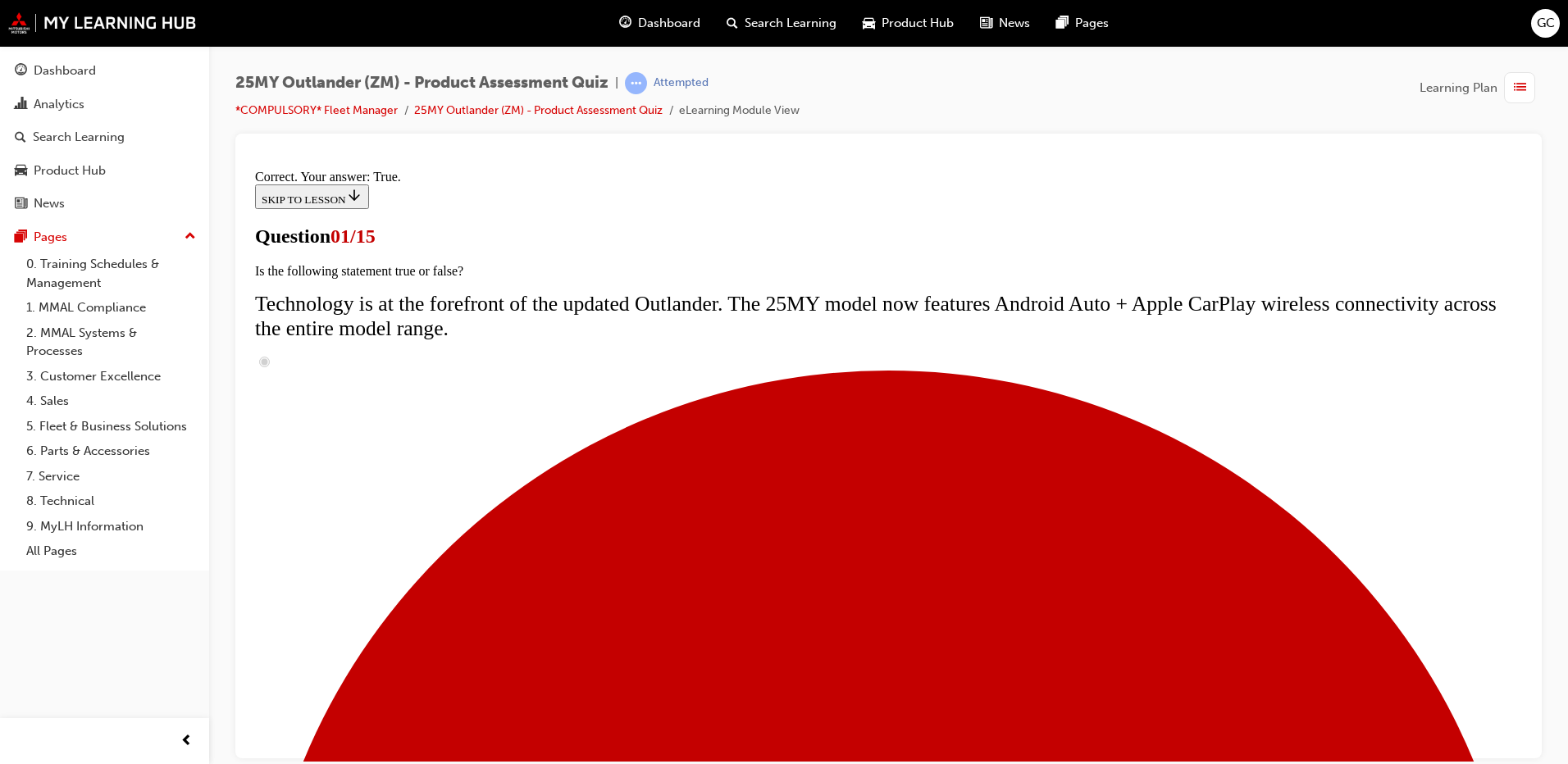
scroll to position [167, 0]
radio input "true"
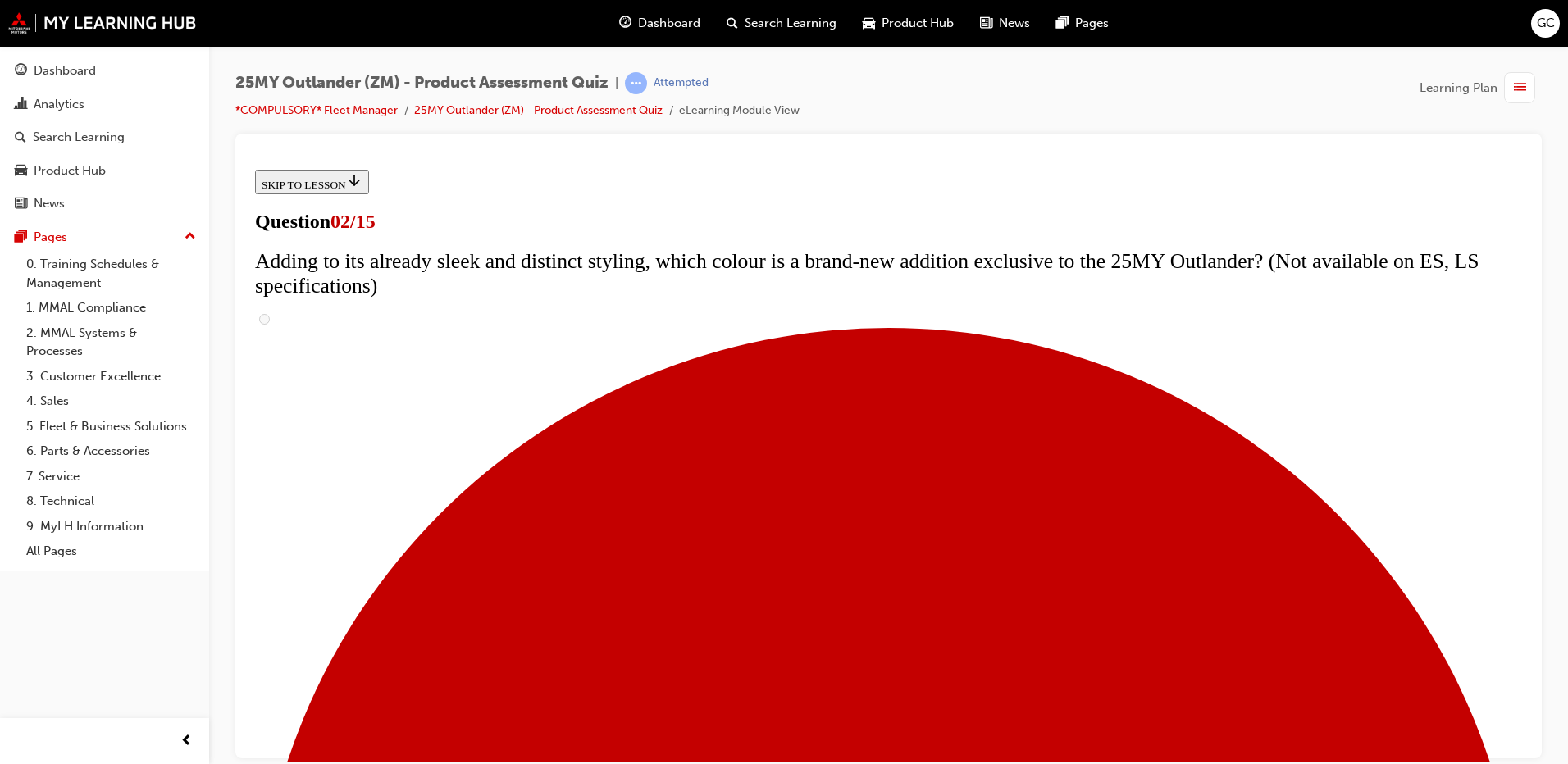
scroll to position [167, 0]
checkbox input "true"
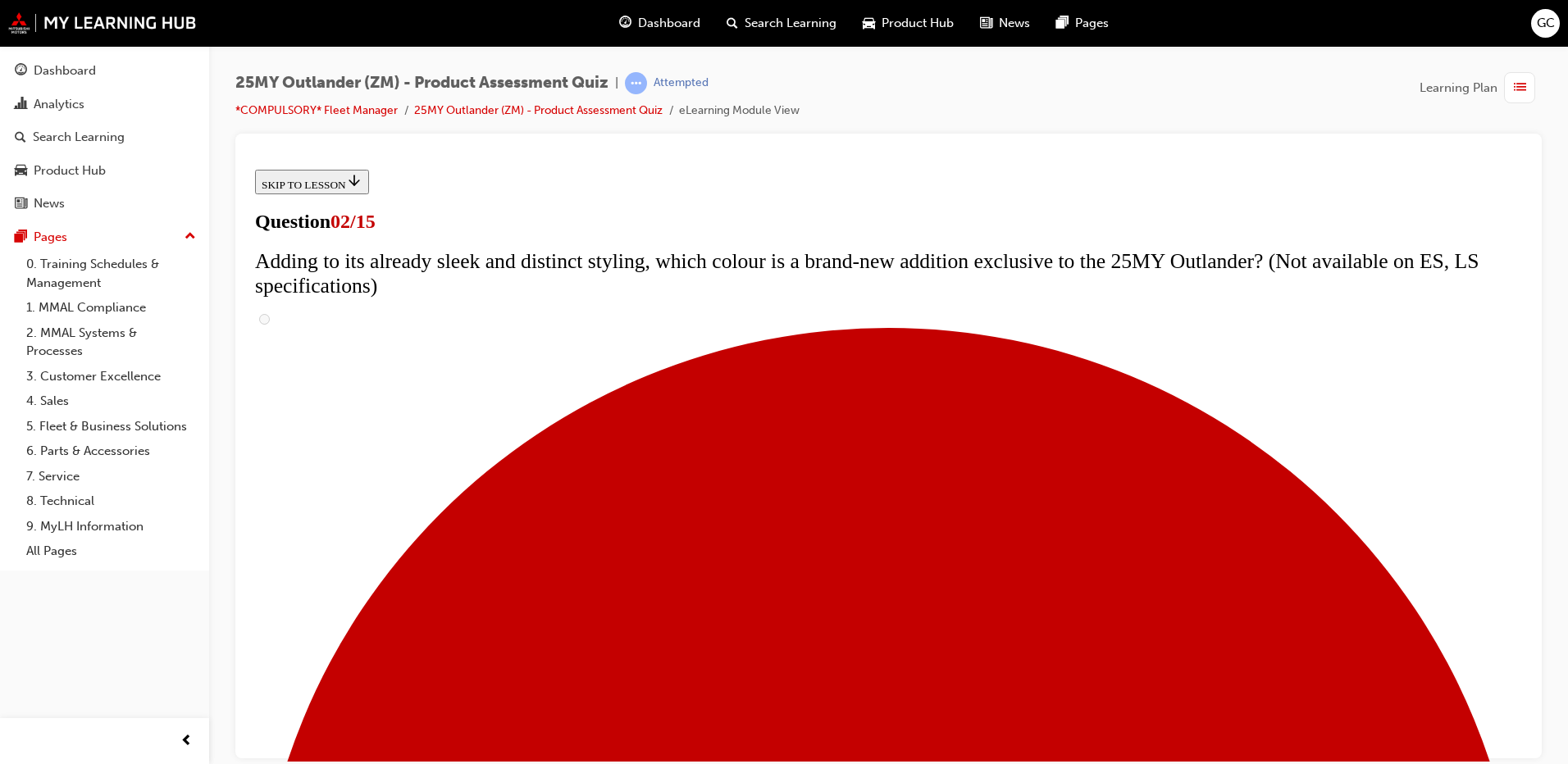
checkbox input "true"
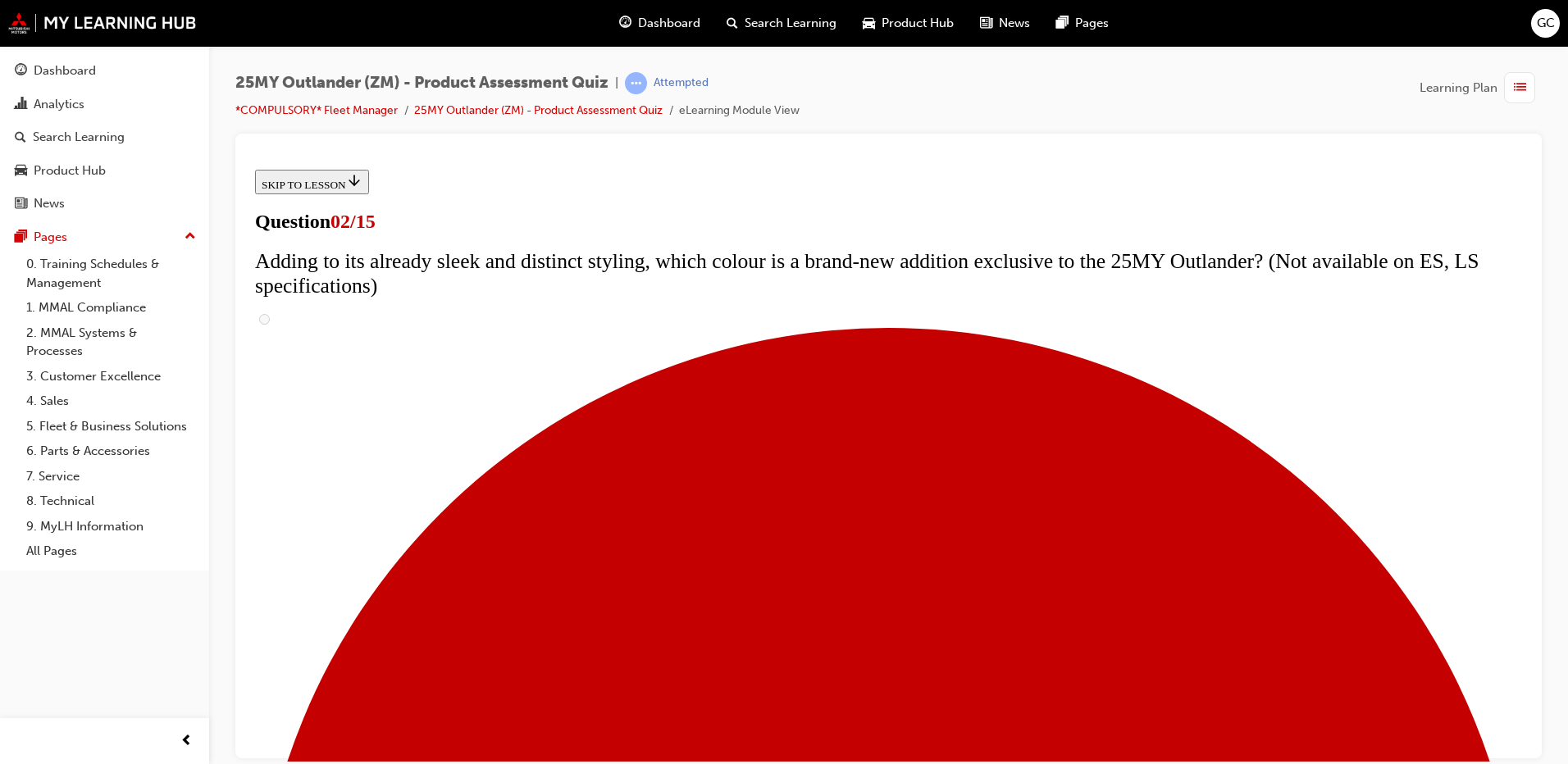
checkbox input "true"
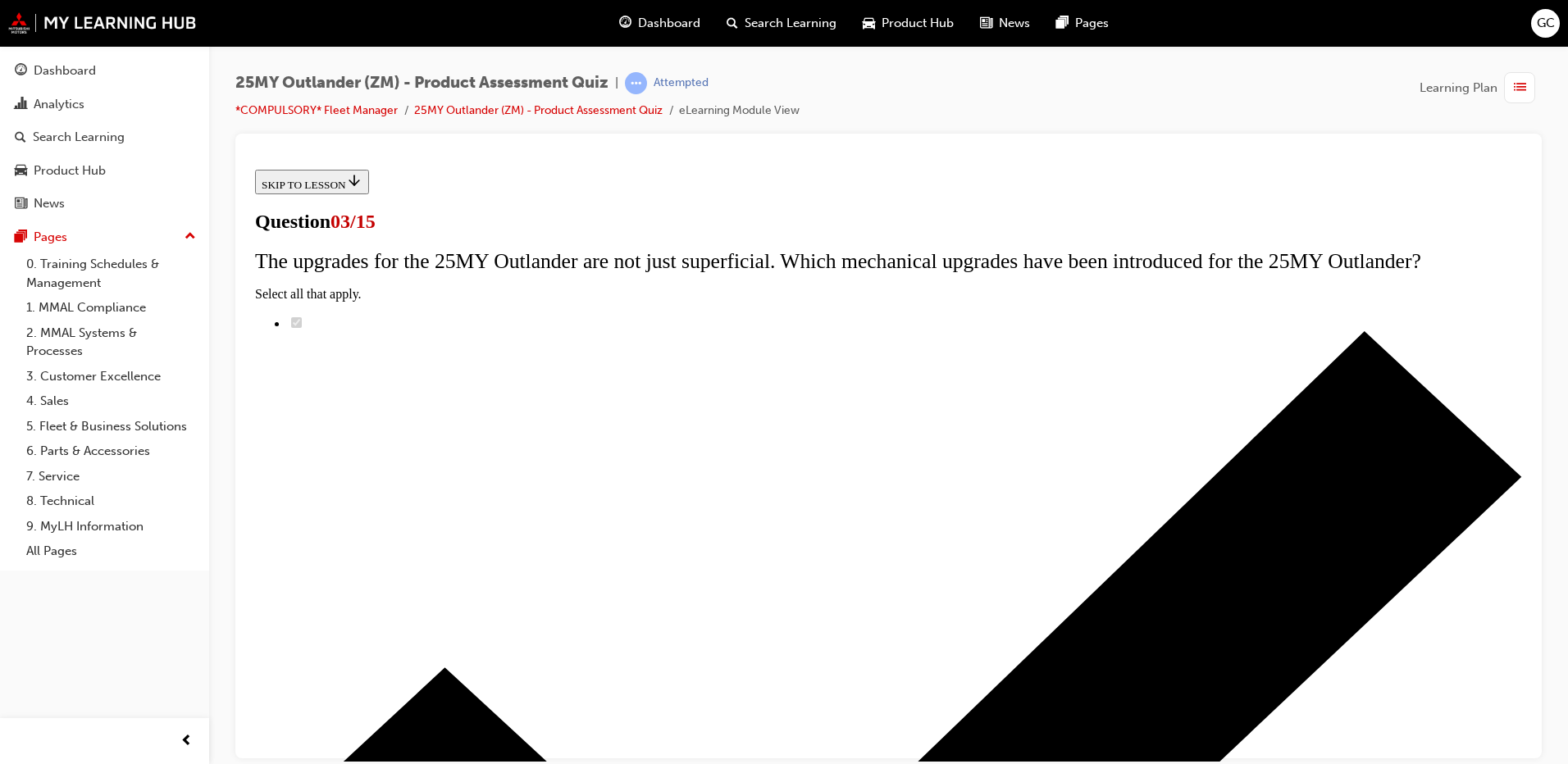
scroll to position [85, 0]
radio input "true"
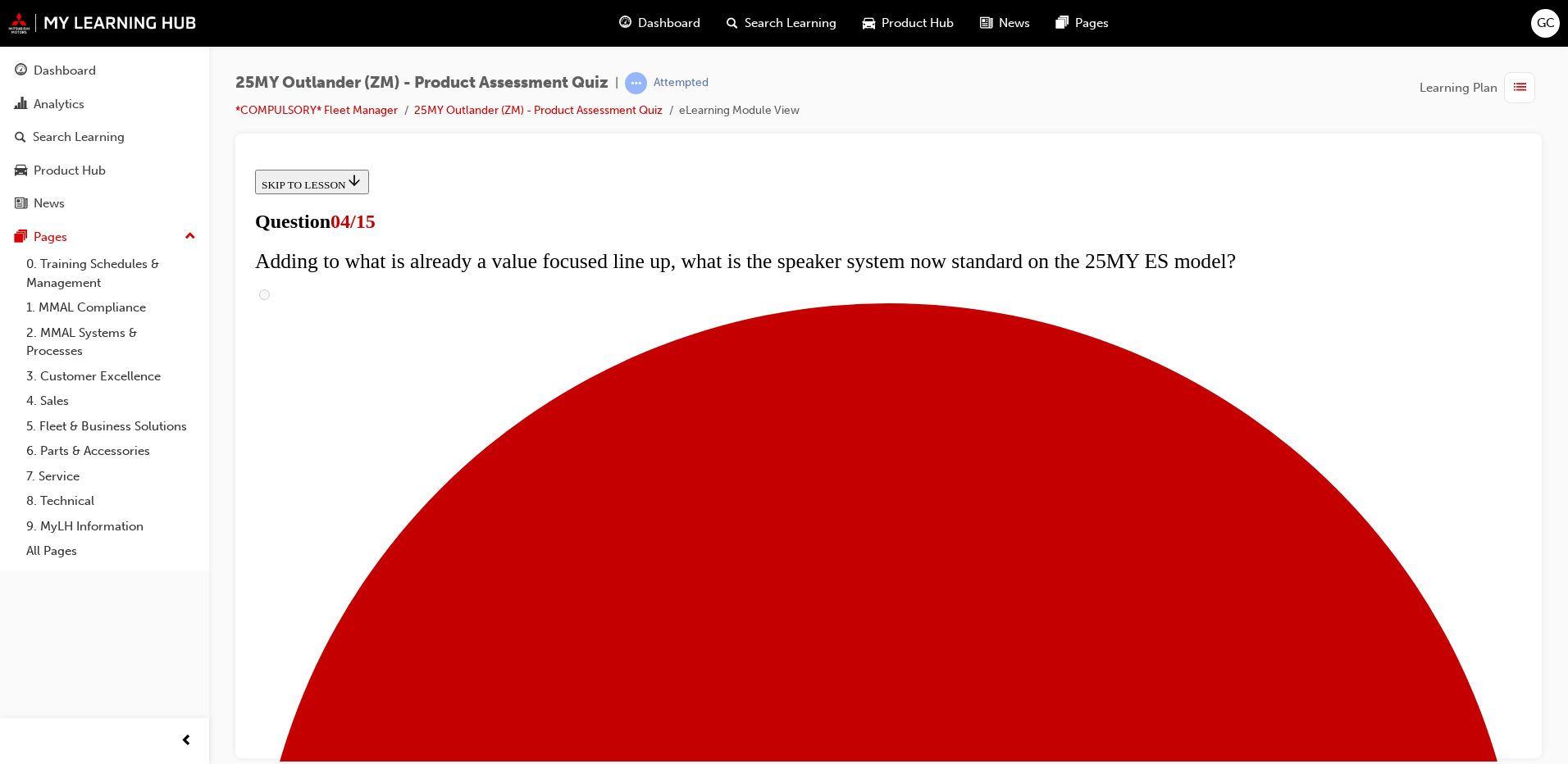
checkbox input "true"
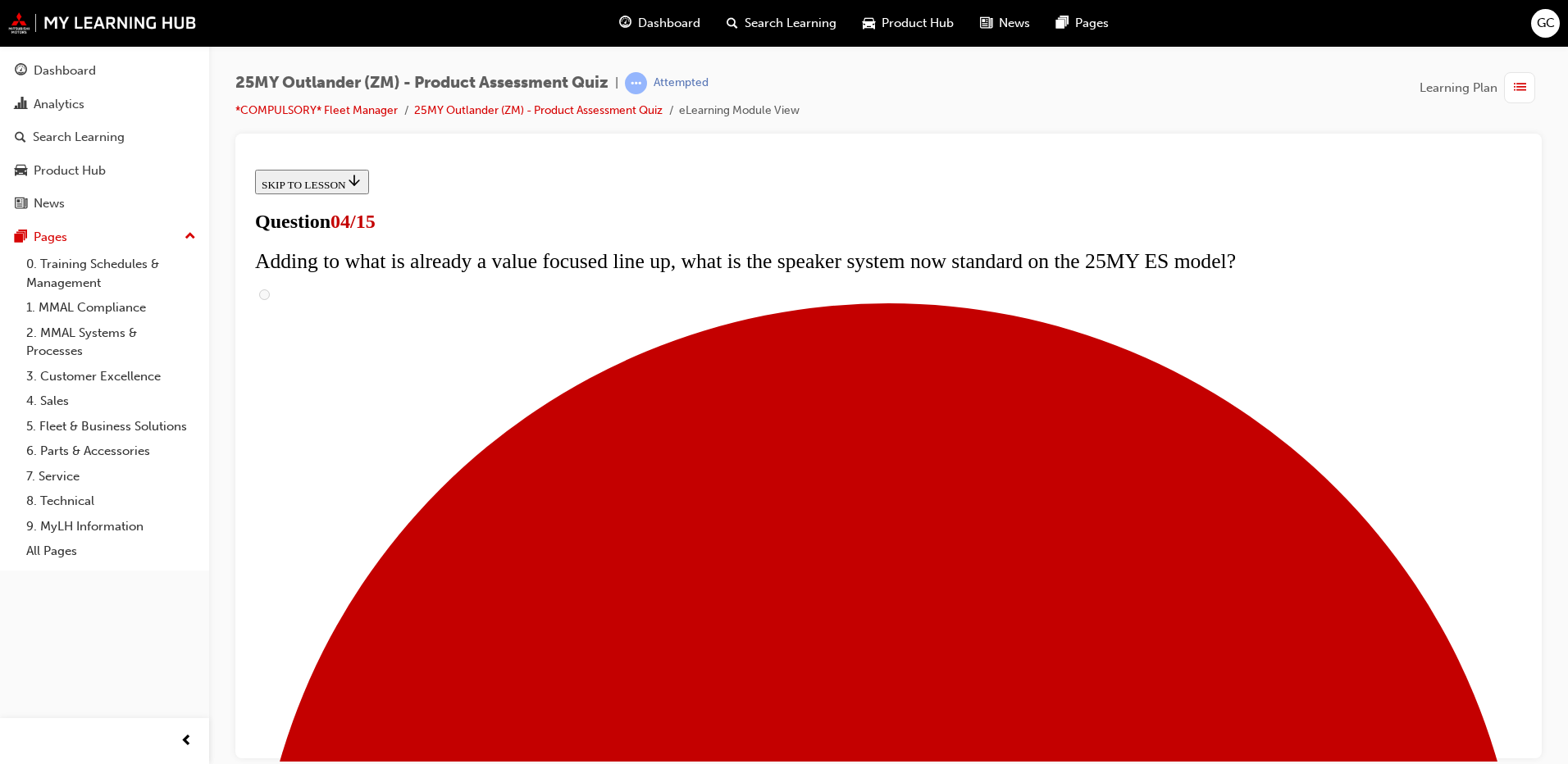
checkbox input "true"
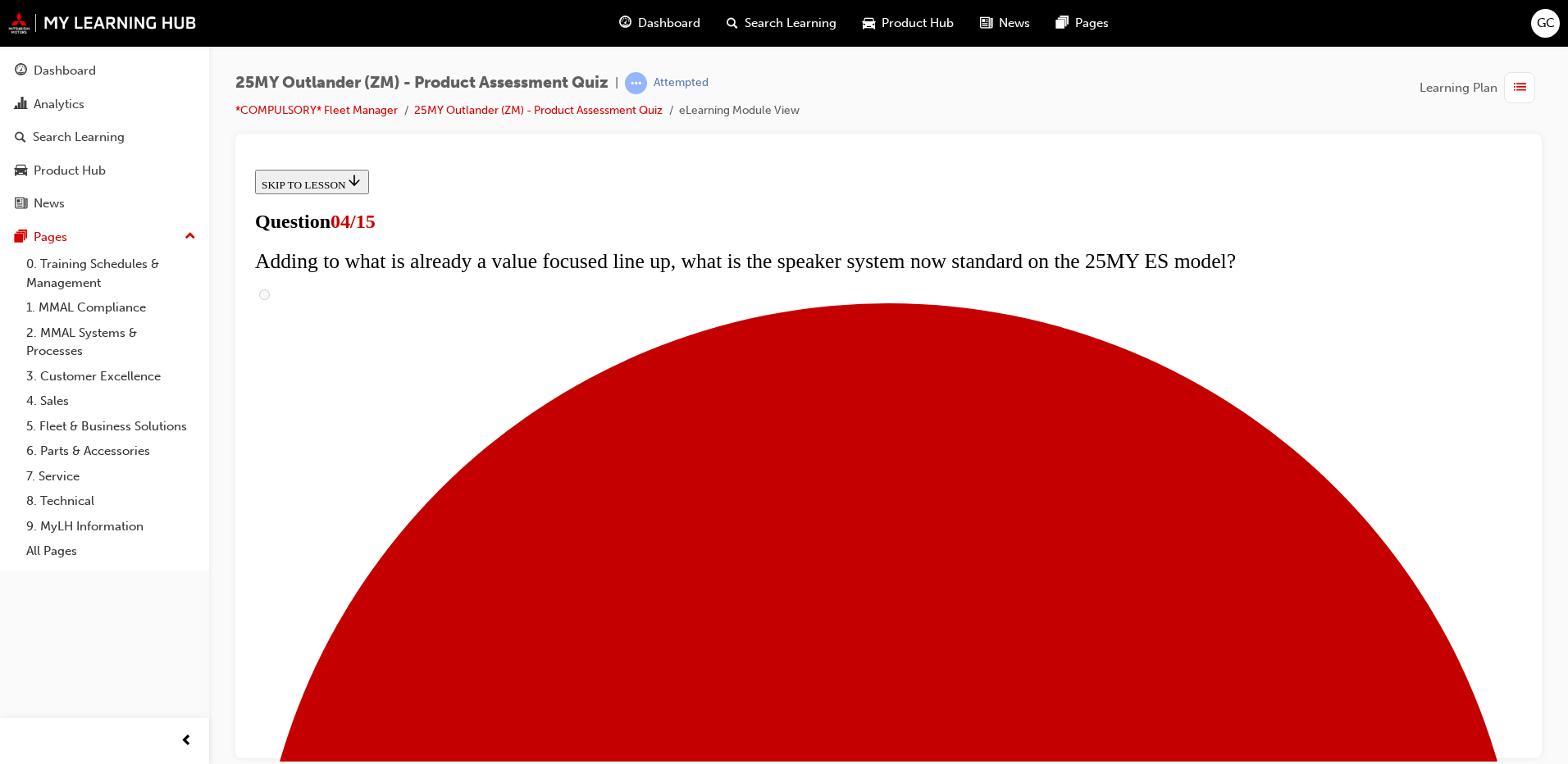
checkbox input "true"
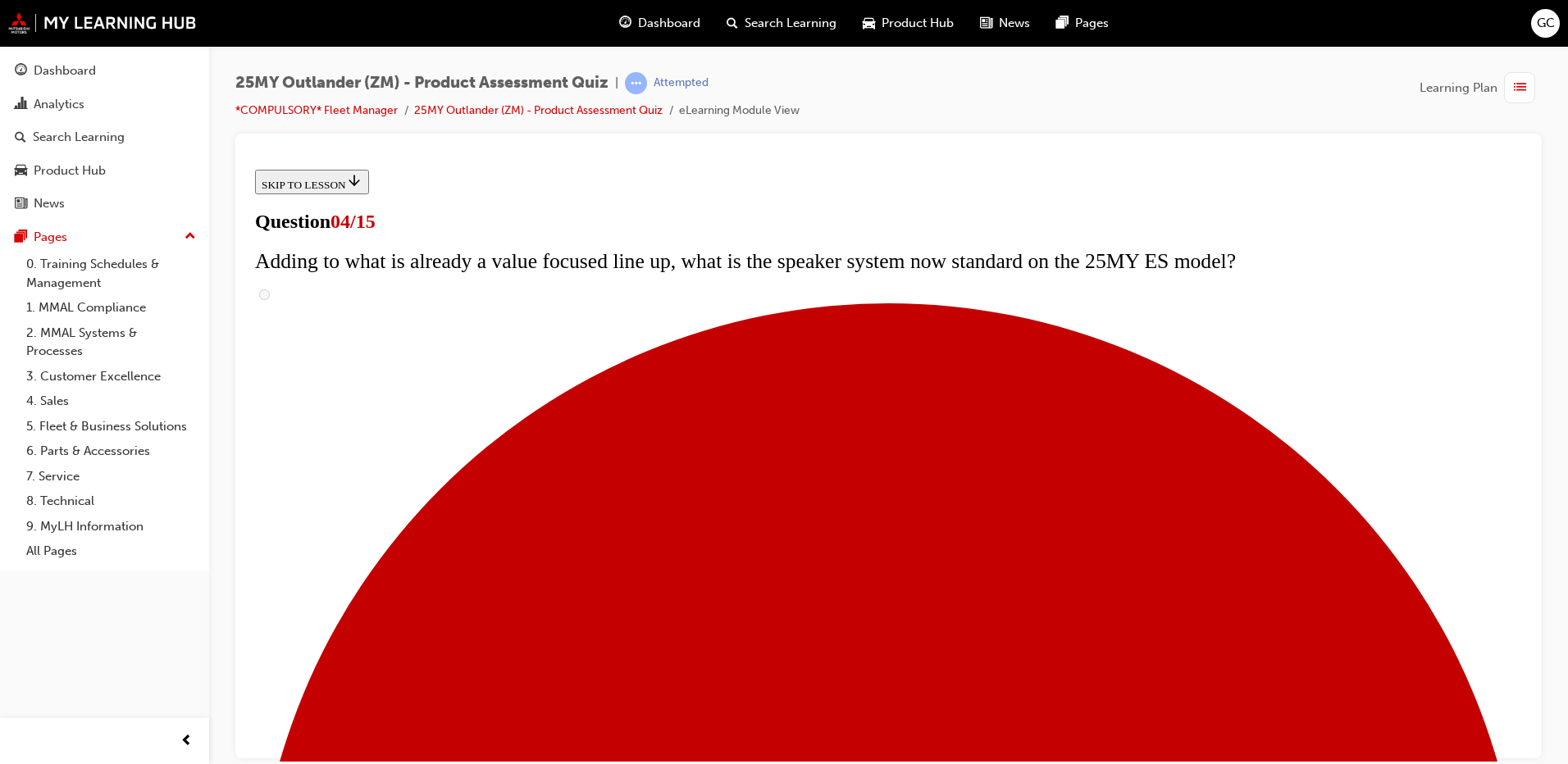
checkbox input "true"
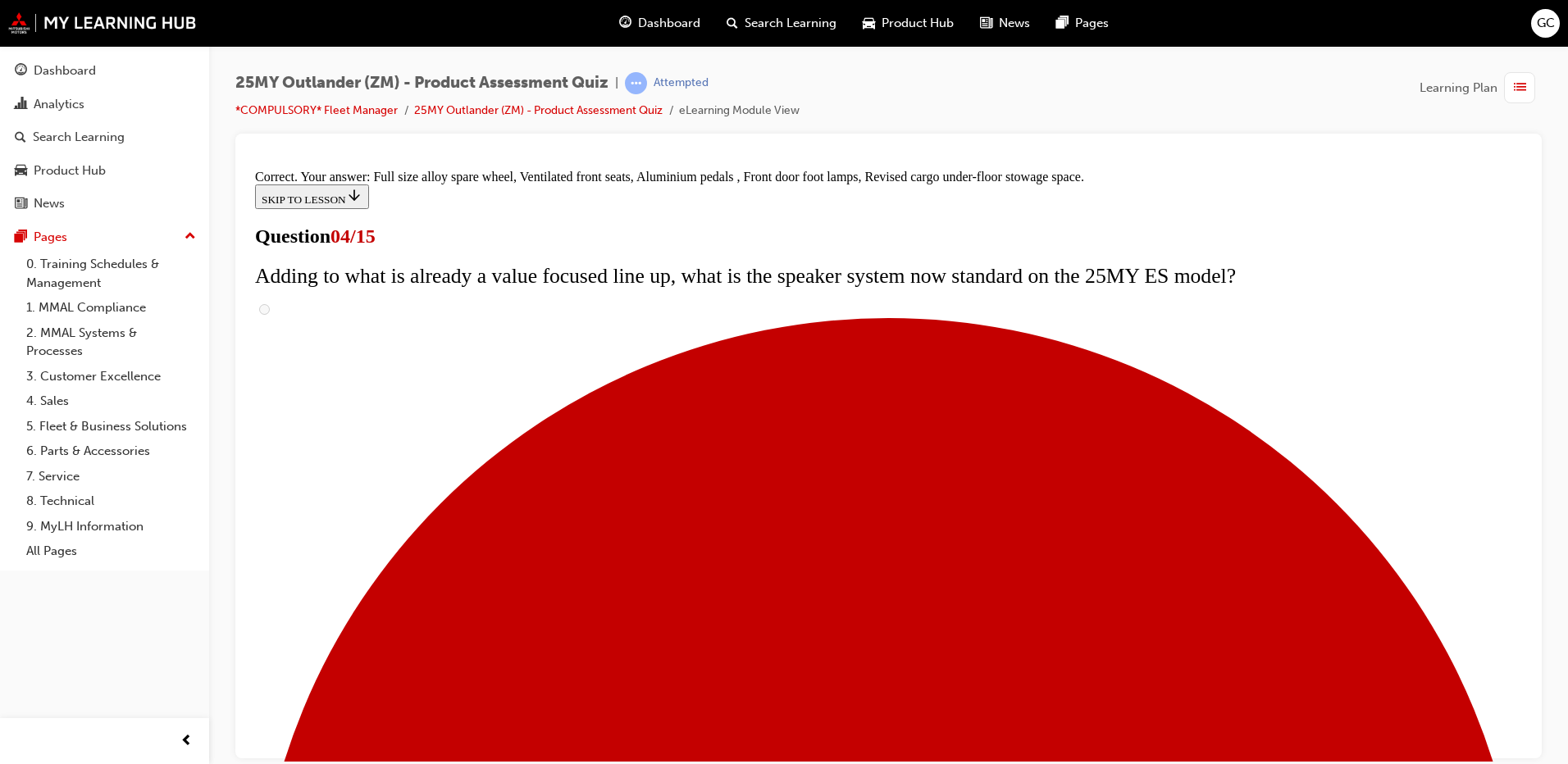
scroll to position [509, 0]
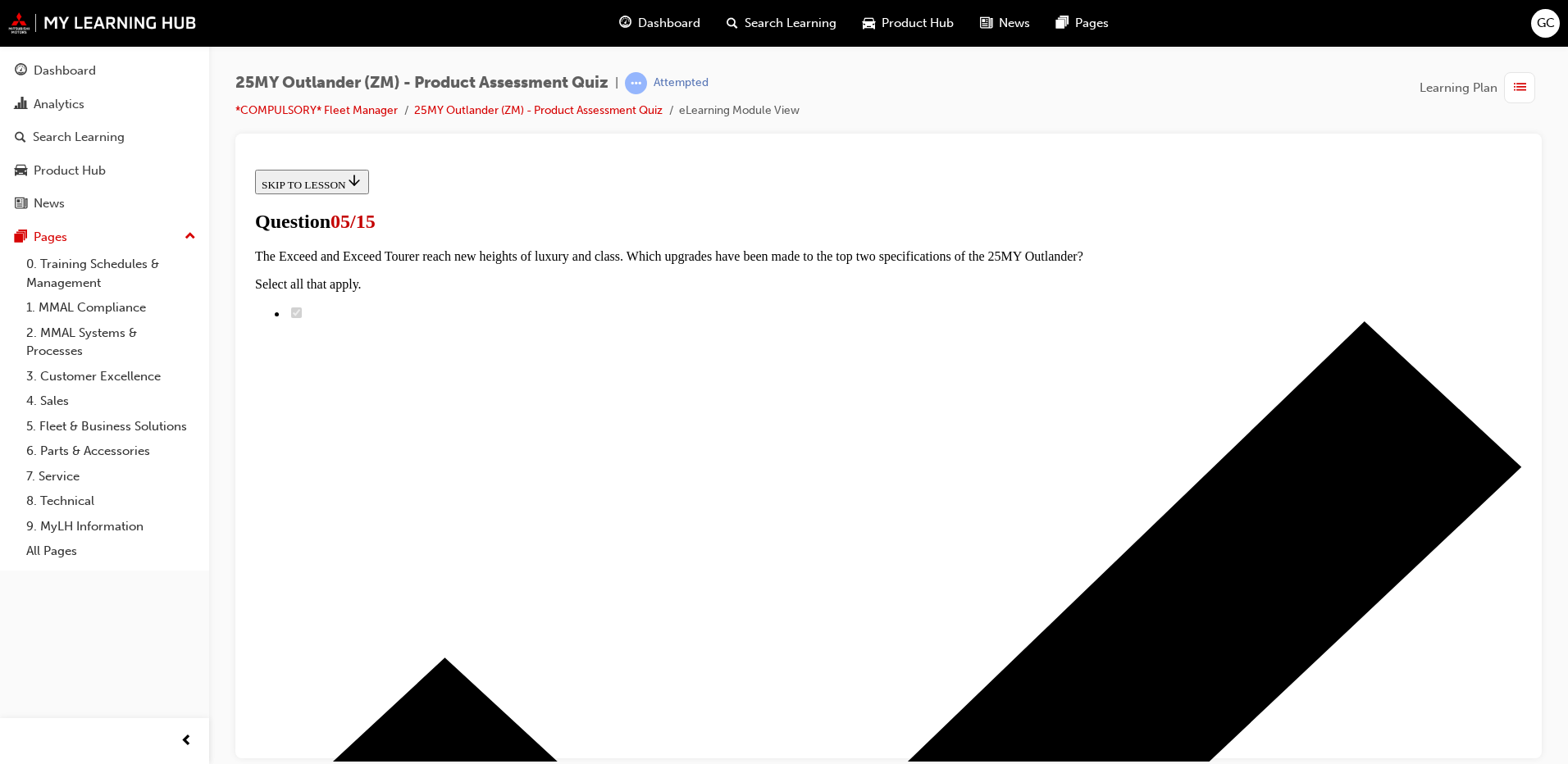
scroll to position [85, 0]
radio input "true"
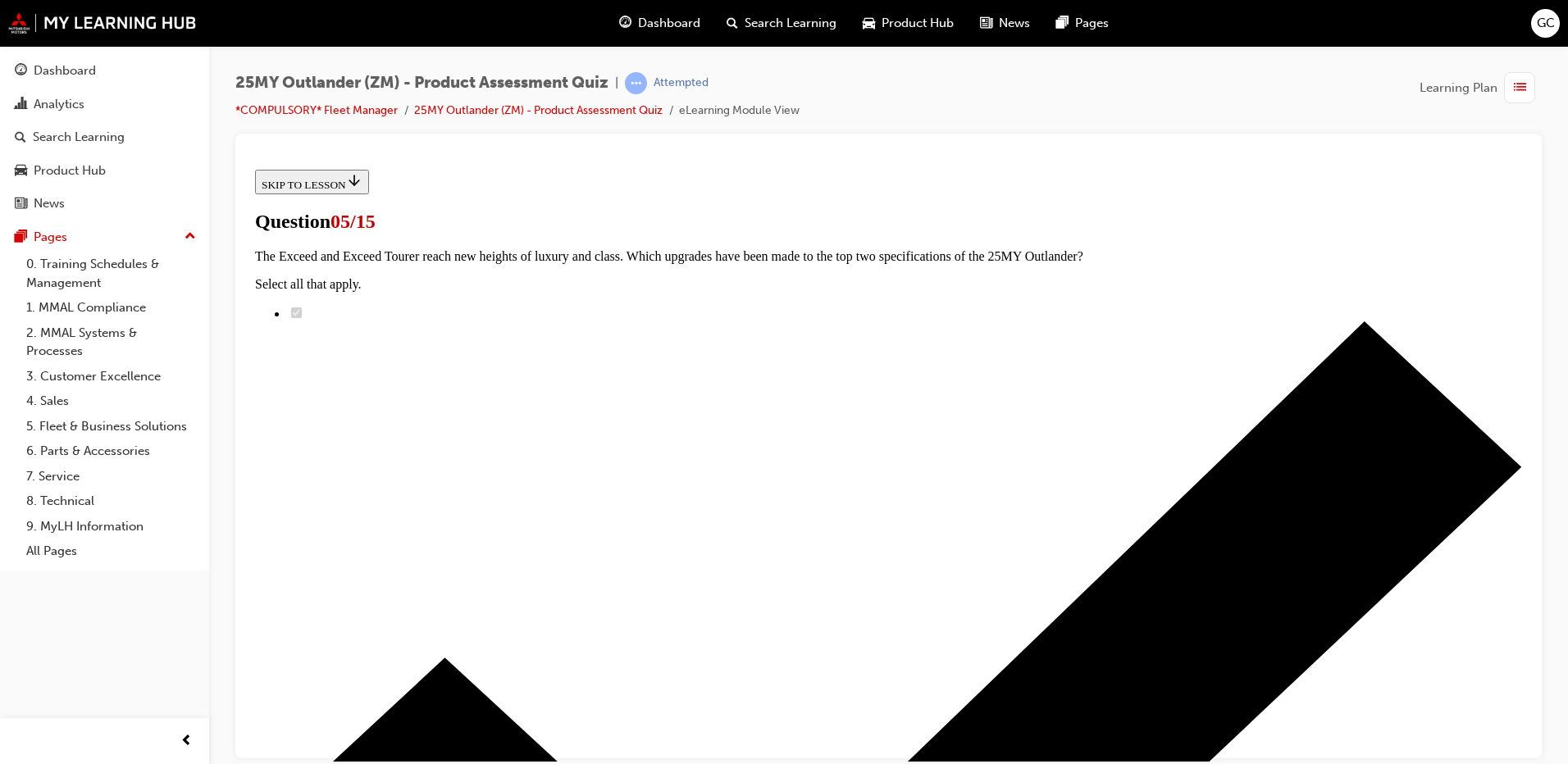
radio input "true"
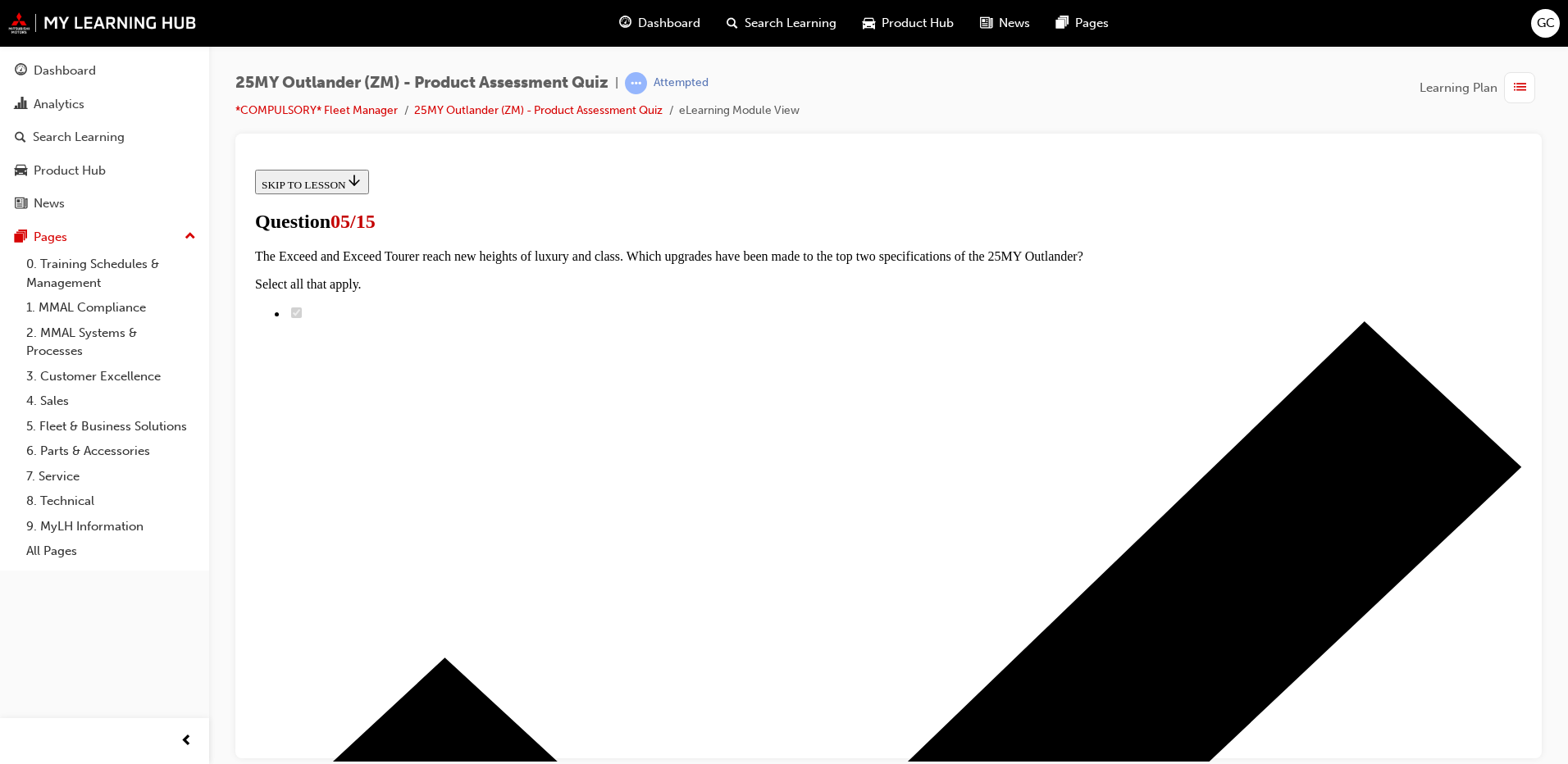
radio input "true"
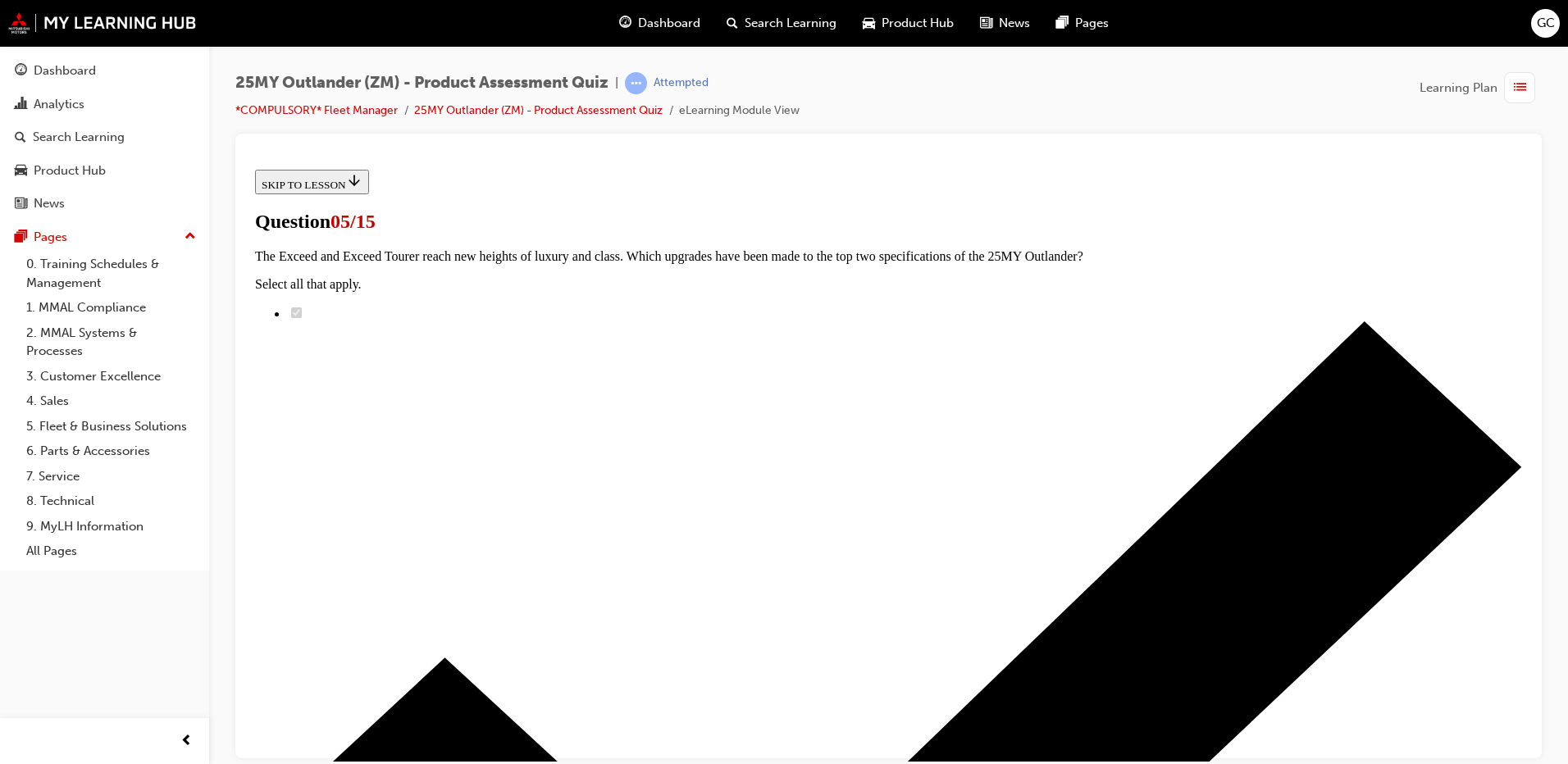
radio input "true"
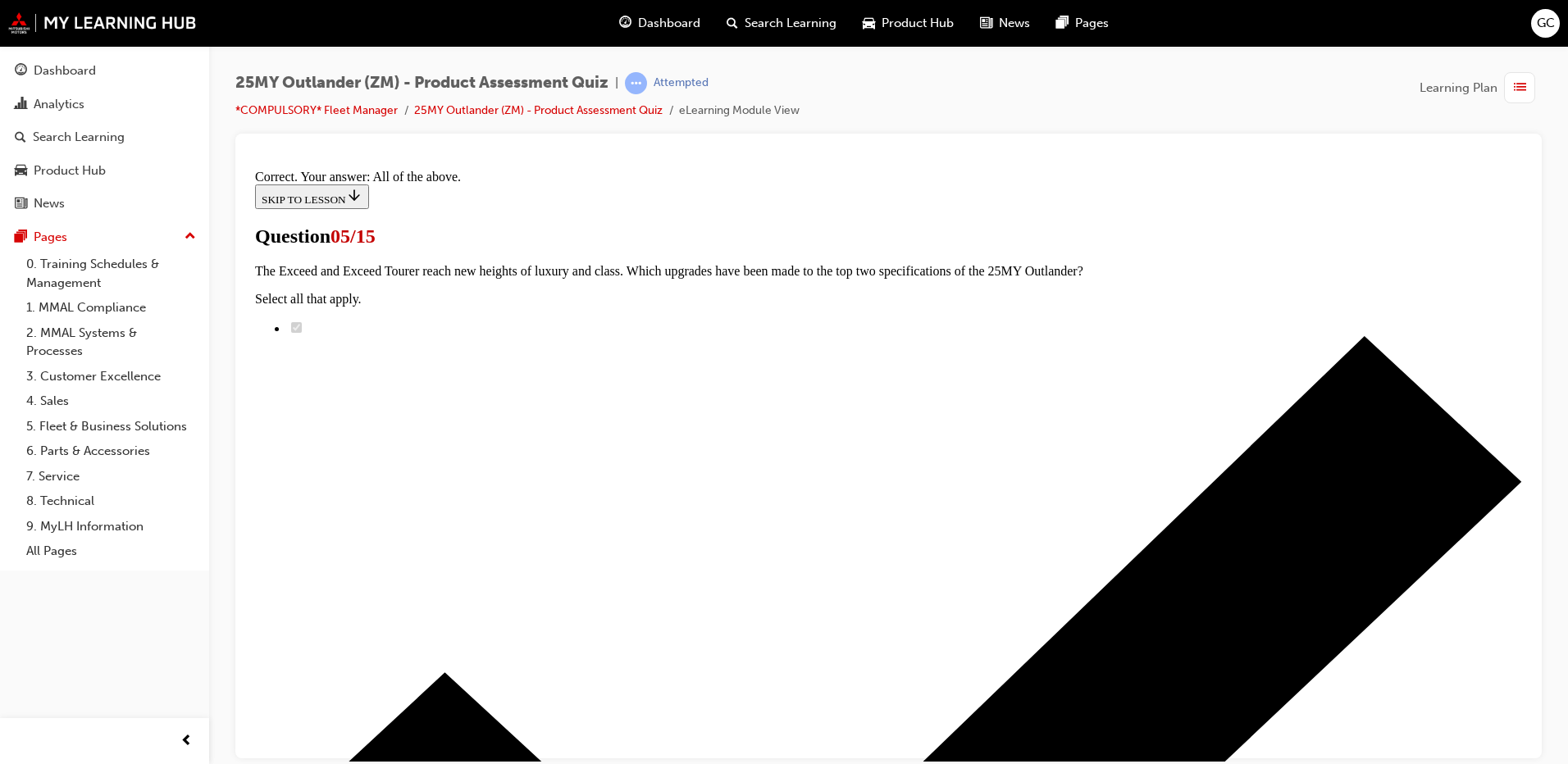
scroll to position [388, 0]
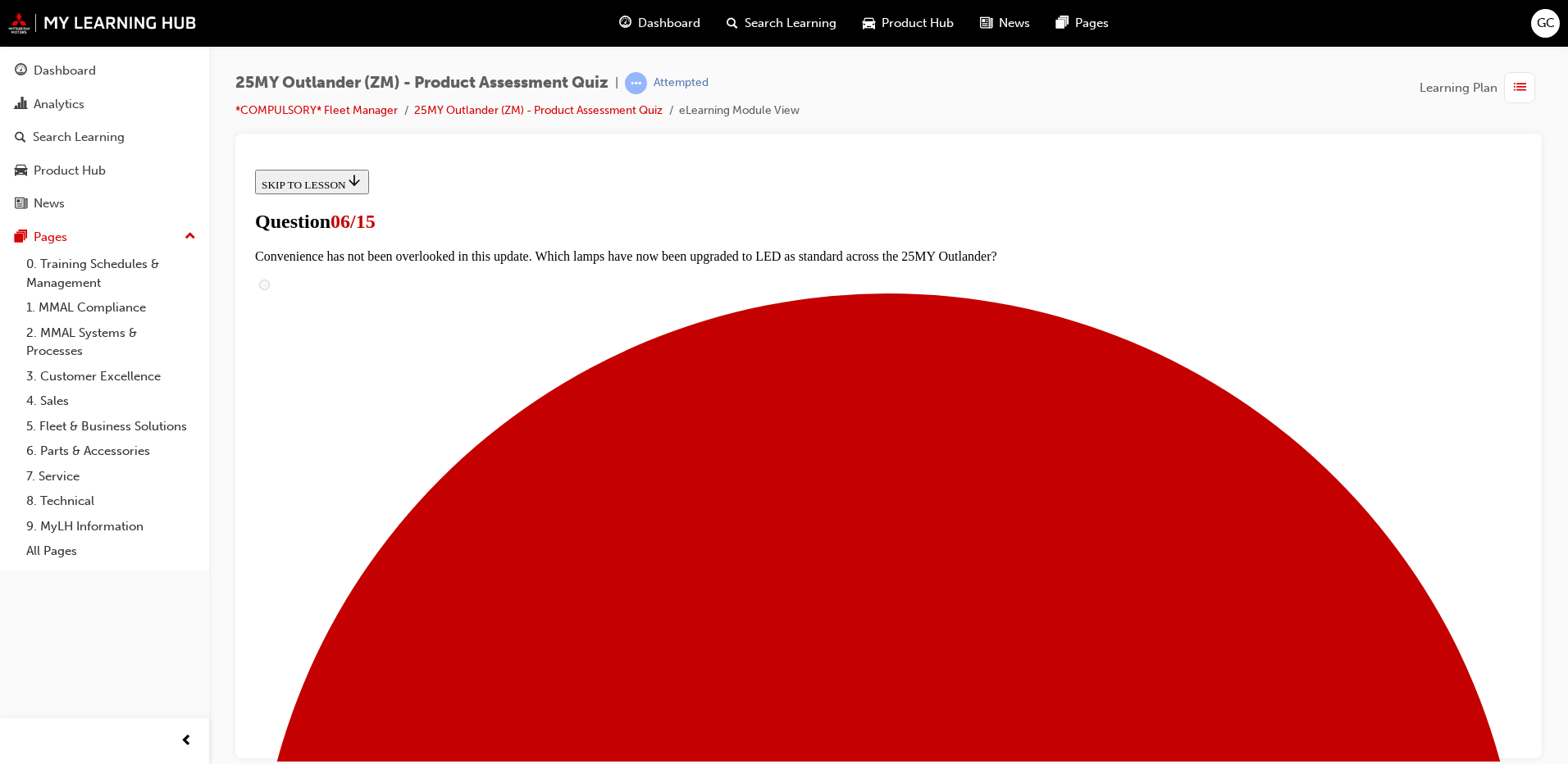
scroll to position [330, 0]
radio input "true"
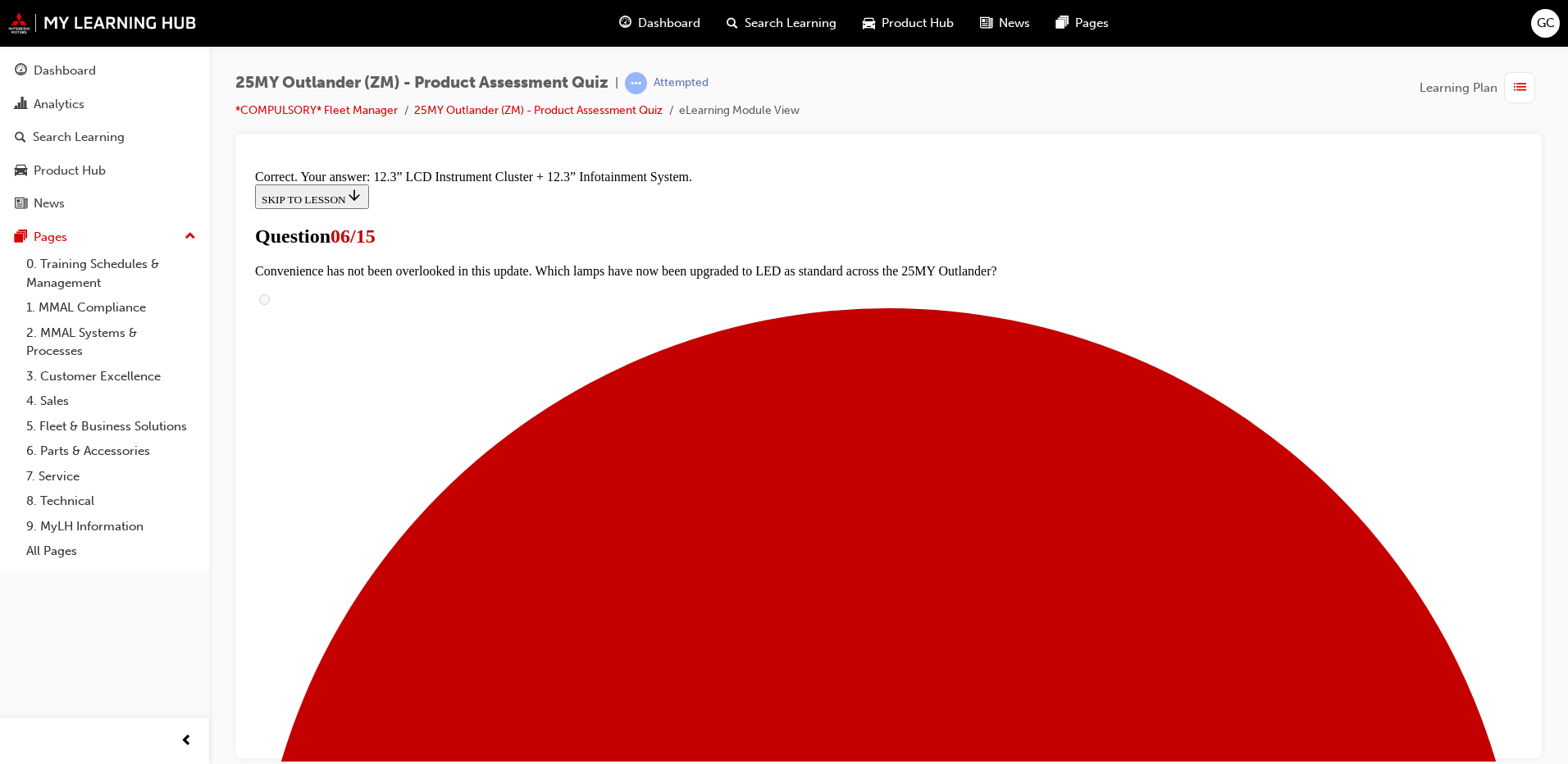
scroll to position [543, 0]
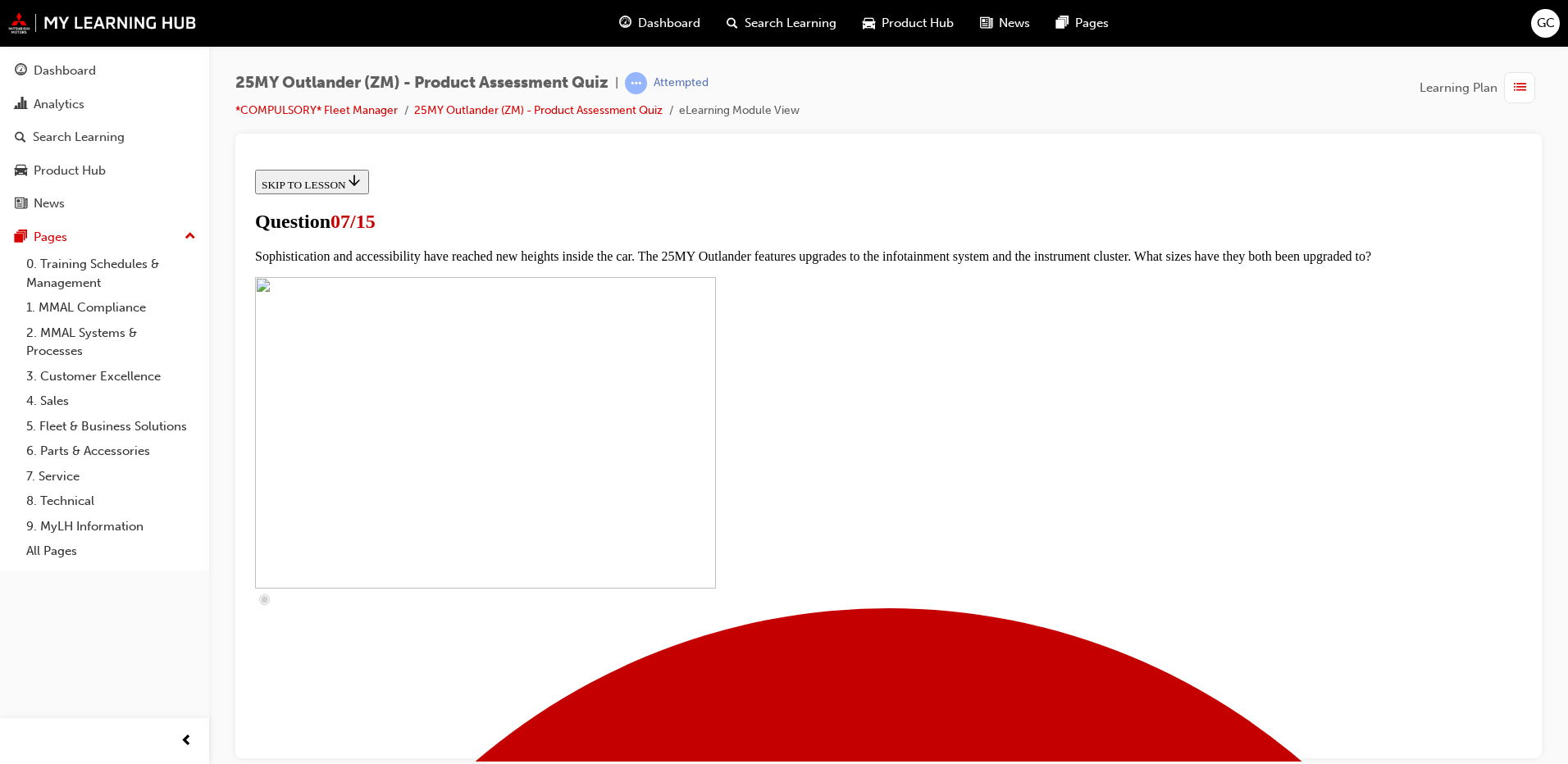
scroll to position [495, 0]
checkbox input "true"
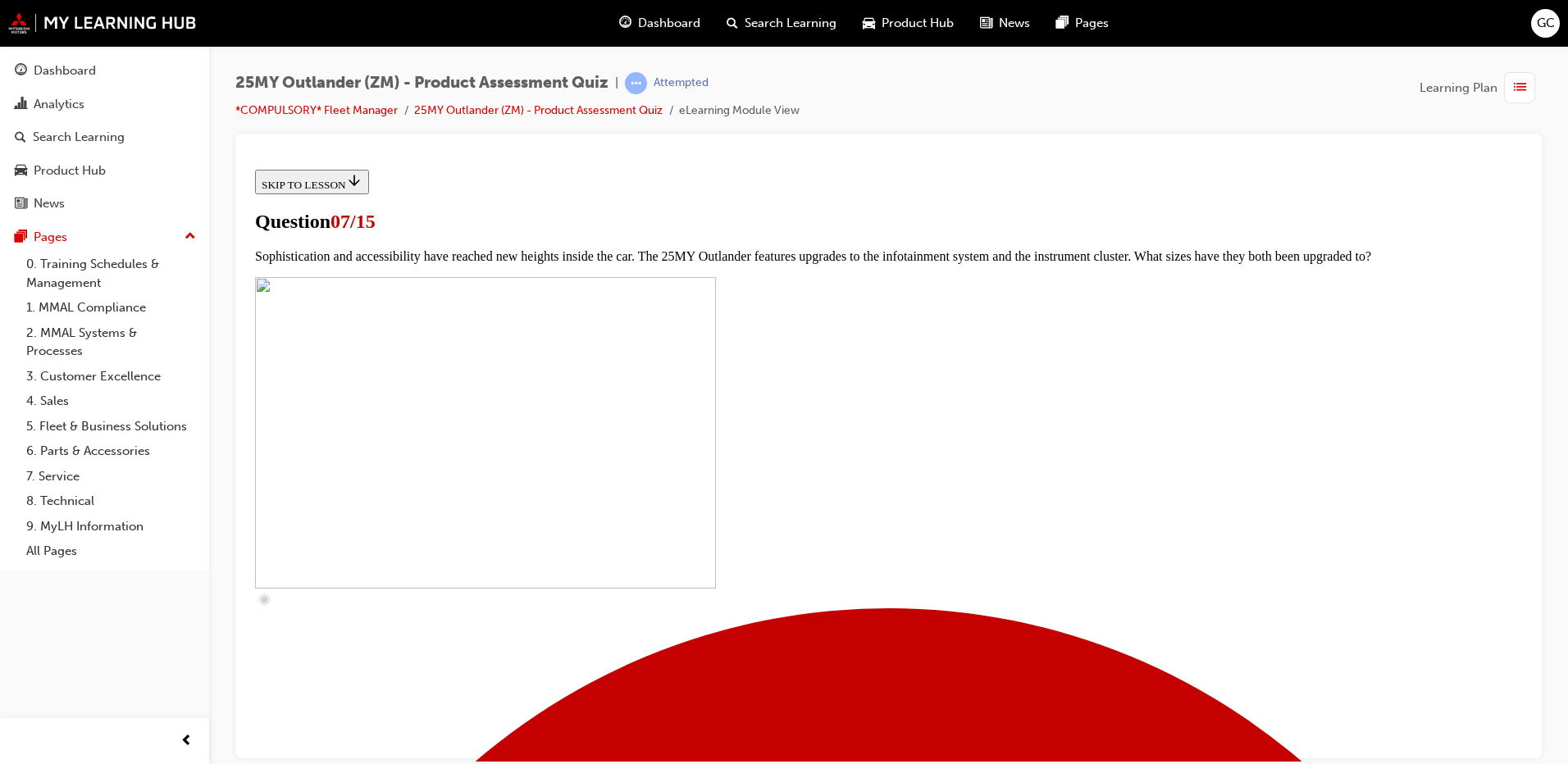
checkbox input "true"
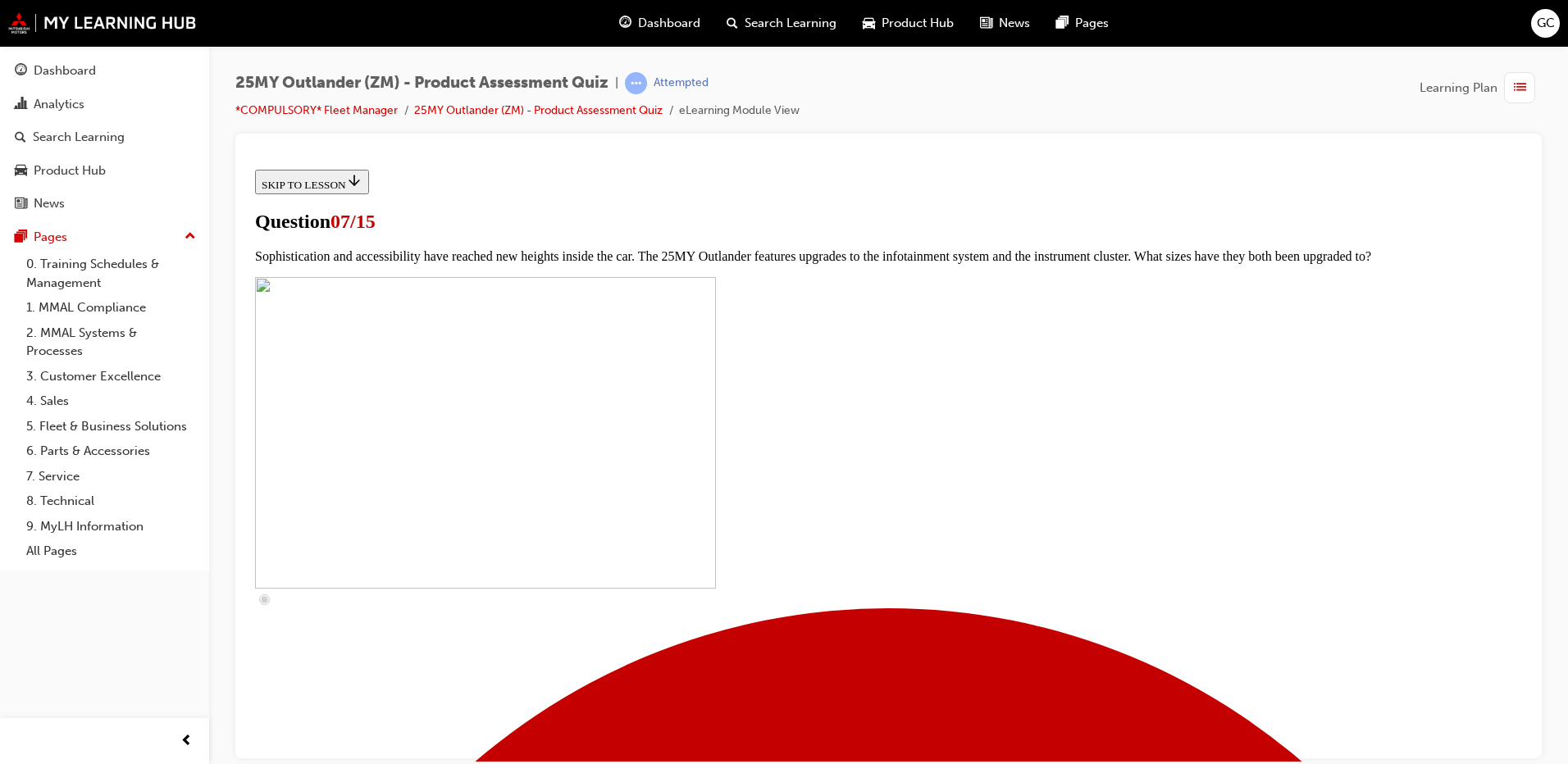
checkbox input "true"
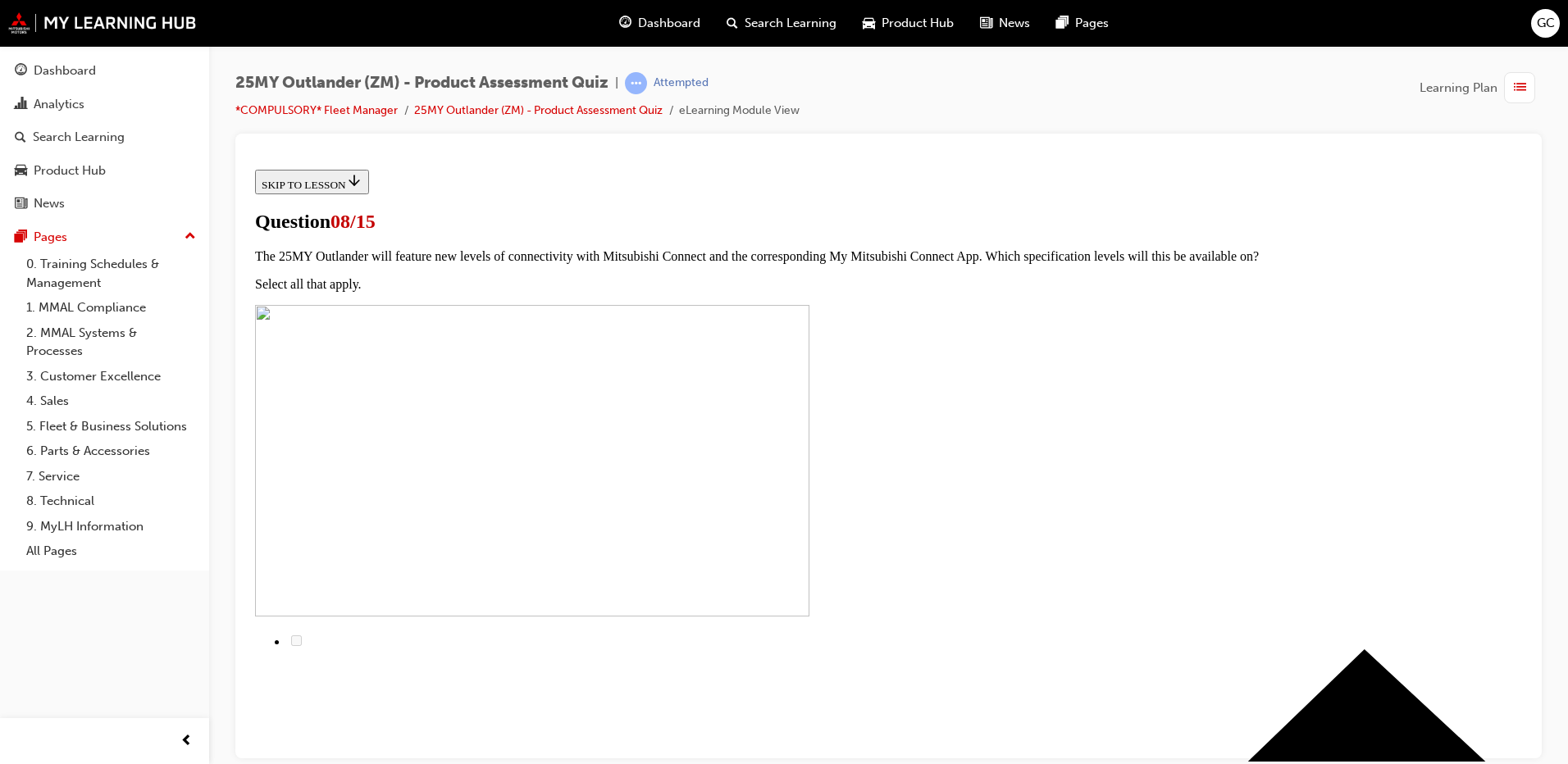
radio input "true"
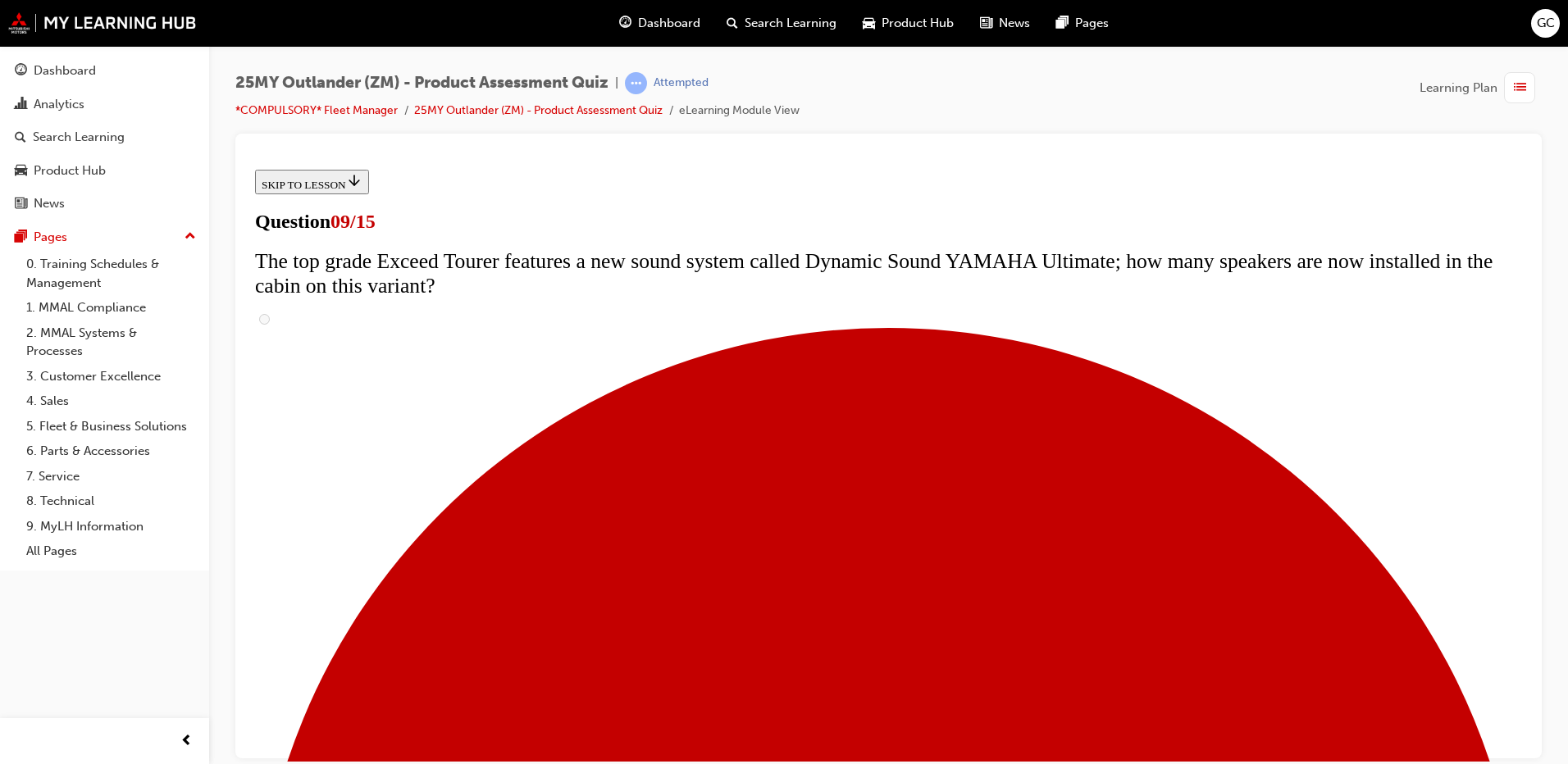
scroll to position [577, 0]
radio input "true"
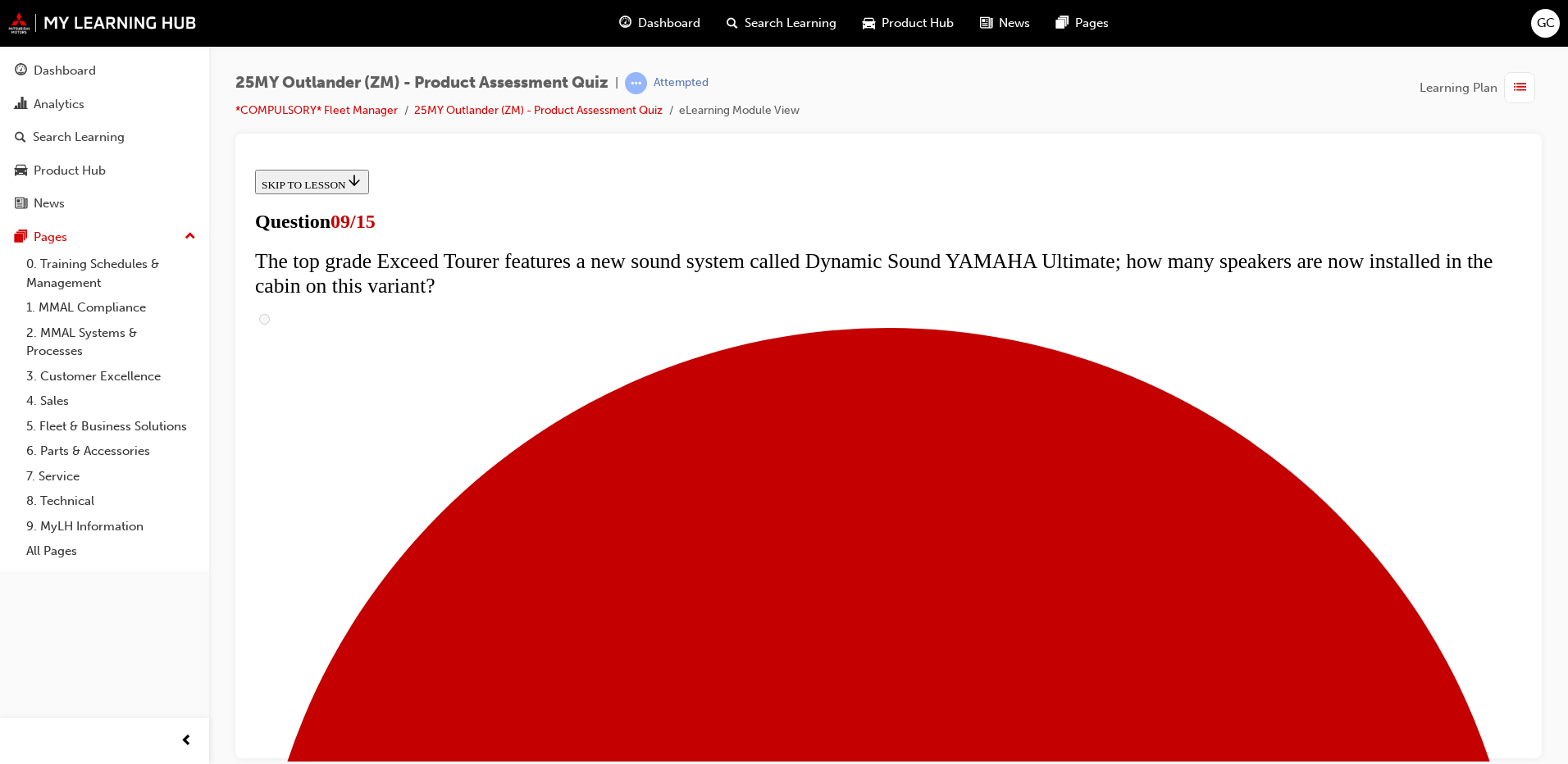
radio input "true"
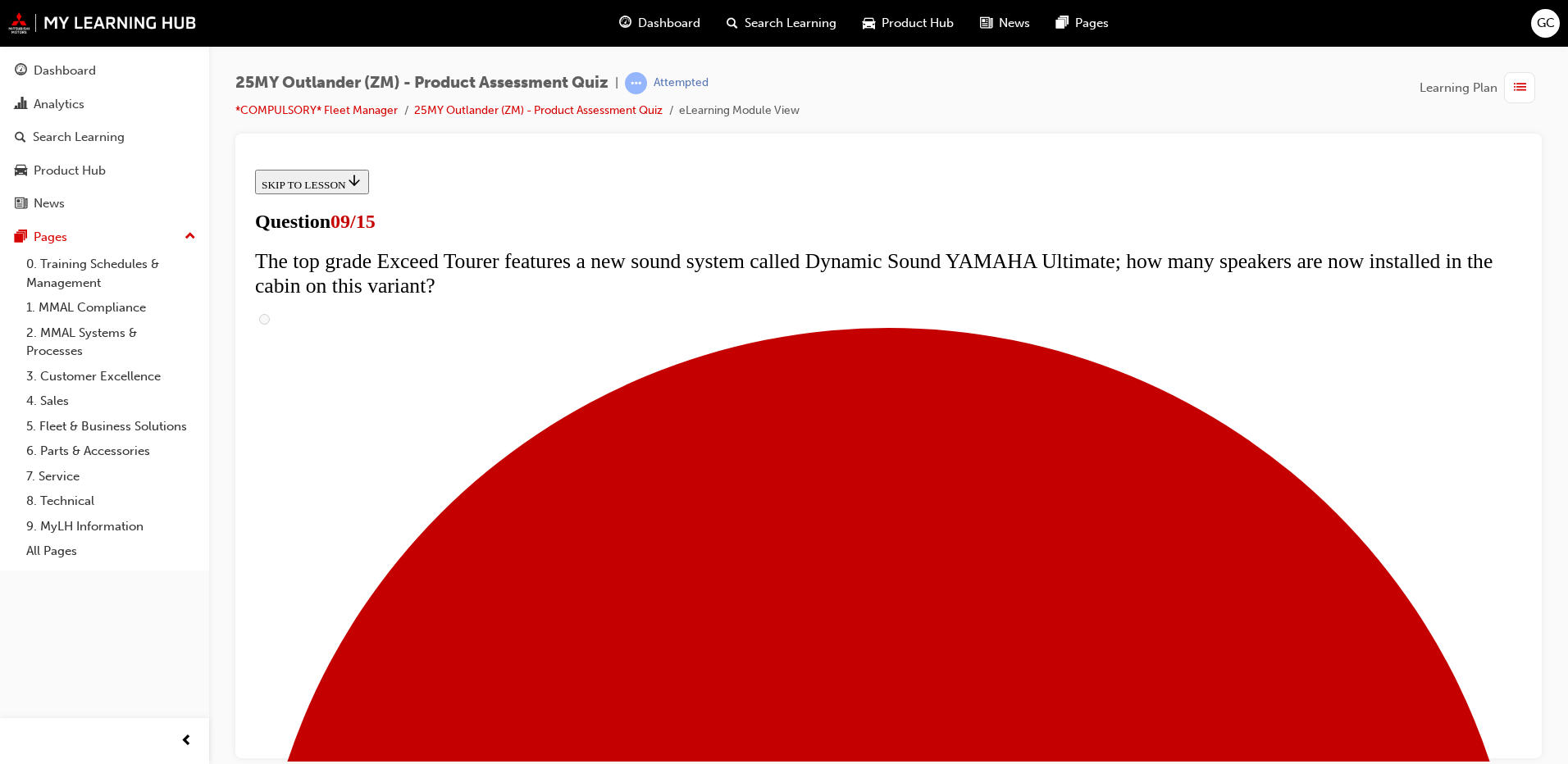
radio input "true"
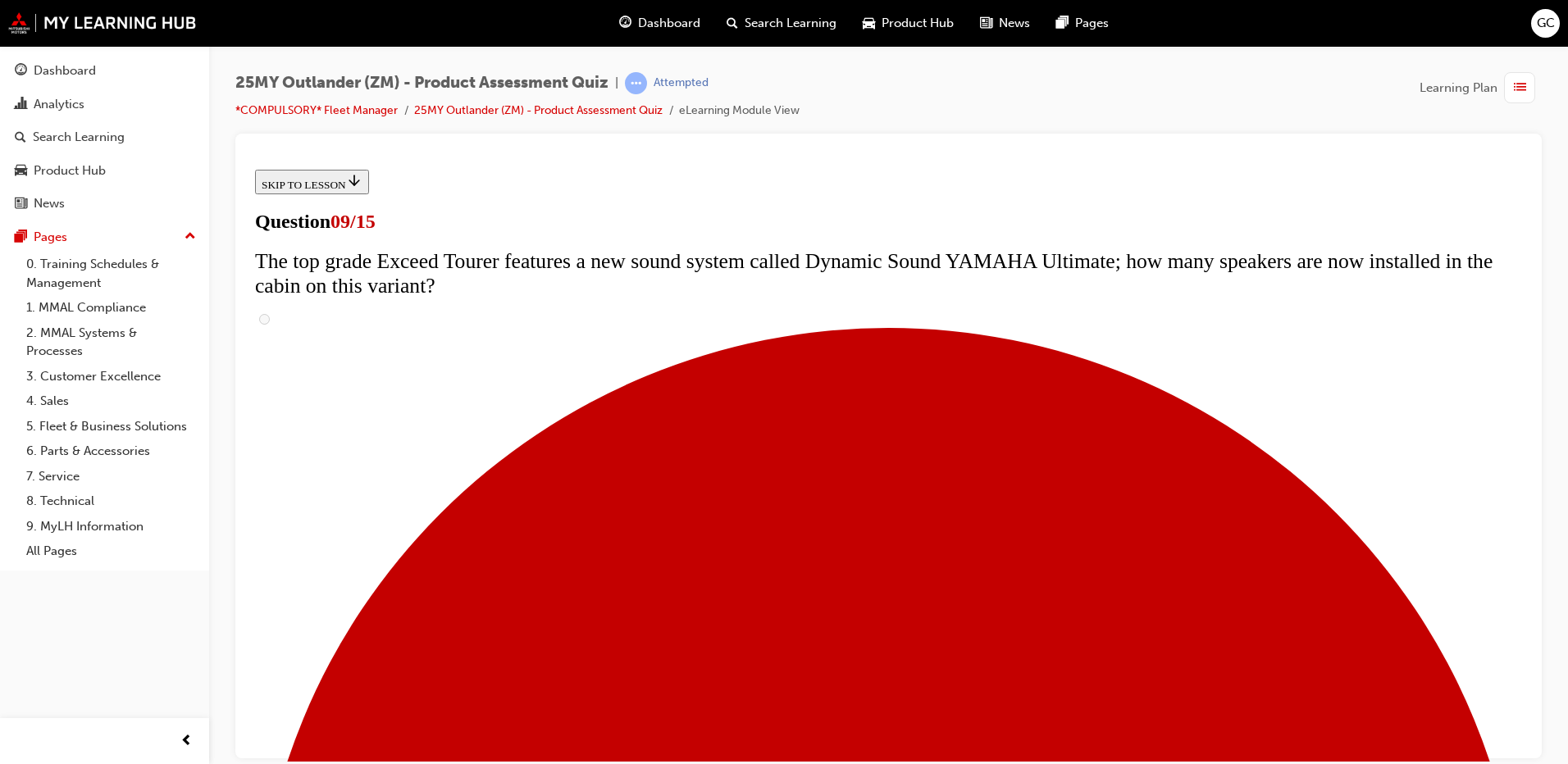
radio input "true"
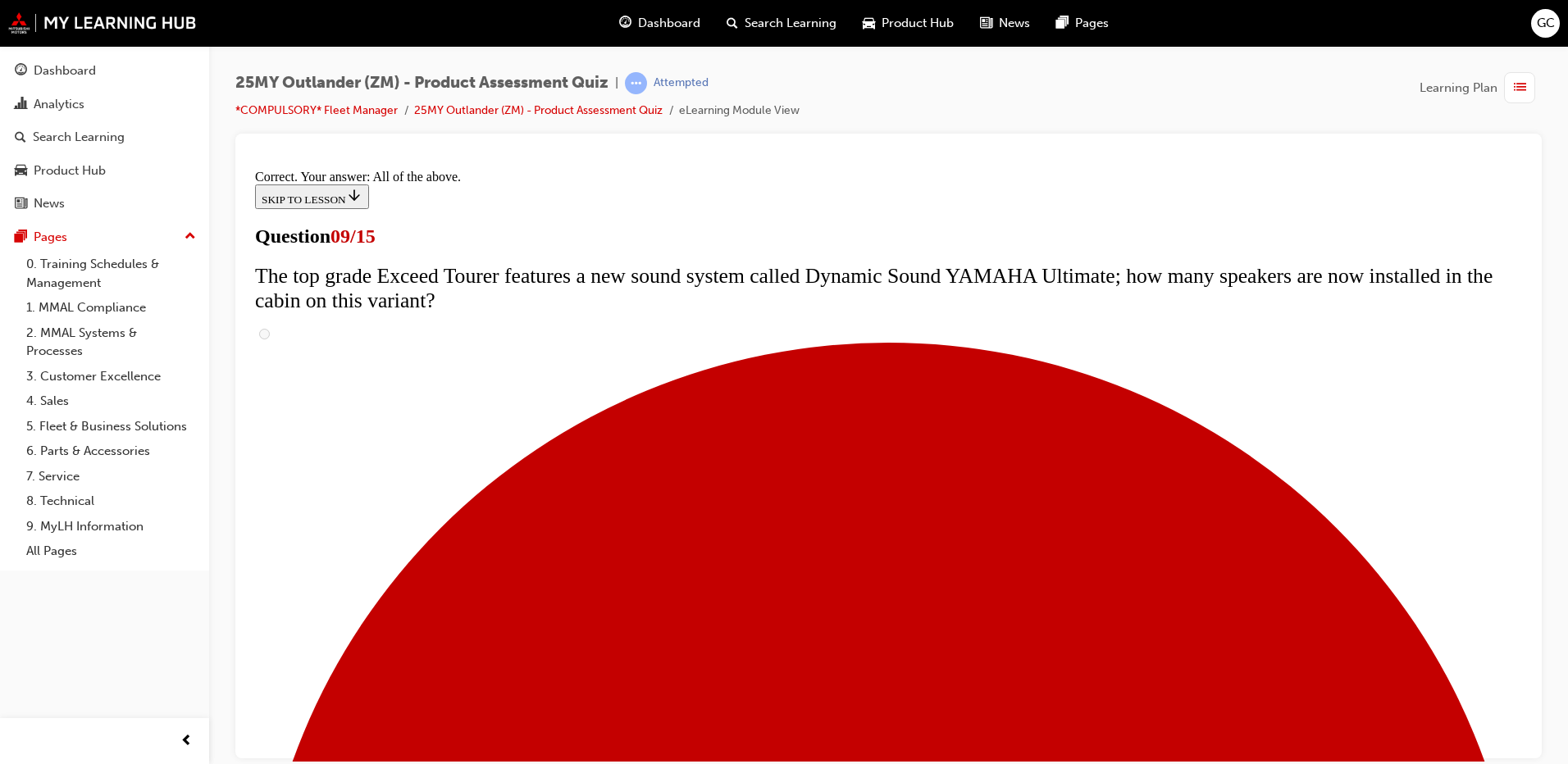
scroll to position [843, 0]
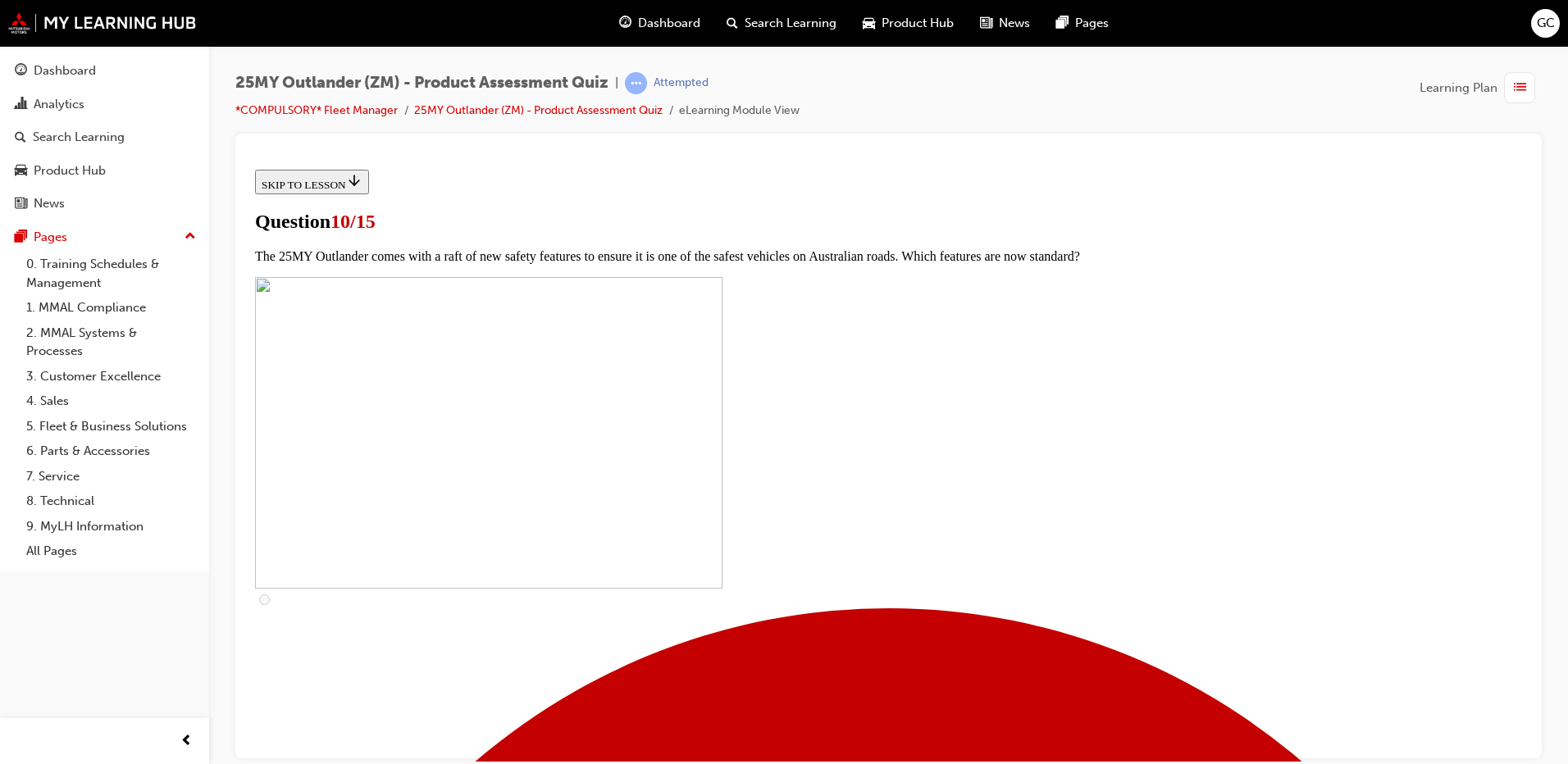
scroll to position [167, 0]
checkbox input "true"
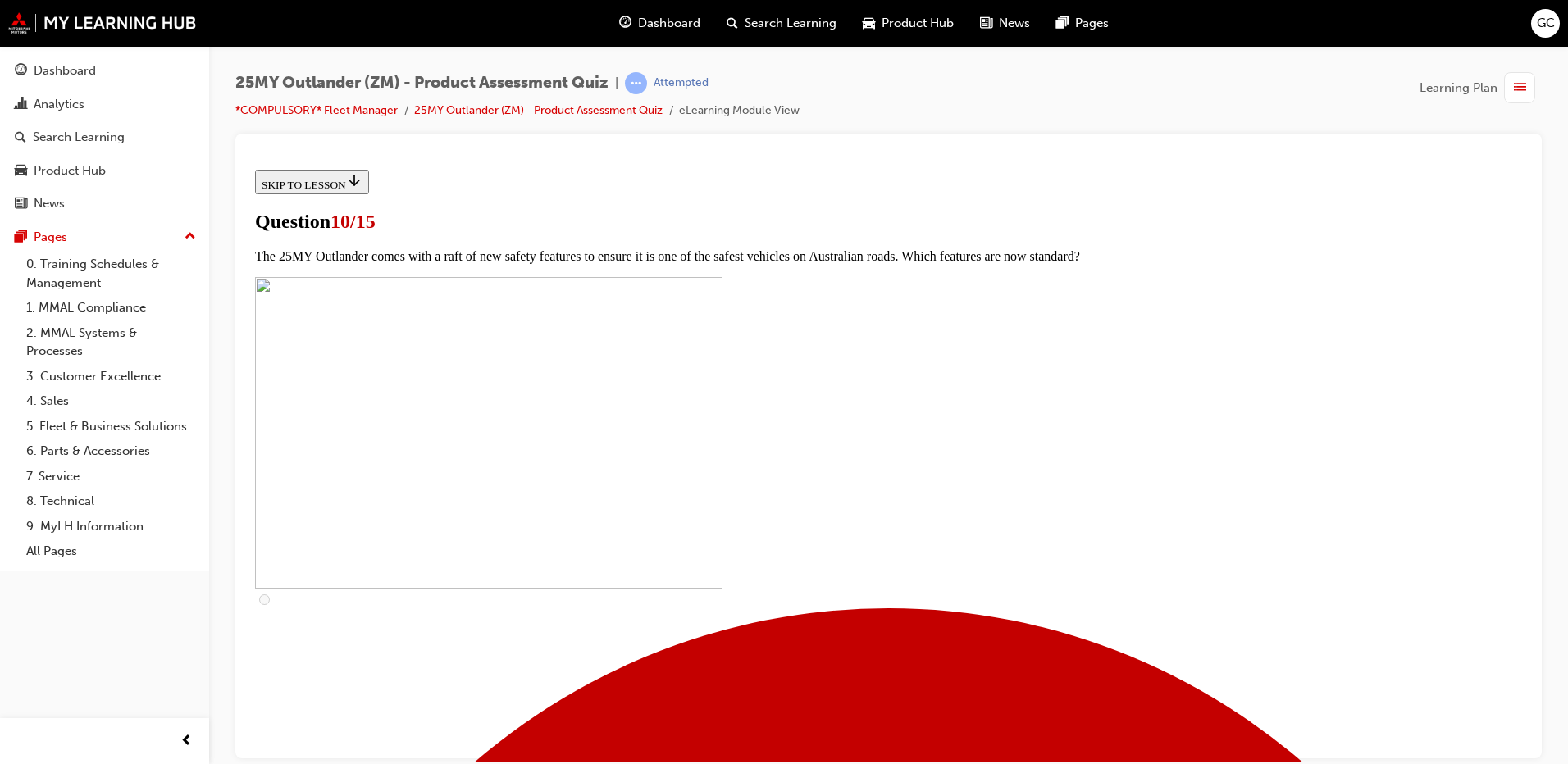
checkbox input "true"
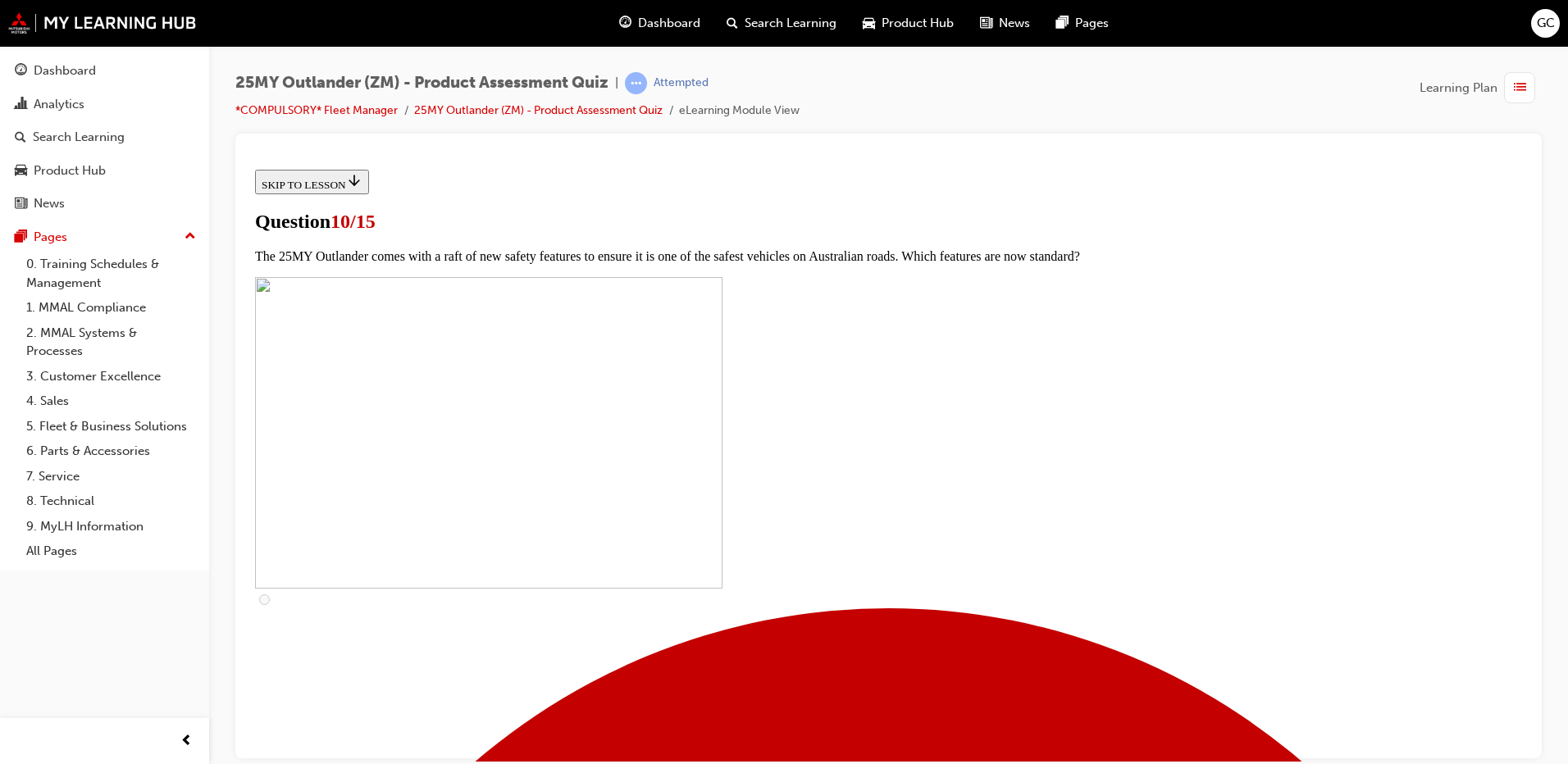
checkbox input "true"
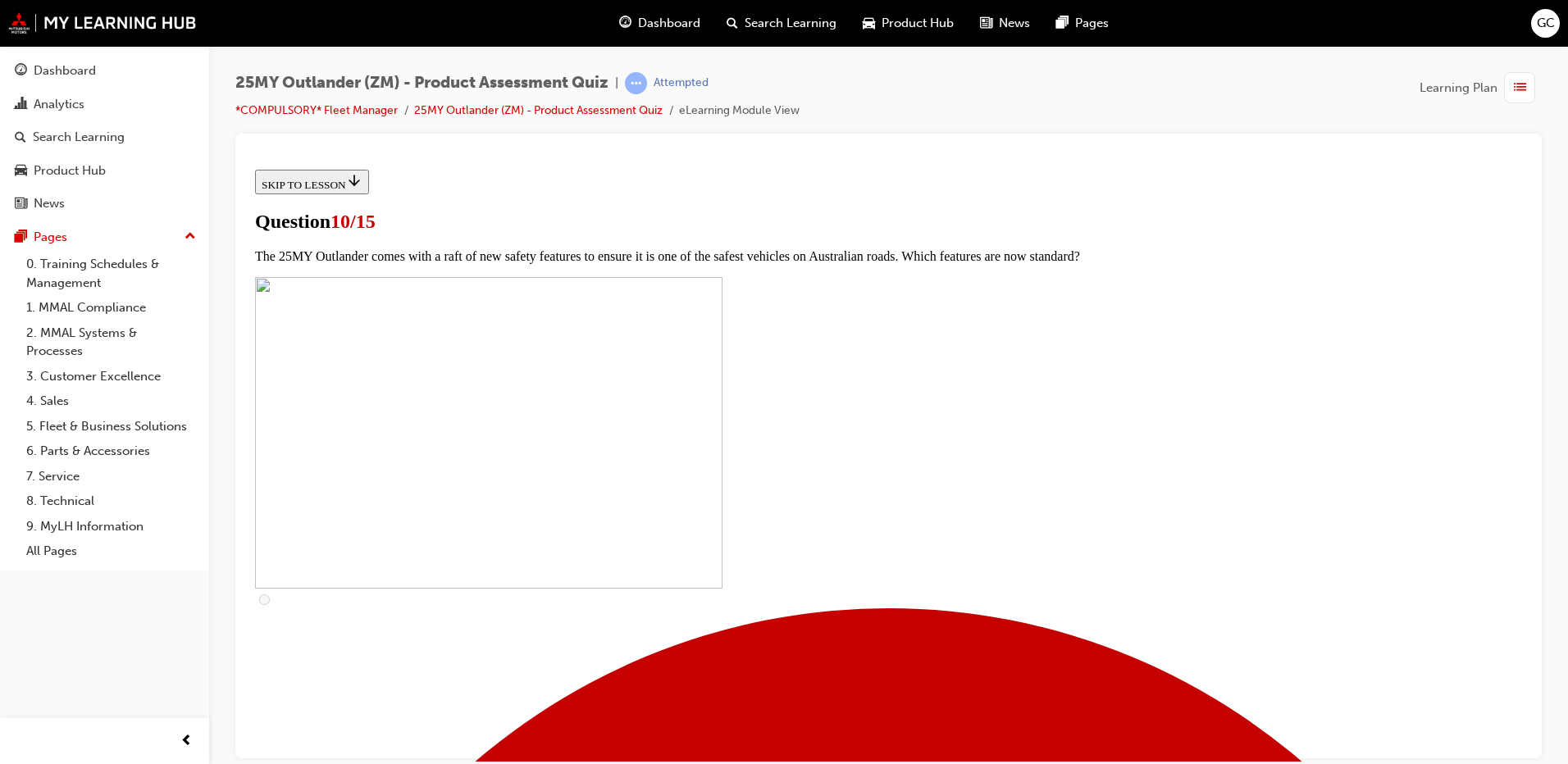
checkbox input "true"
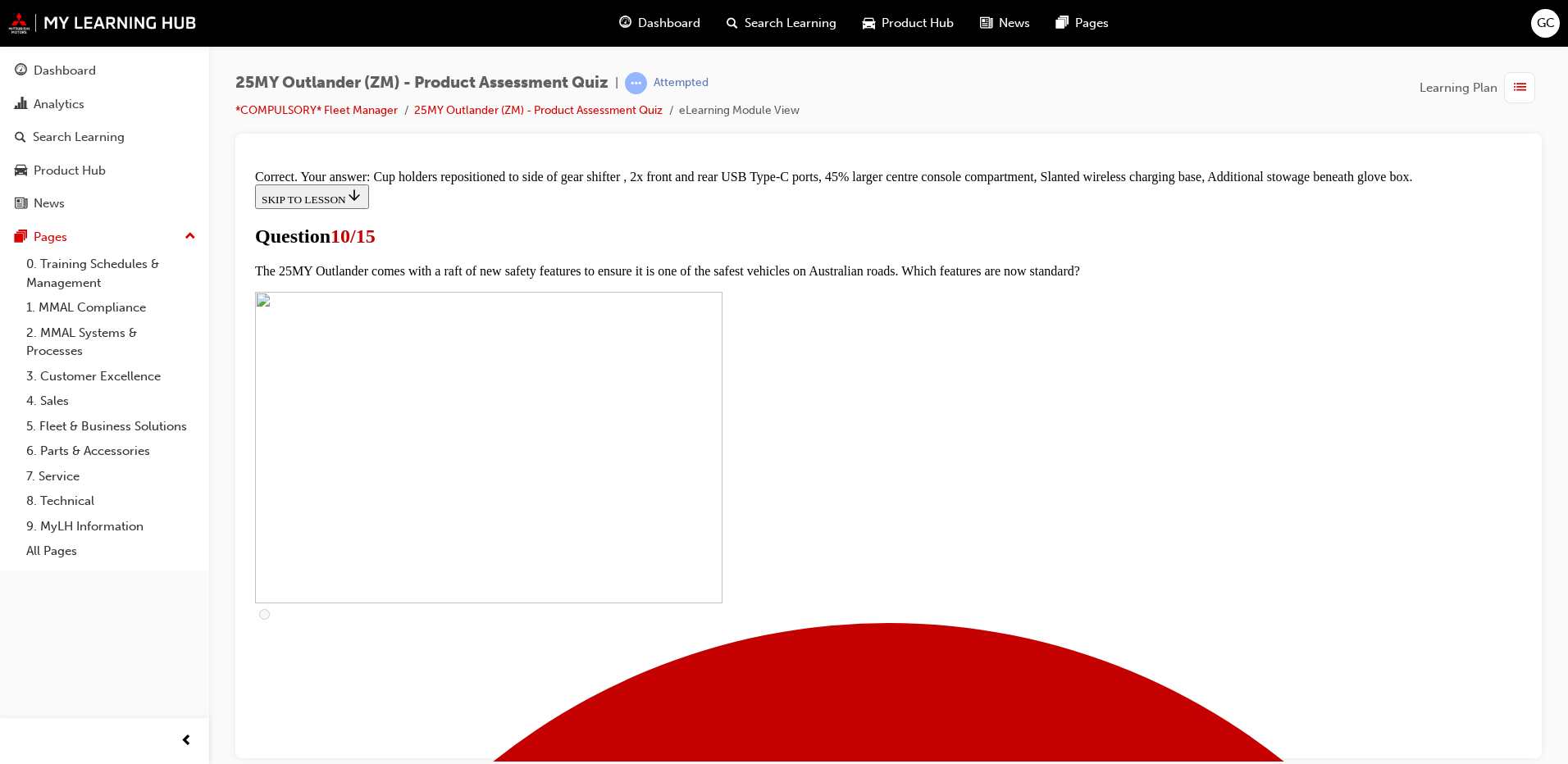
scroll to position [689, 0]
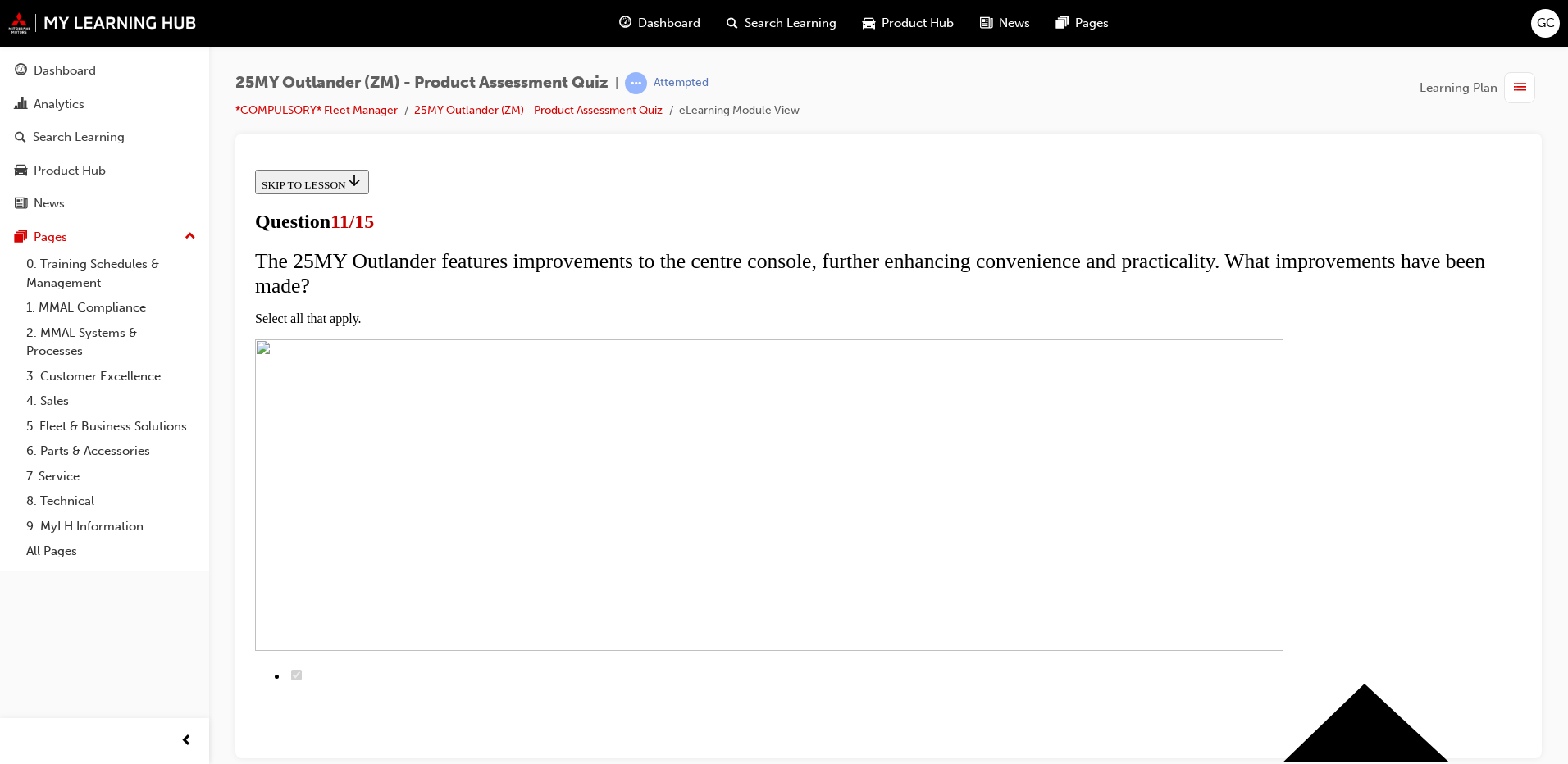
scroll to position [167, 0]
checkbox input "true"
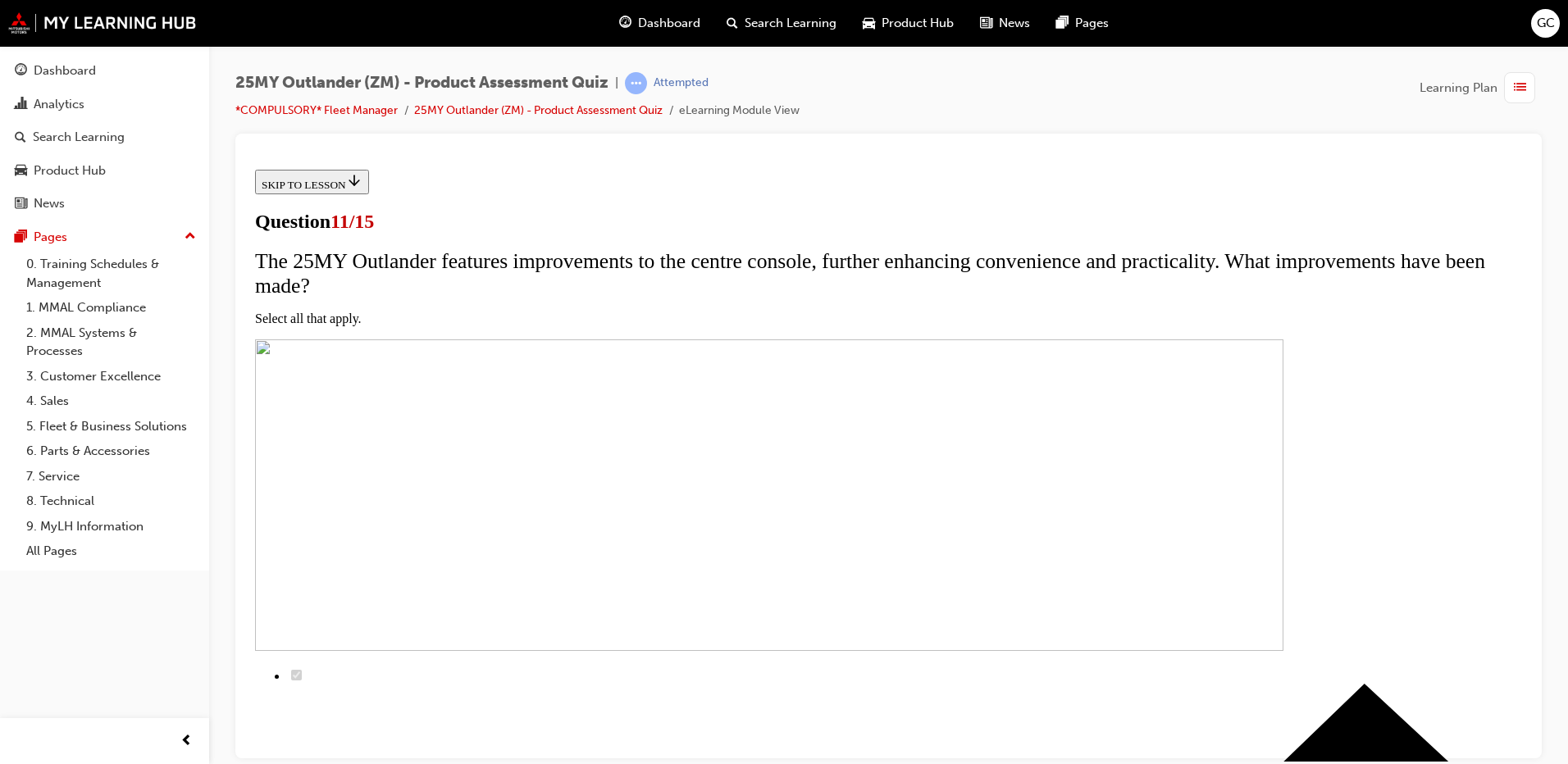
checkbox input "true"
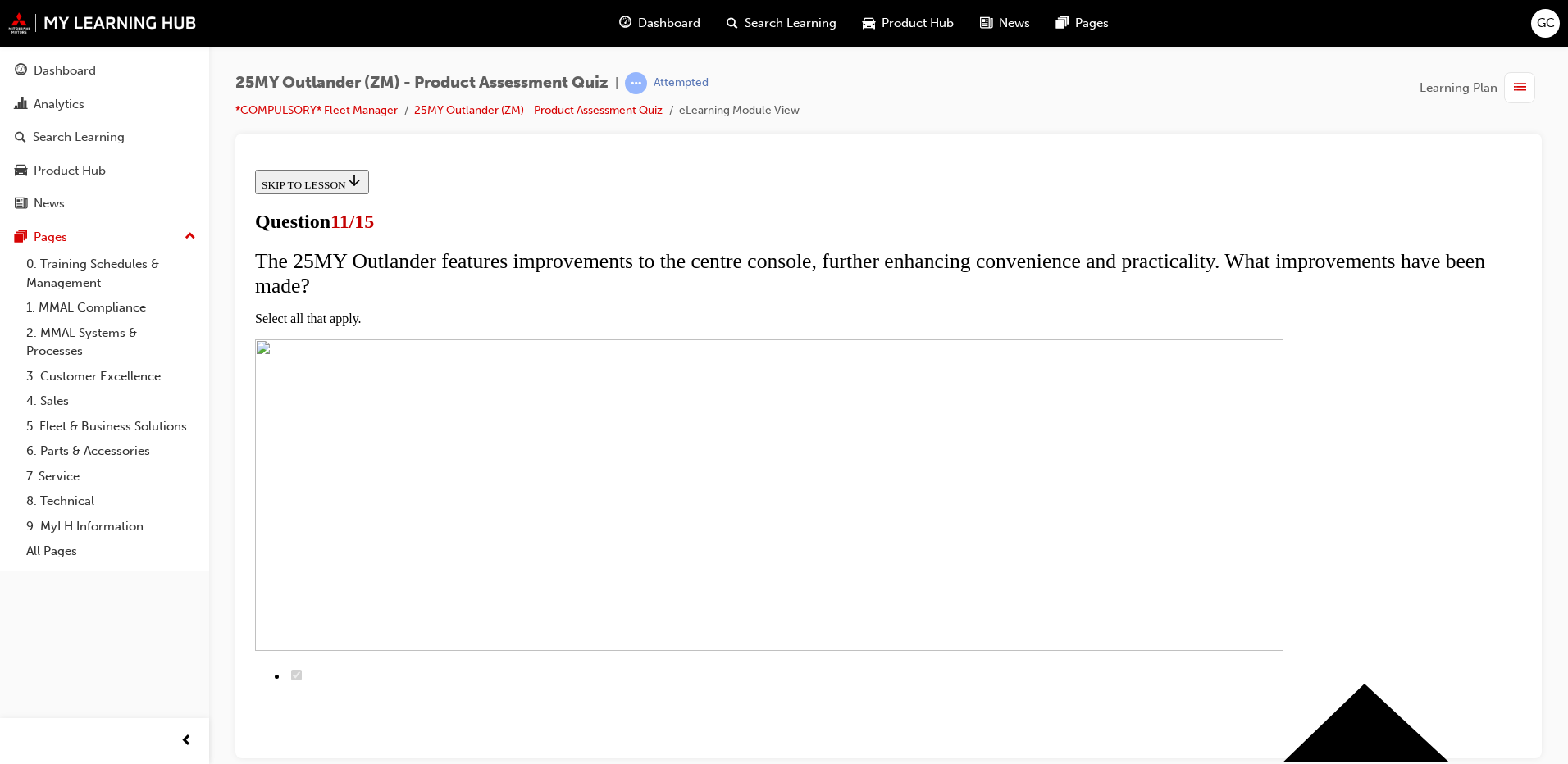
checkbox input "true"
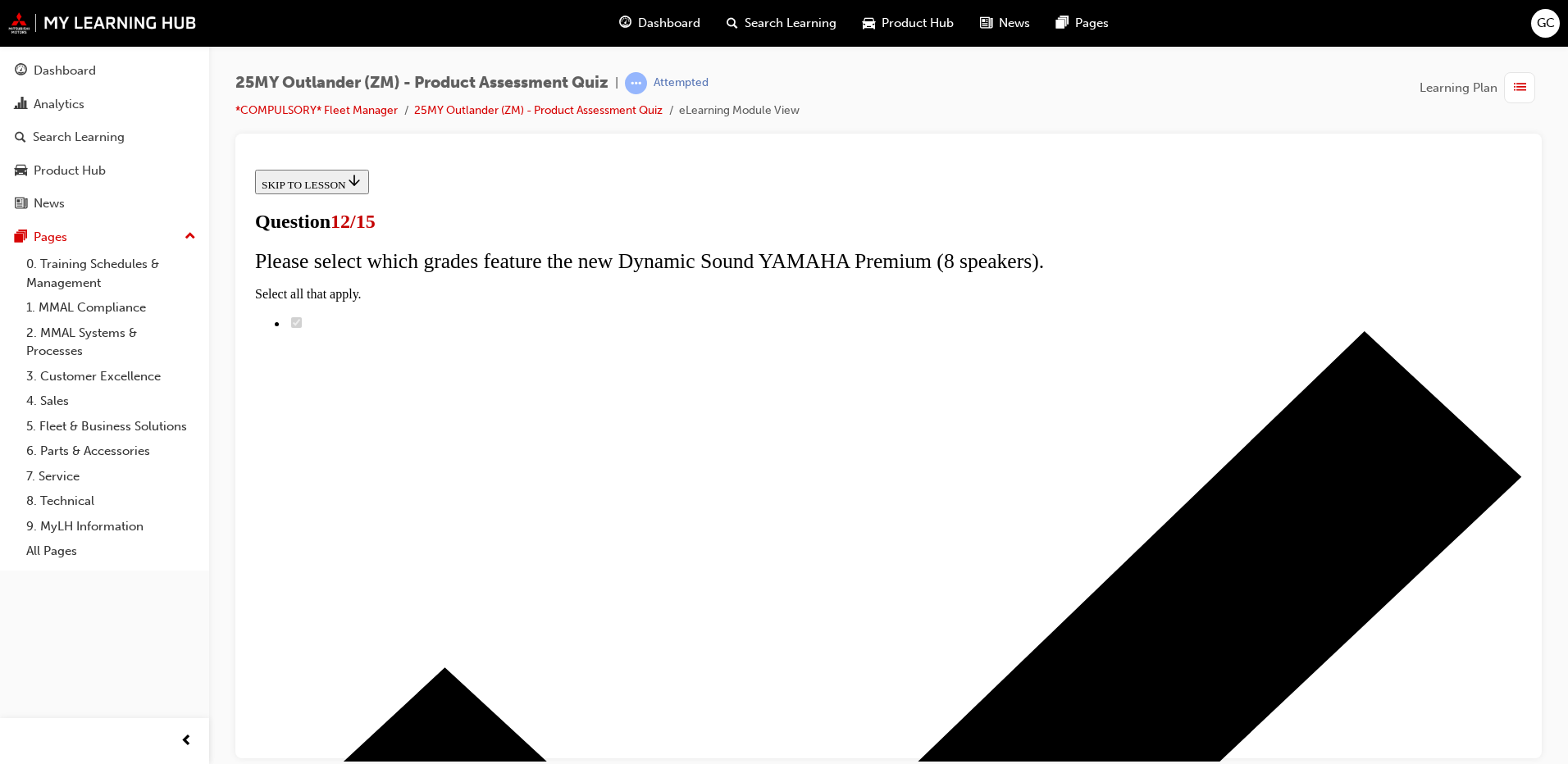
scroll to position [3, 0]
radio input "true"
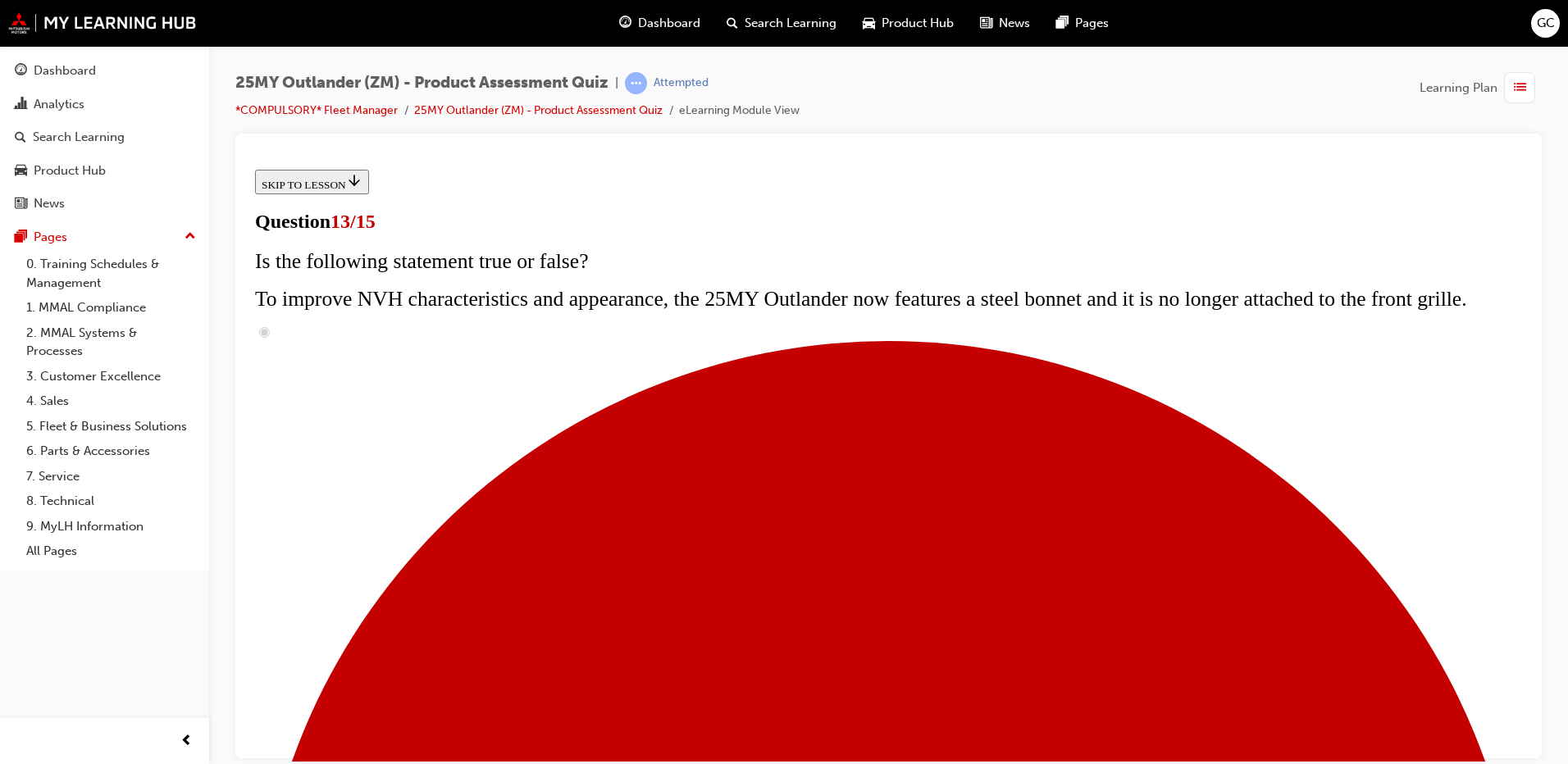
scroll to position [248, 0]
radio input "true"
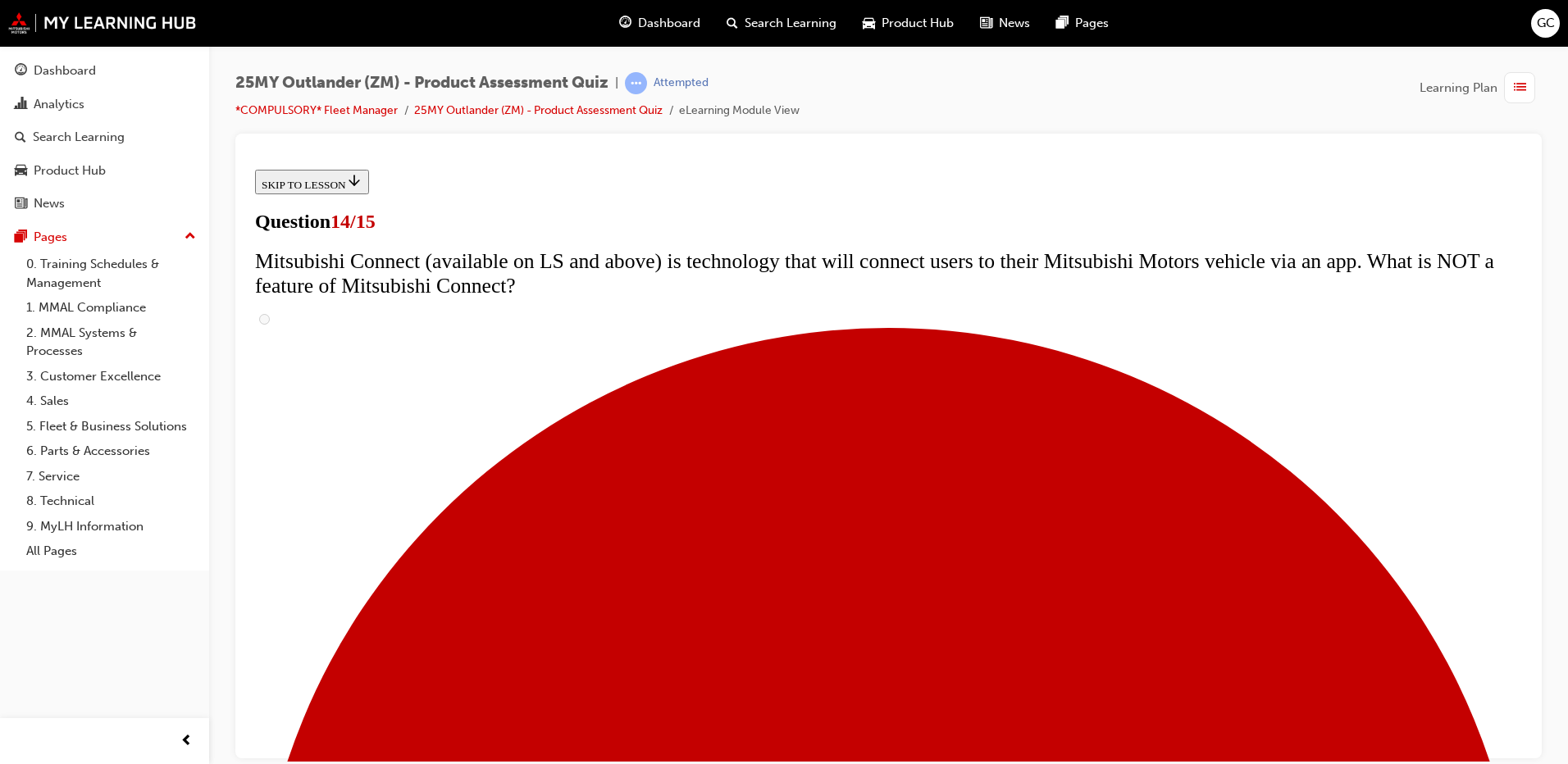
scroll to position [495, 0]
radio input "true"
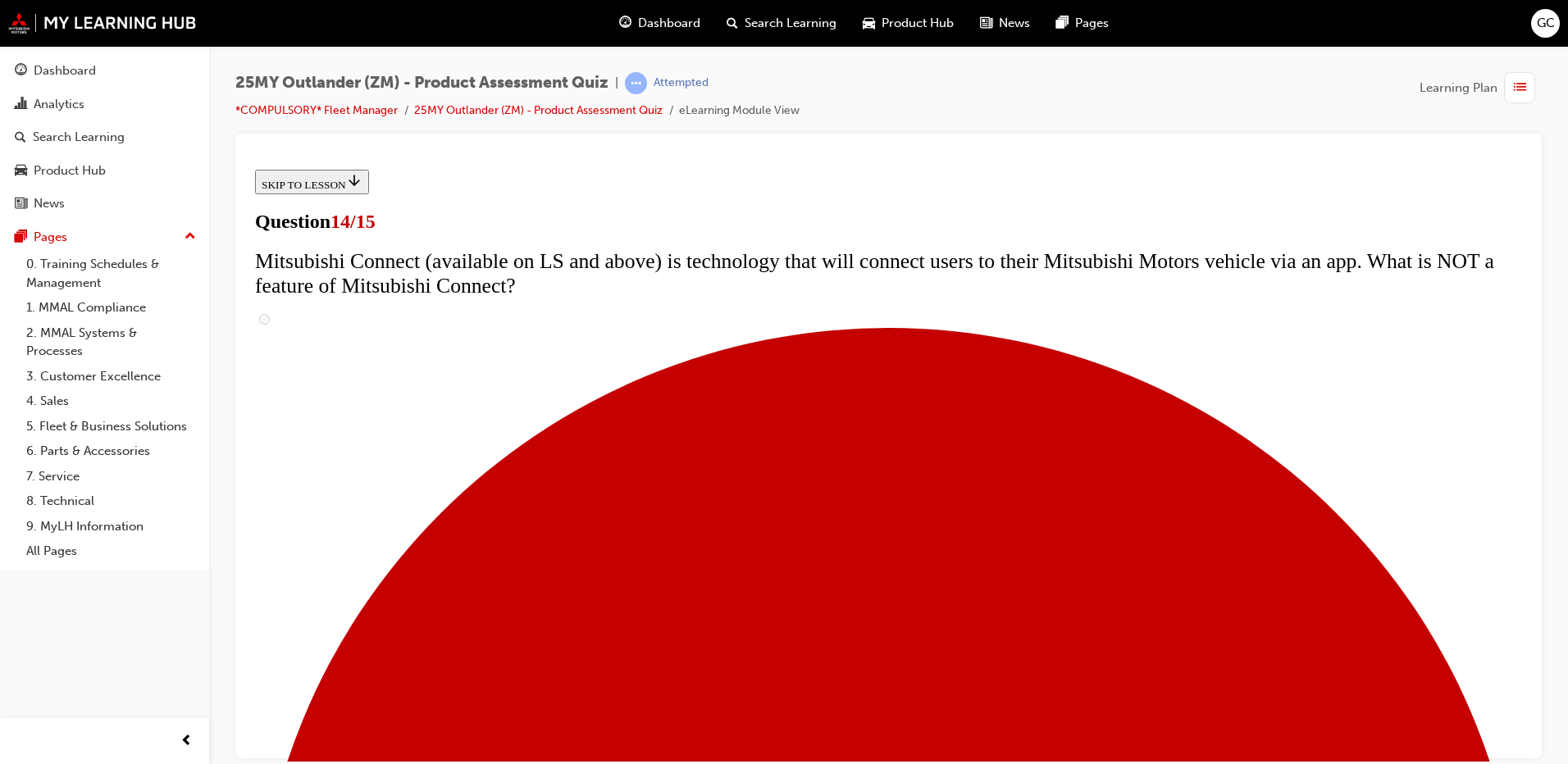
radio input "true"
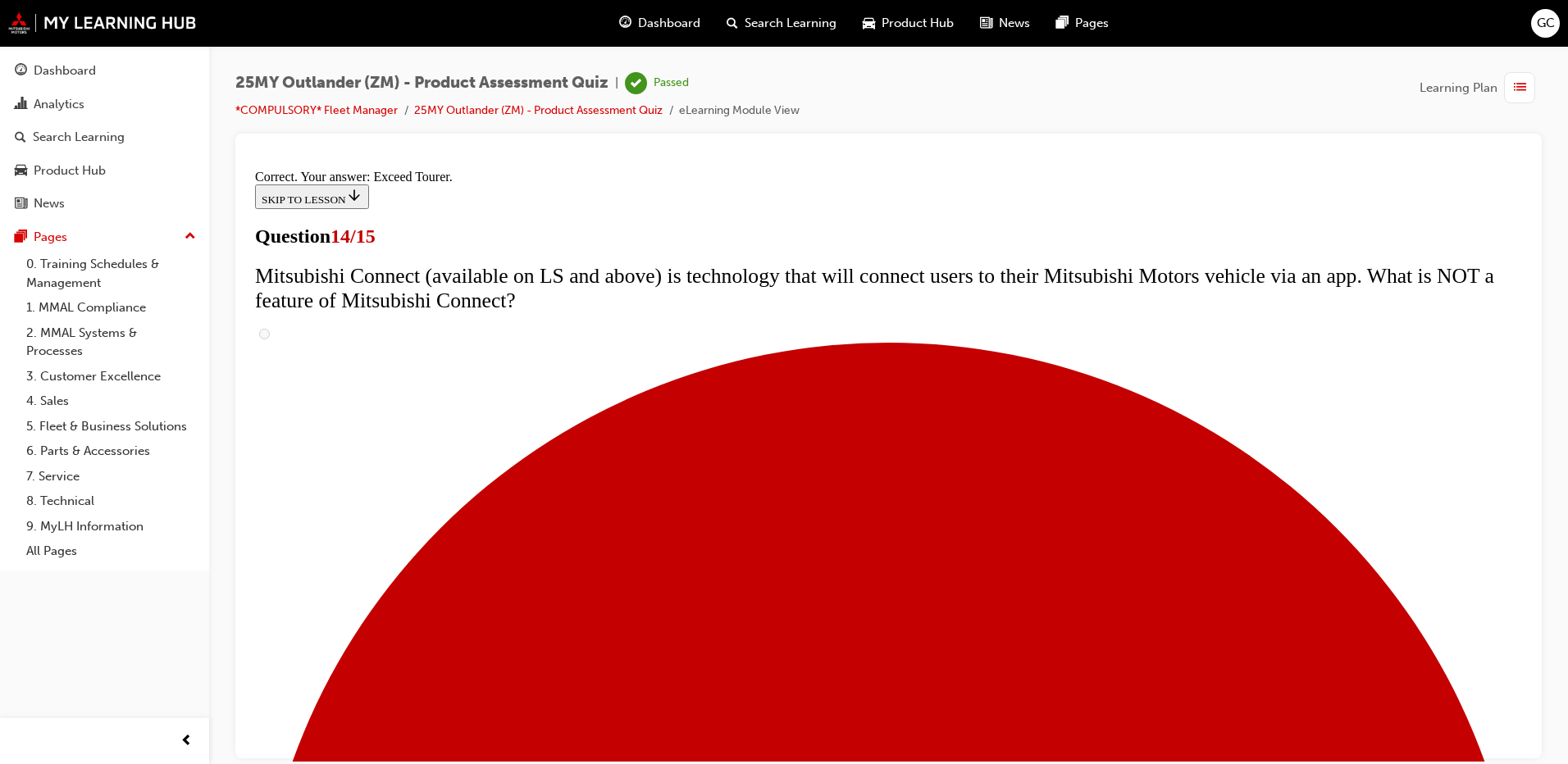
scroll to position [674, 0]
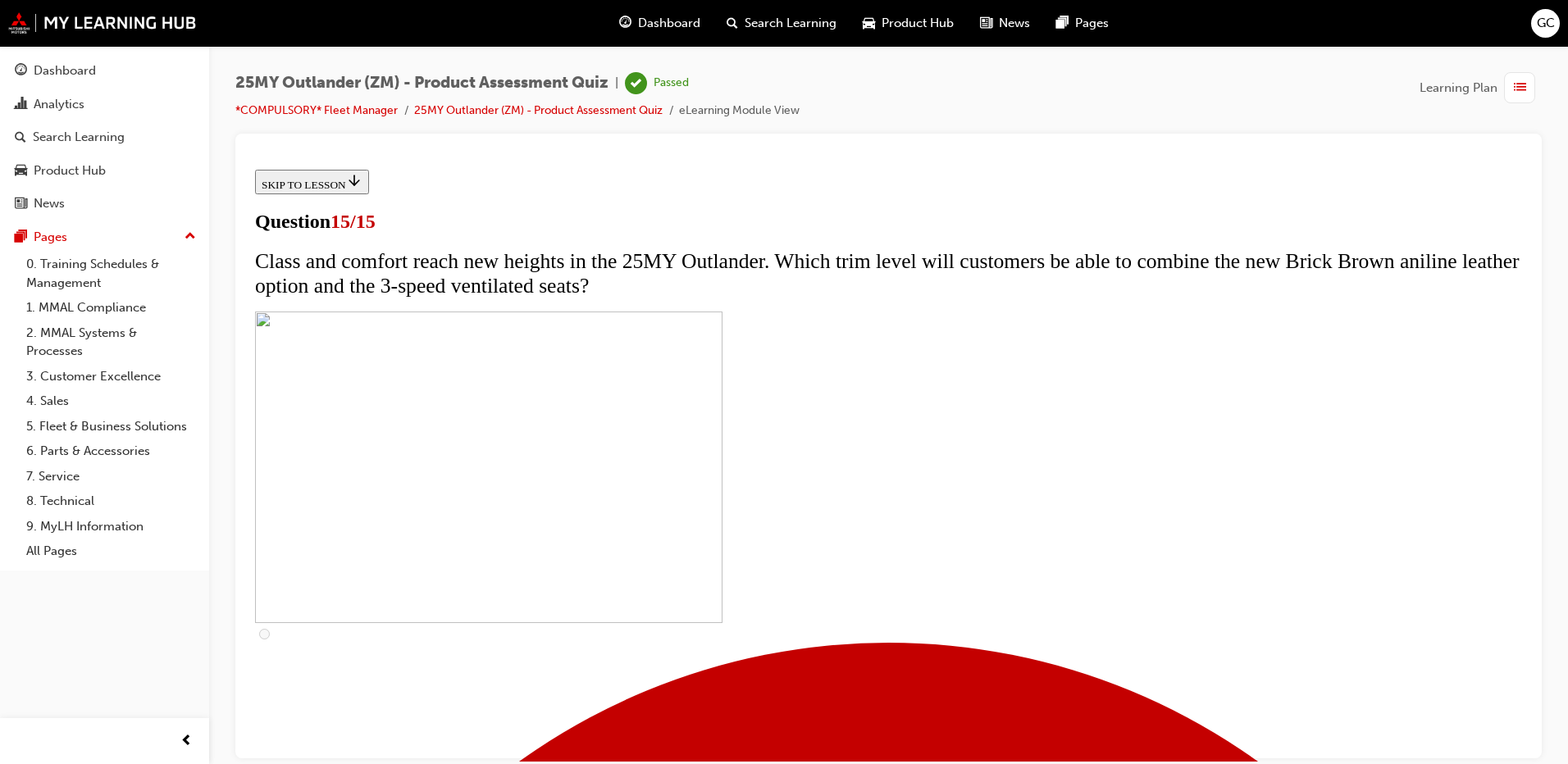
scroll to position [237, 0]
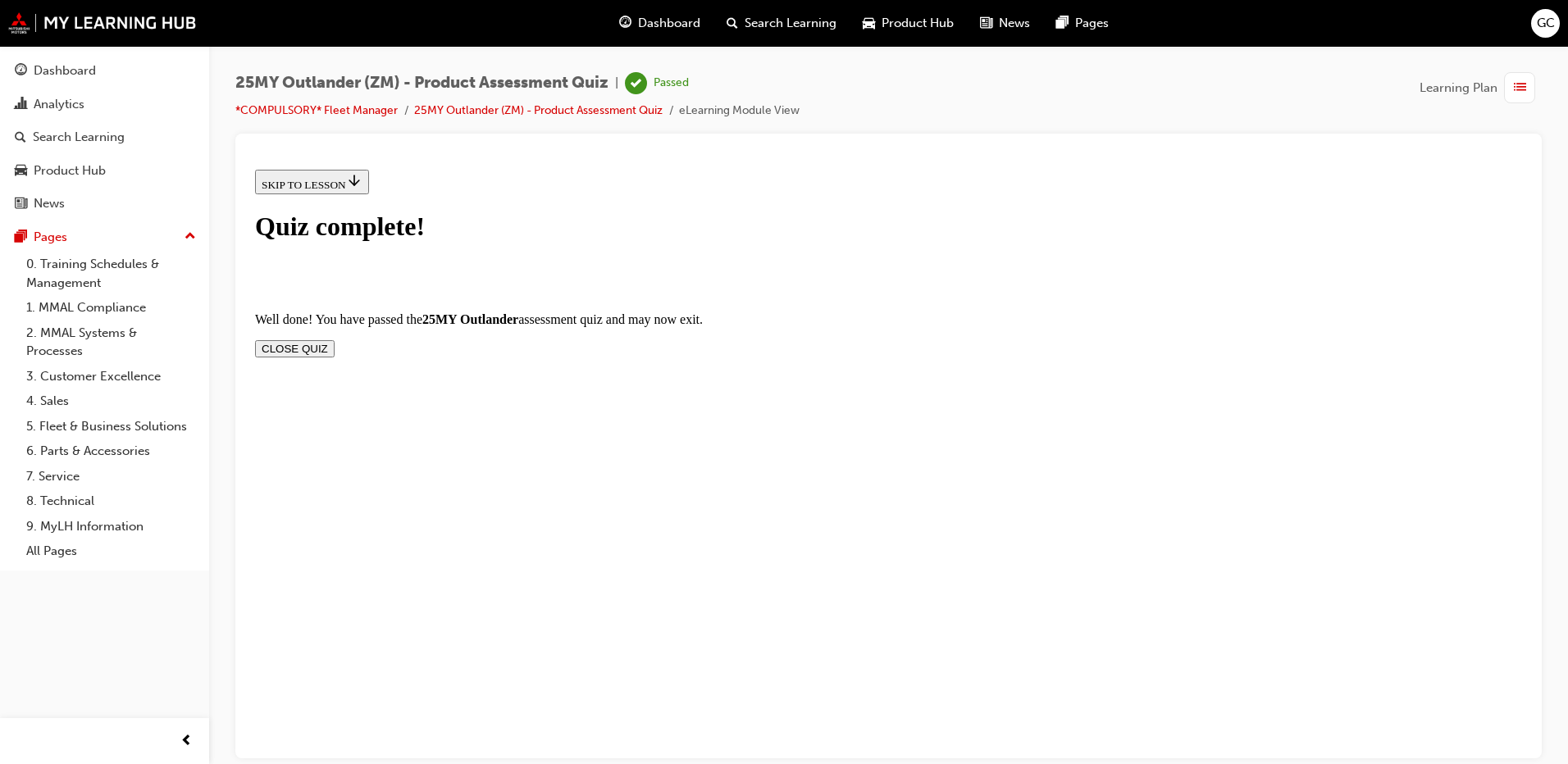
click at [335, 340] on button "CLOSE QUIZ" at bounding box center [295, 348] width 80 height 17
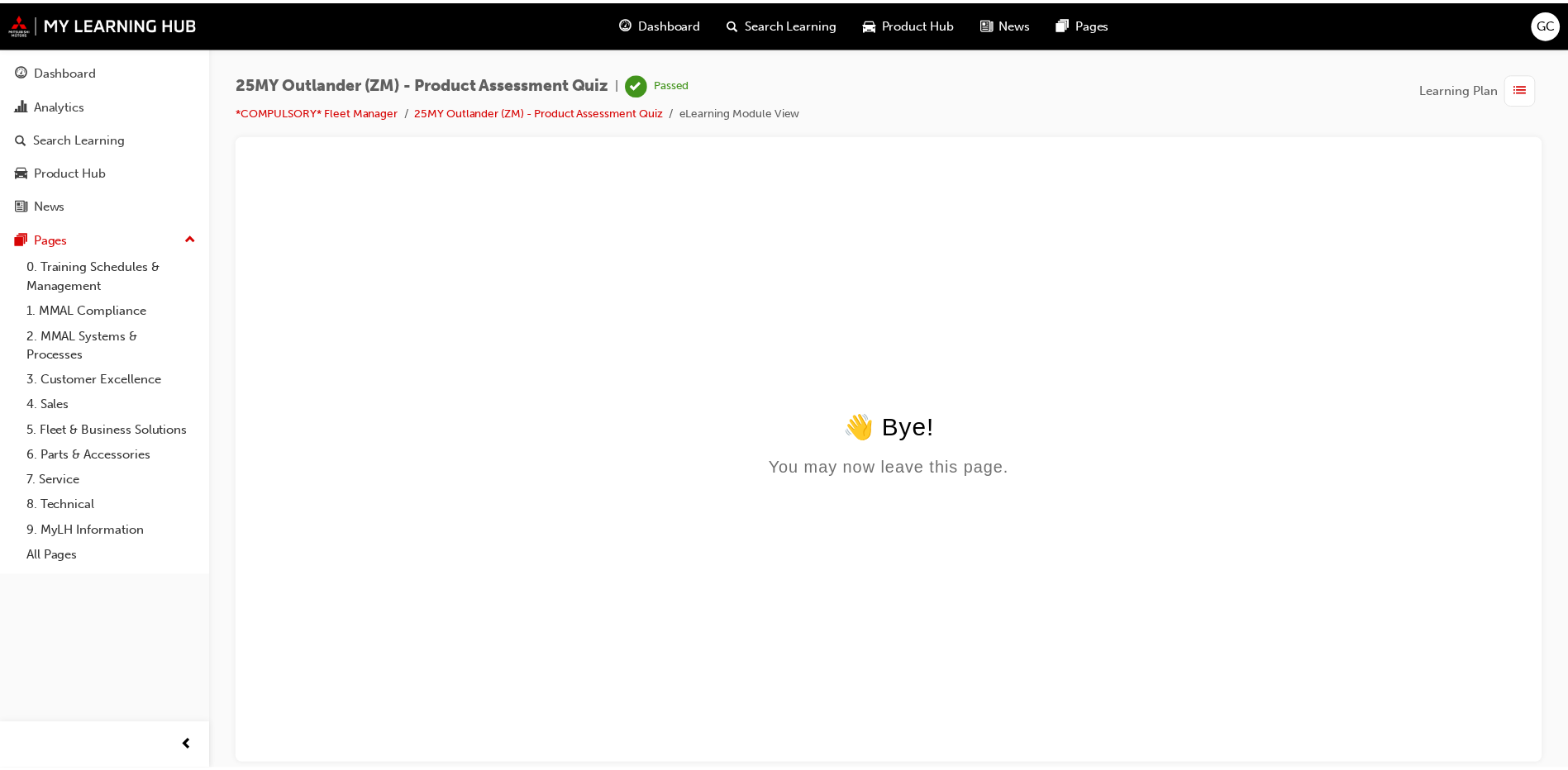
scroll to position [0, 0]
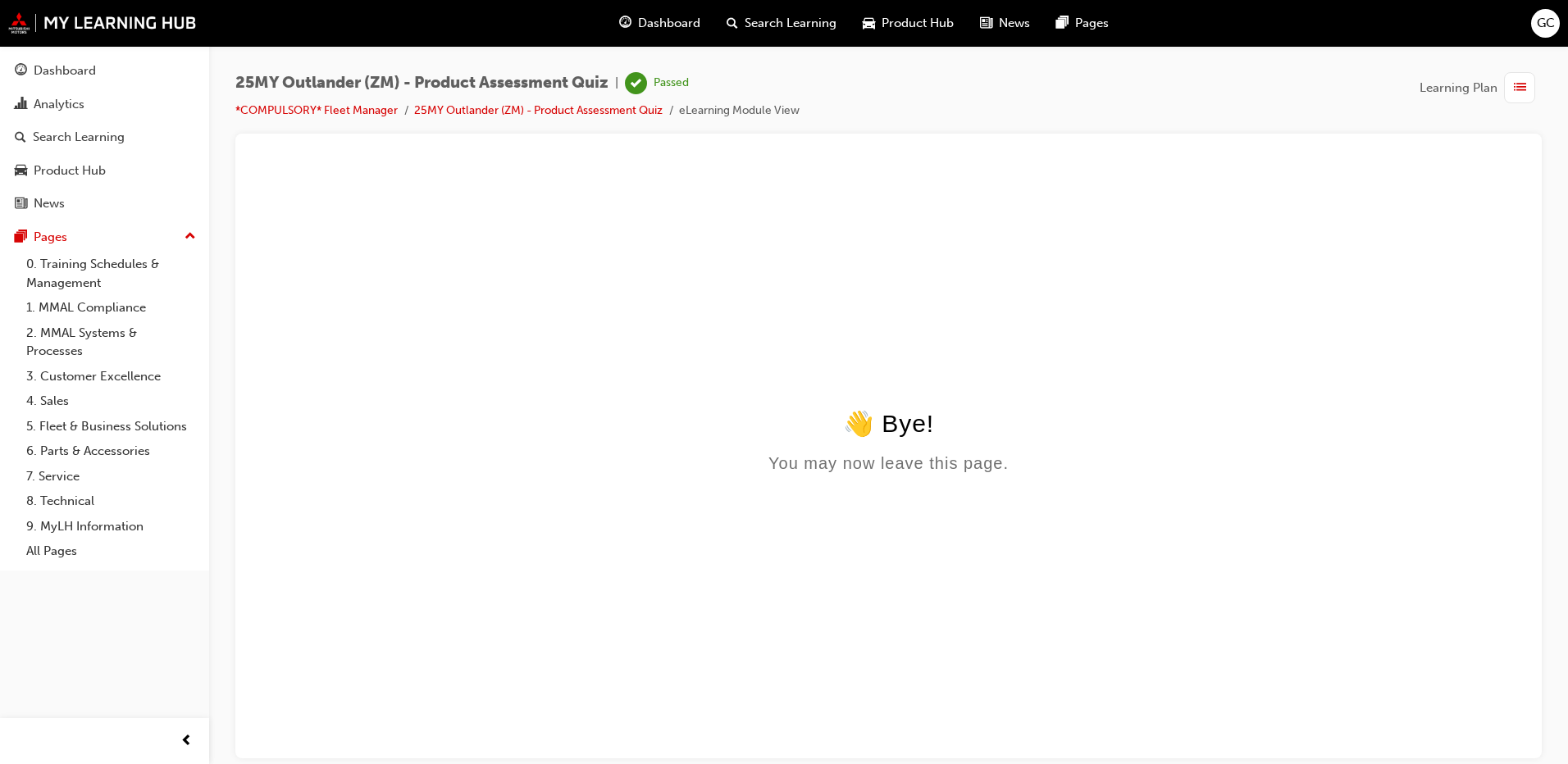
click at [651, 27] on span "Dashboard" at bounding box center [669, 23] width 63 height 19
